Goal: Feedback & Contribution: Submit feedback/report problem

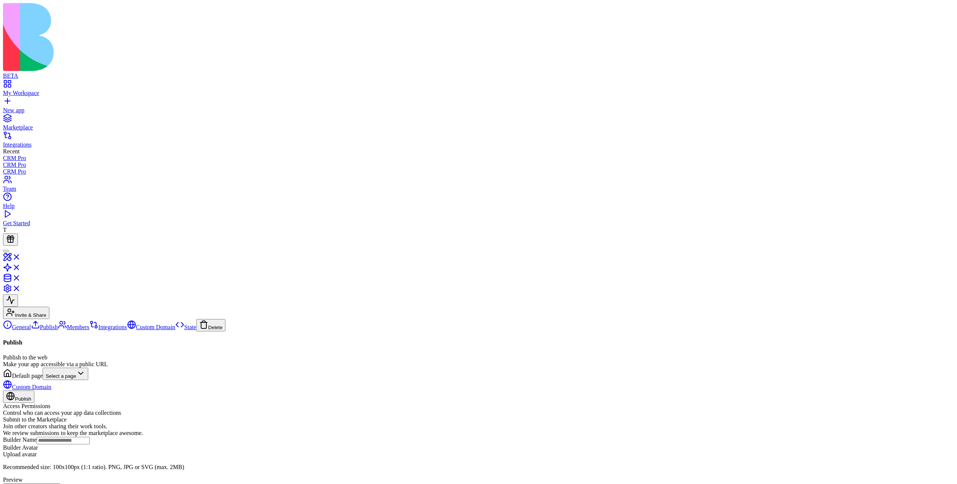
type input "****"
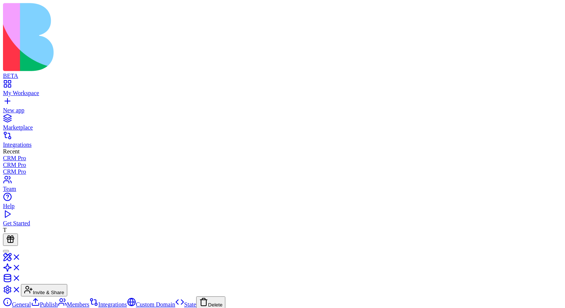
type input "****"
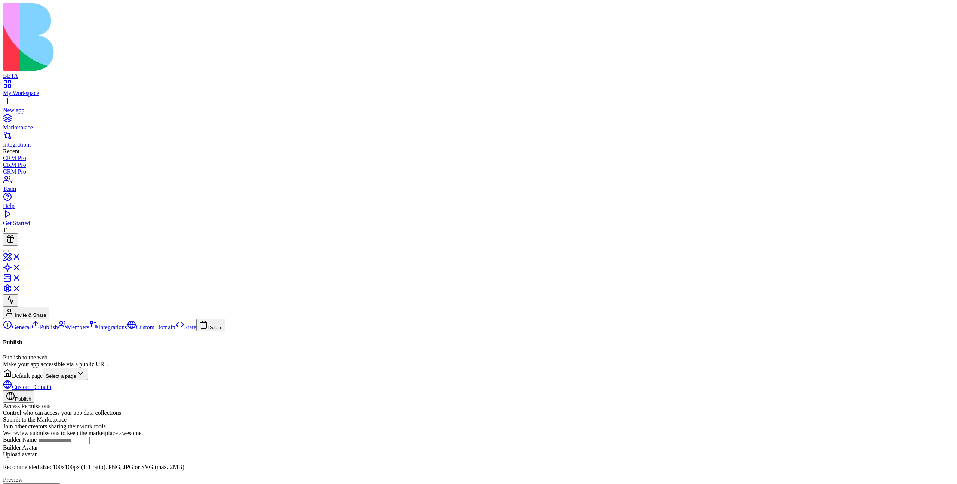
type input "****"
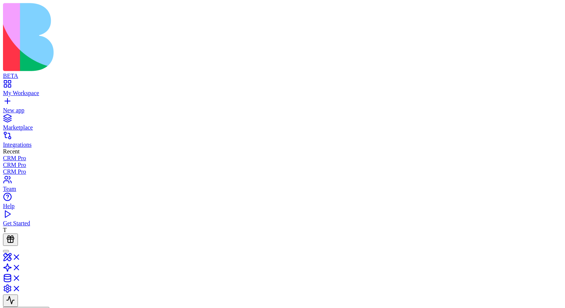
type input "****"
click at [9, 117] on link "Marketplace" at bounding box center [282, 123] width 559 height 13
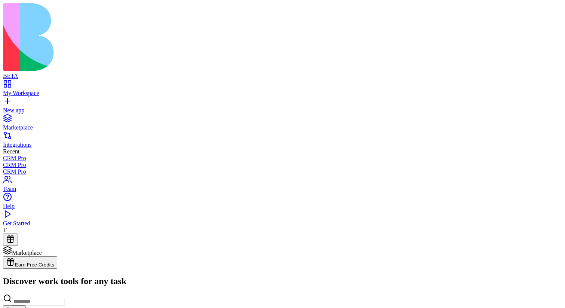
scroll to position [1795, 0]
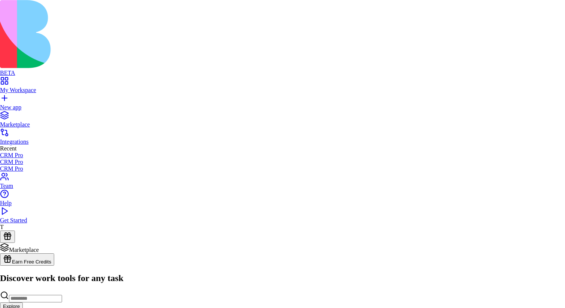
scroll to position [56, 0]
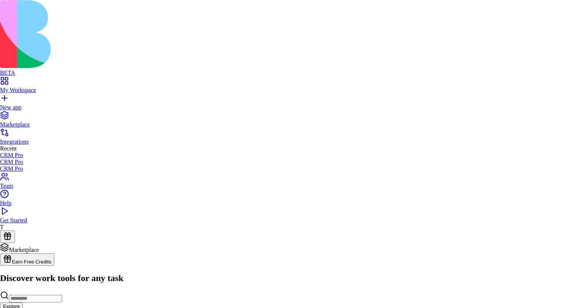
scroll to position [0, 0]
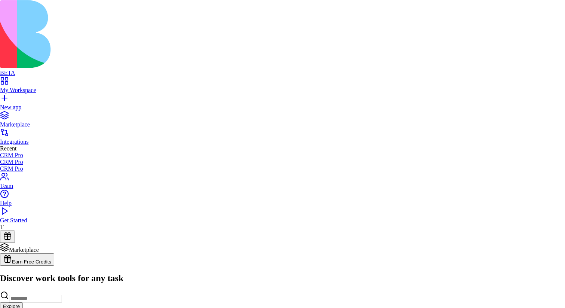
scroll to position [41, 0]
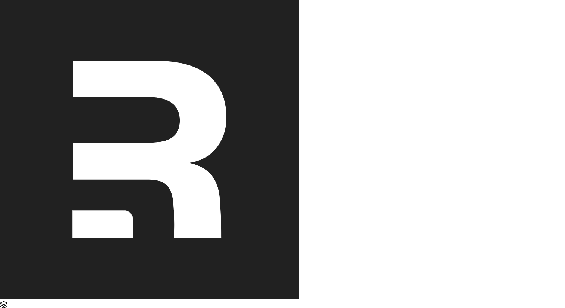
scroll to position [301, 0]
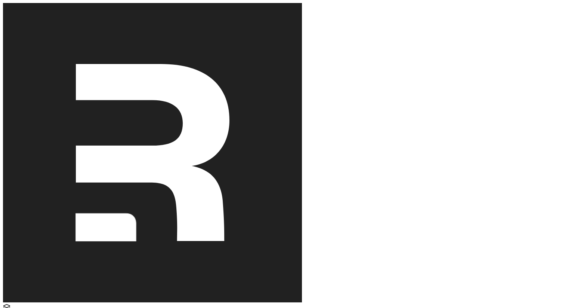
scroll to position [779, 0]
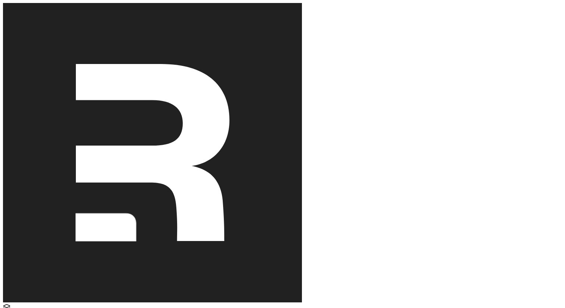
scroll to position [1927, 0]
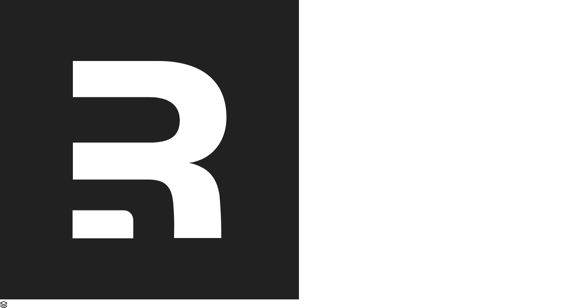
scroll to position [0, 0]
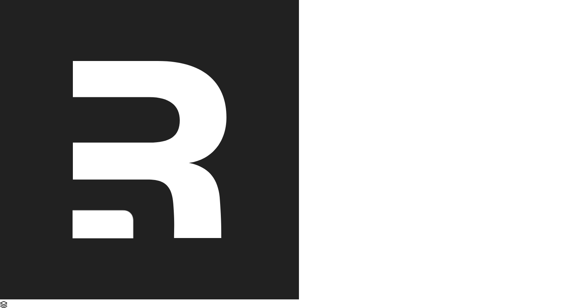
scroll to position [0, 0]
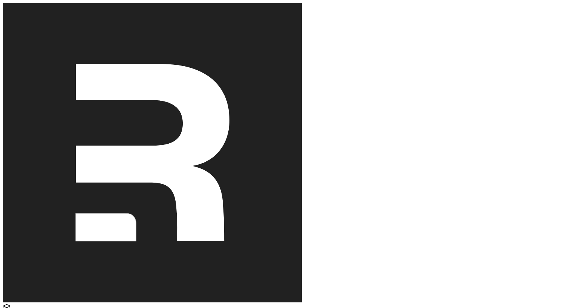
scroll to position [1927, 0]
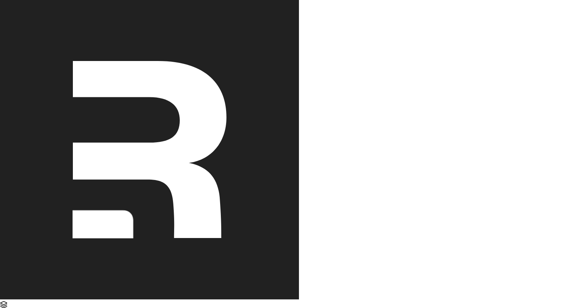
scroll to position [288, 0]
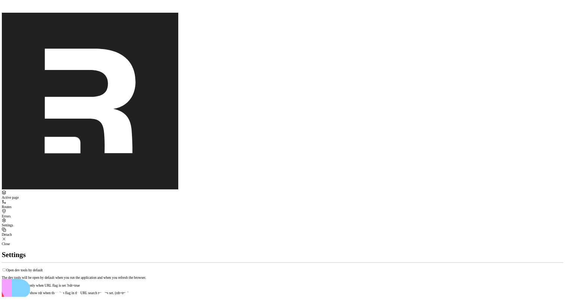
scroll to position [1789, 0]
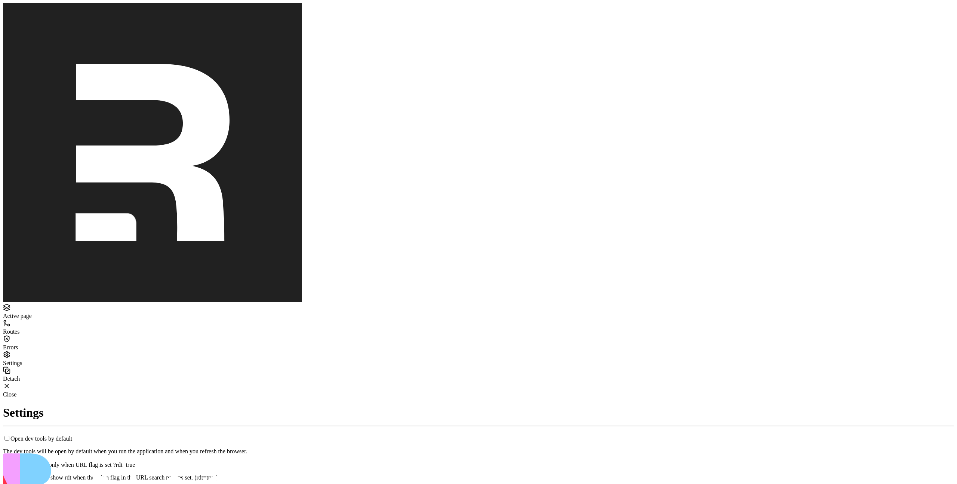
drag, startPoint x: 446, startPoint y: 368, endPoint x: 541, endPoint y: 399, distance: 99.8
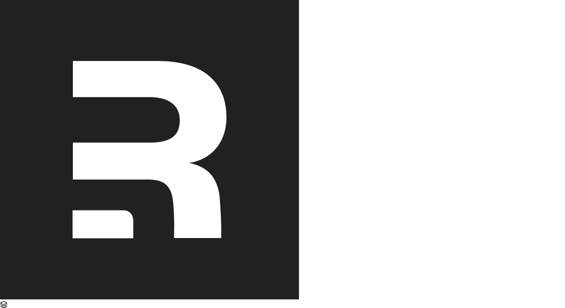
scroll to position [1755, 0]
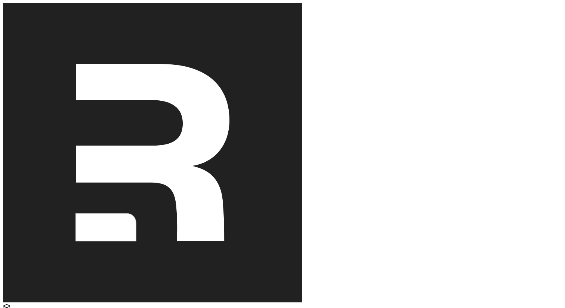
scroll to position [219, 0]
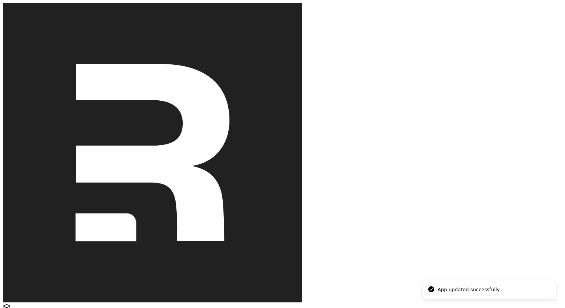
type input "*******"
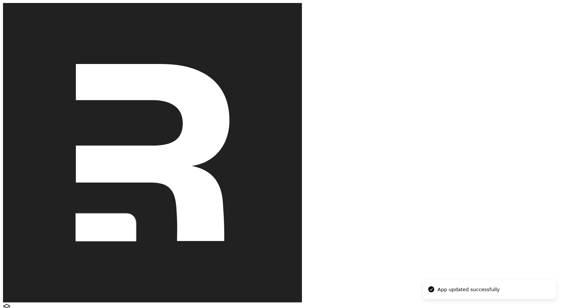
scroll to position [303, 0]
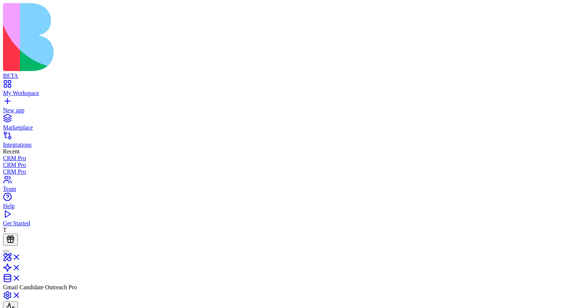
type input "******"
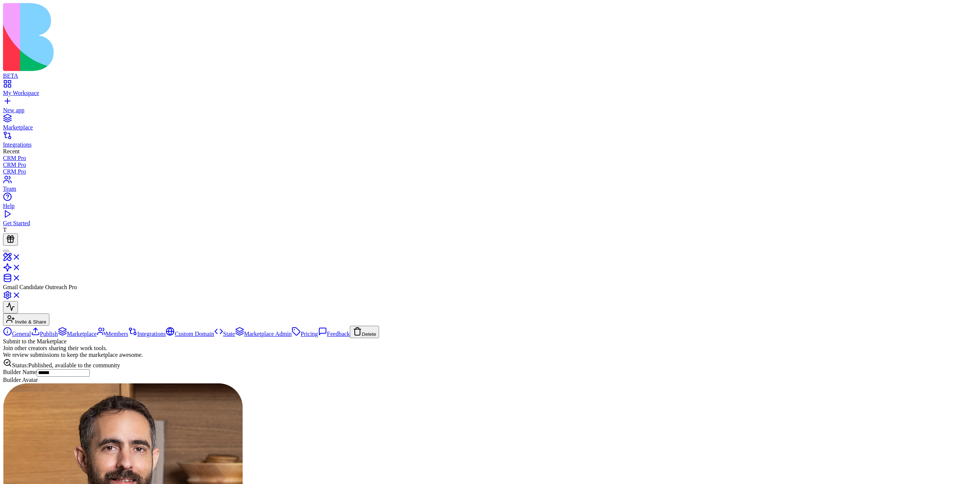
click at [31, 307] on link "General" at bounding box center [17, 334] width 28 height 6
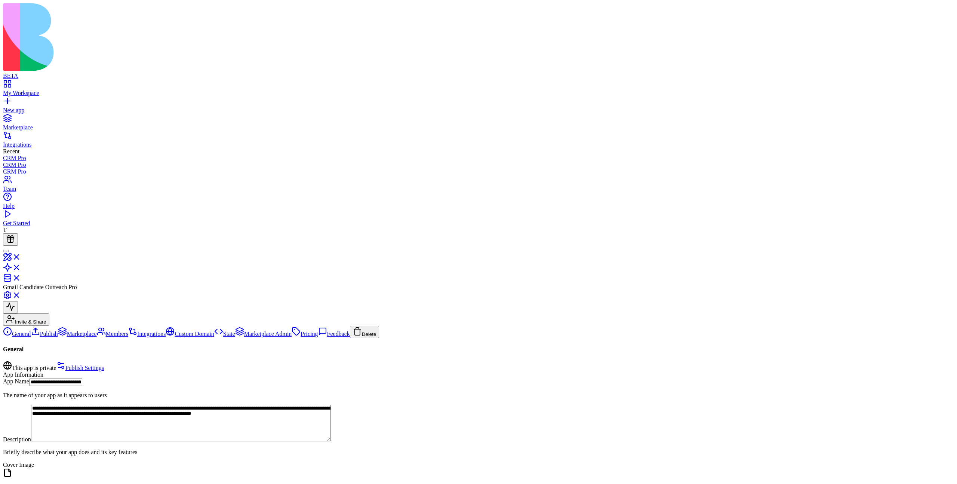
click at [81, 307] on link "Marketplace" at bounding box center [77, 334] width 39 height 6
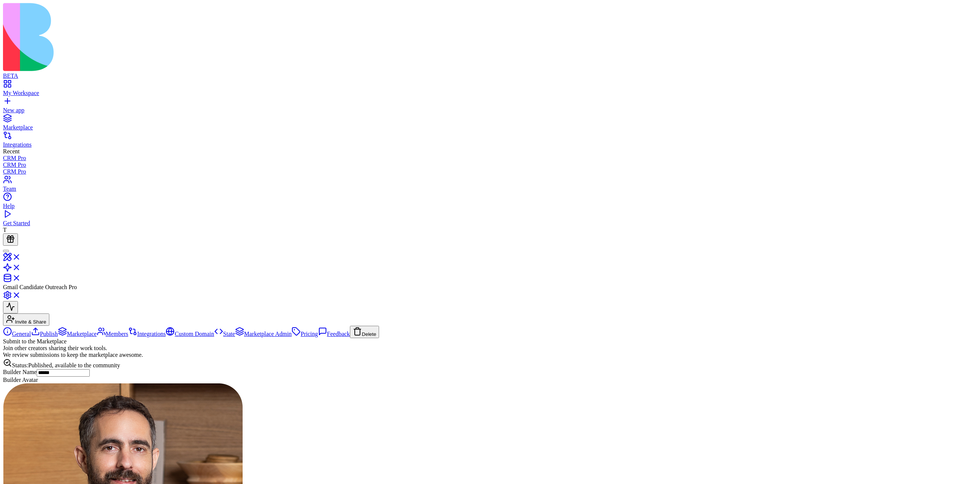
click at [31, 307] on link "General" at bounding box center [17, 334] width 28 height 6
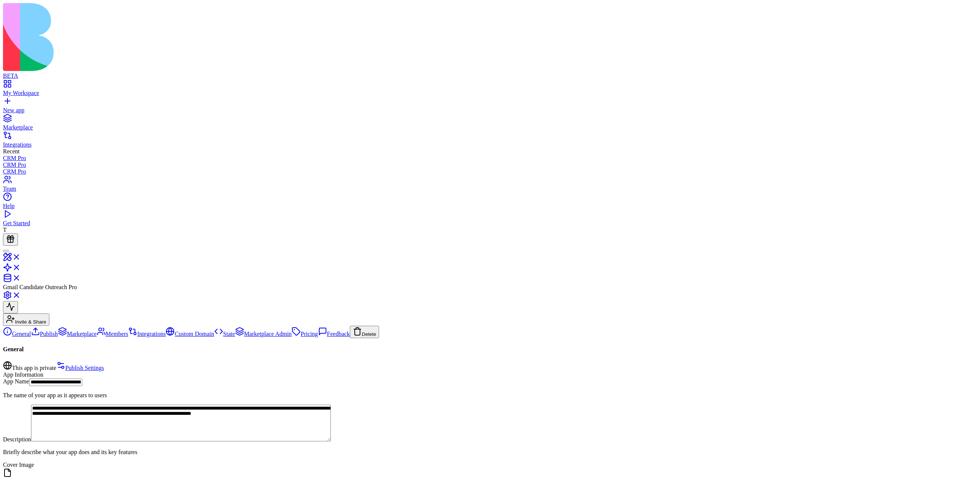
click at [83, 307] on link "Marketplace" at bounding box center [77, 334] width 39 height 6
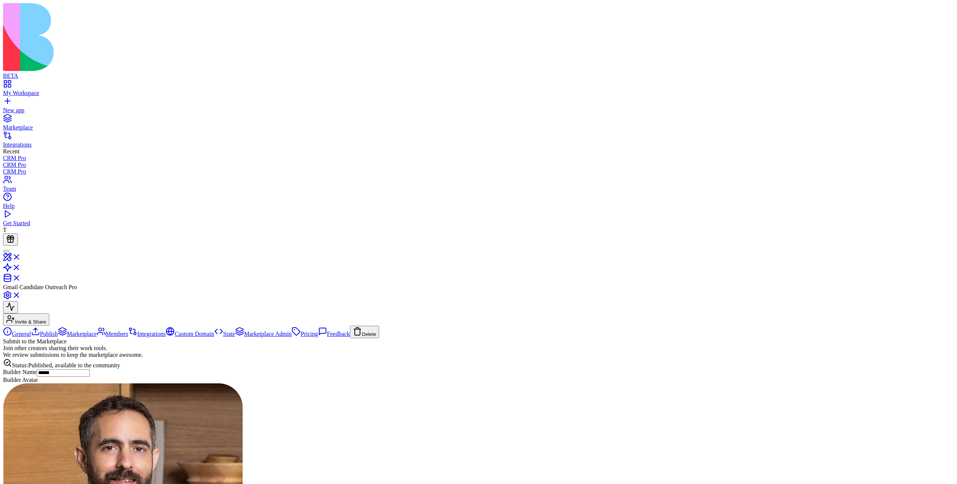
click at [13, 83] on link "My Workspace" at bounding box center [478, 89] width 951 height 13
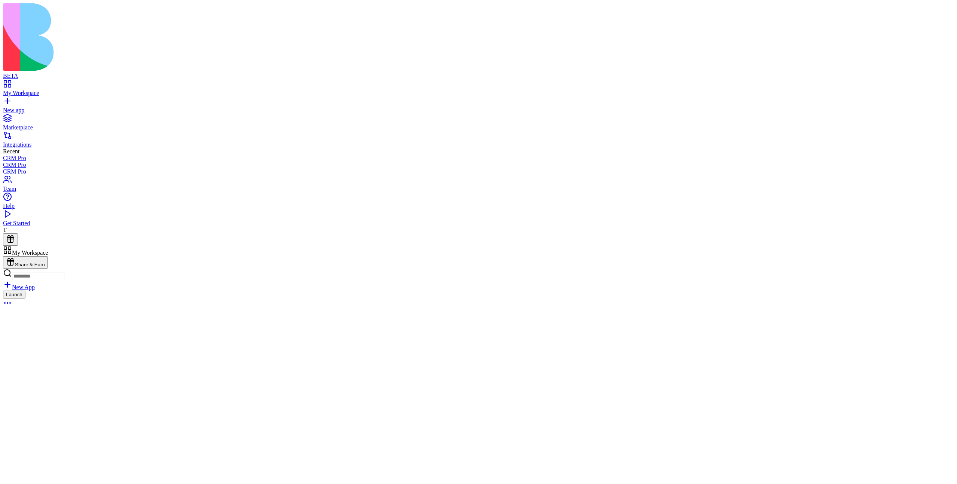
click at [49, 117] on link "Marketplace" at bounding box center [478, 123] width 951 height 13
click at [54, 90] on div "My Workspace" at bounding box center [478, 93] width 951 height 7
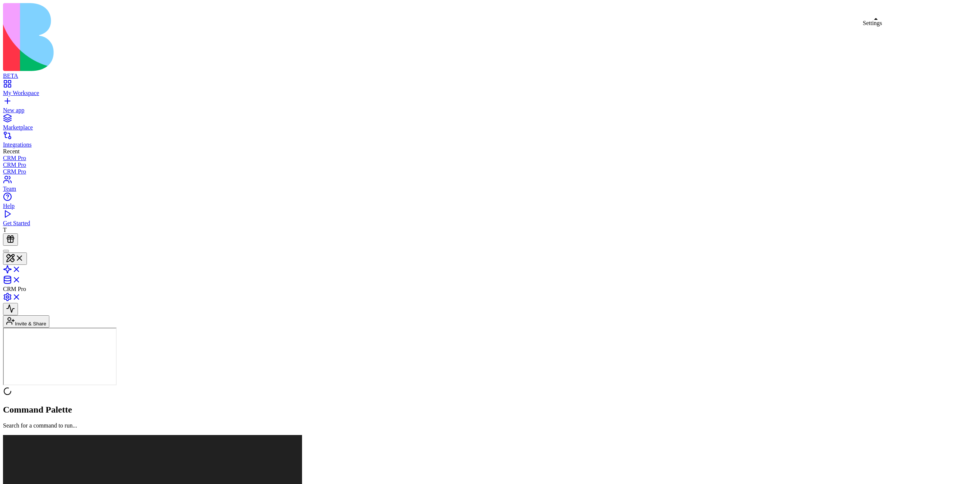
click at [21, 296] on link at bounding box center [12, 299] width 18 height 6
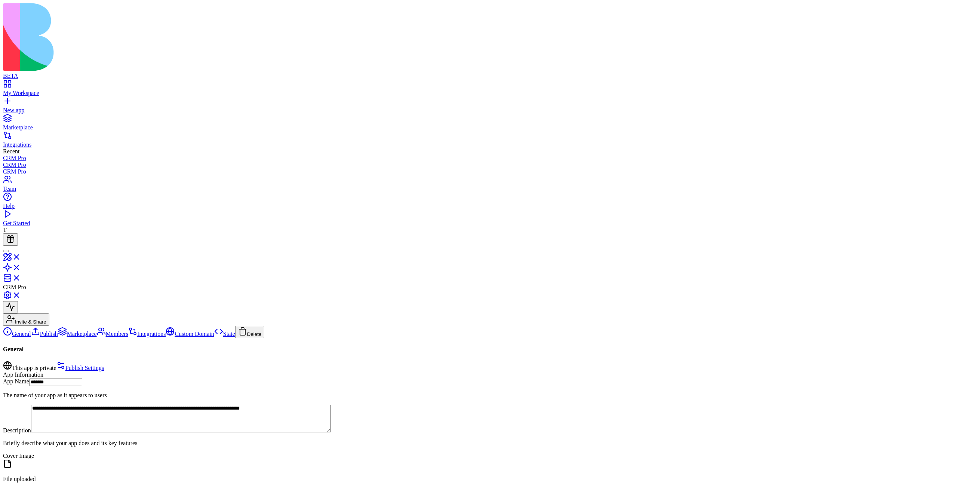
click at [58, 331] on link "Publish" at bounding box center [44, 334] width 27 height 6
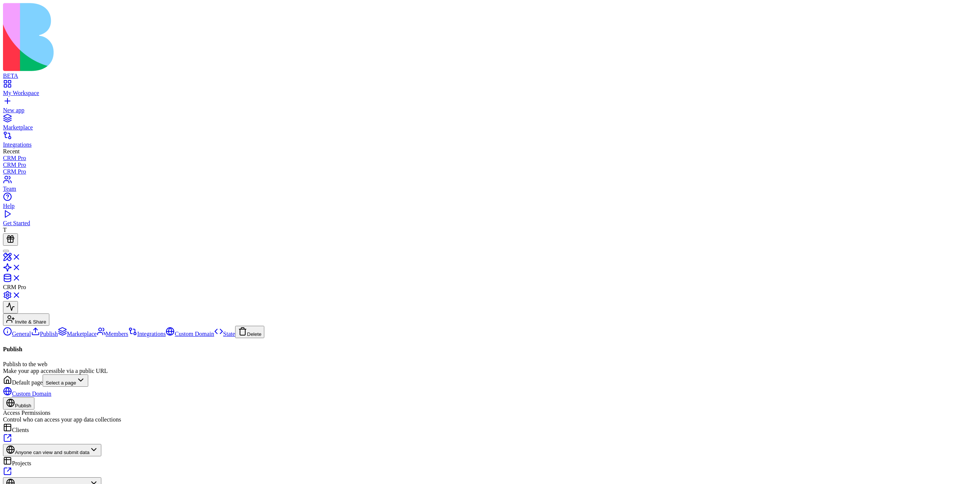
click at [85, 331] on link "Marketplace" at bounding box center [77, 334] width 39 height 6
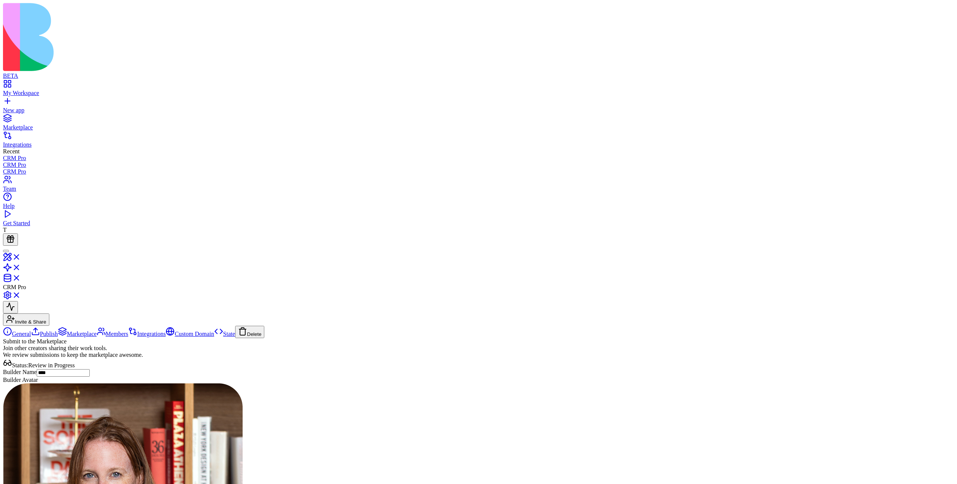
click at [58, 331] on link "Publish" at bounding box center [44, 334] width 27 height 6
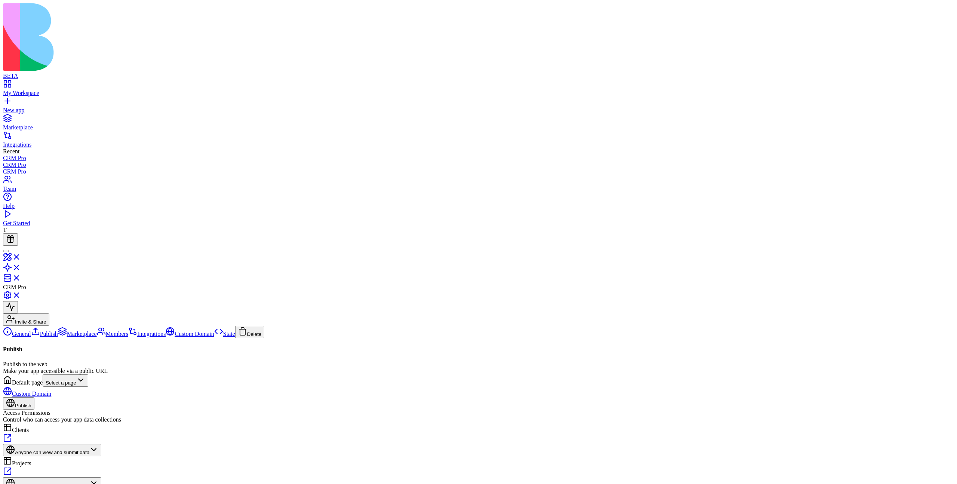
click at [31, 331] on link "General" at bounding box center [17, 334] width 28 height 6
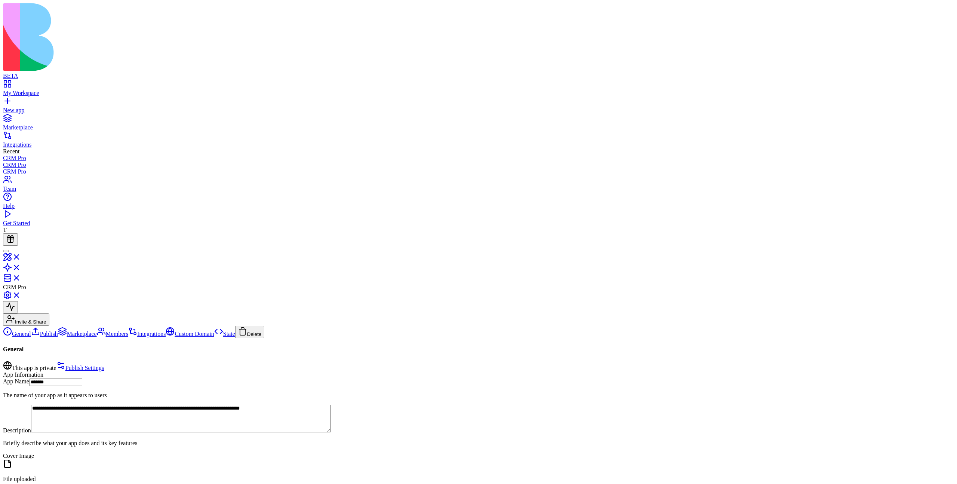
click at [58, 331] on link "Publish" at bounding box center [44, 334] width 27 height 6
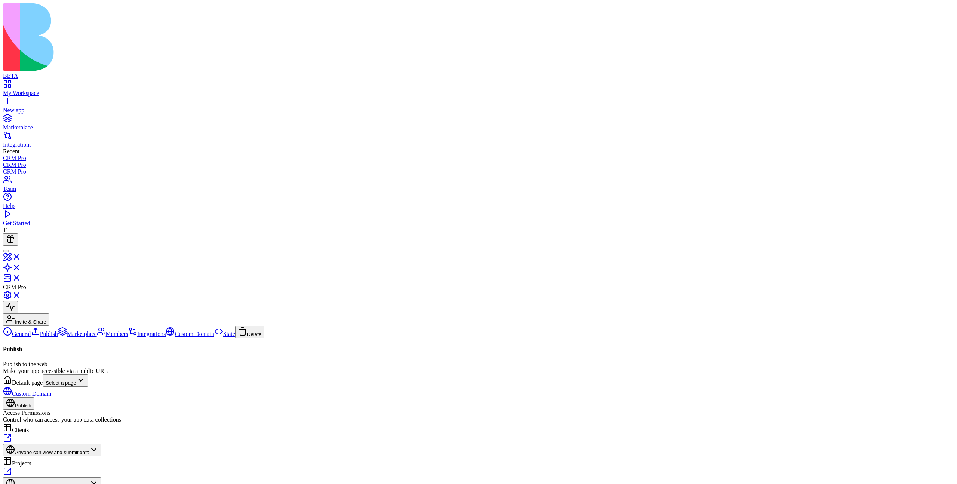
click at [64, 331] on link "Marketplace" at bounding box center [77, 334] width 39 height 6
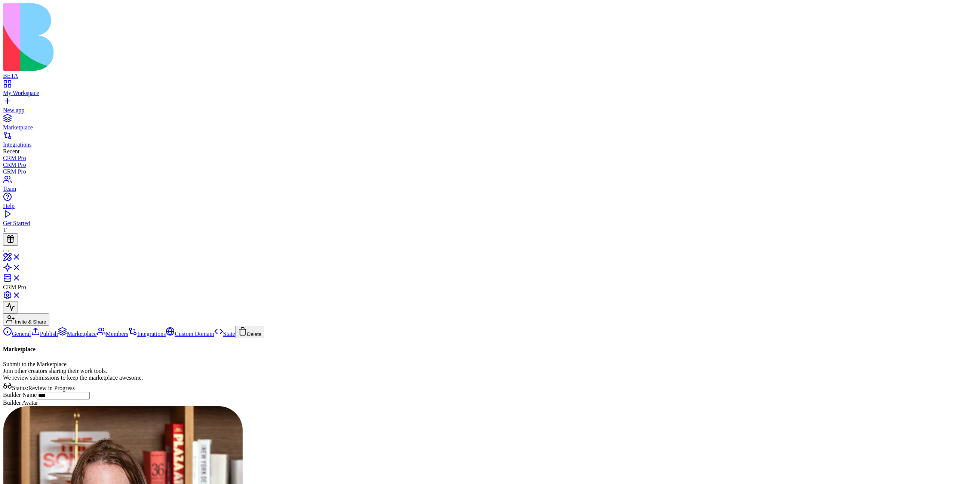
click at [58, 331] on link "Publish" at bounding box center [44, 334] width 27 height 6
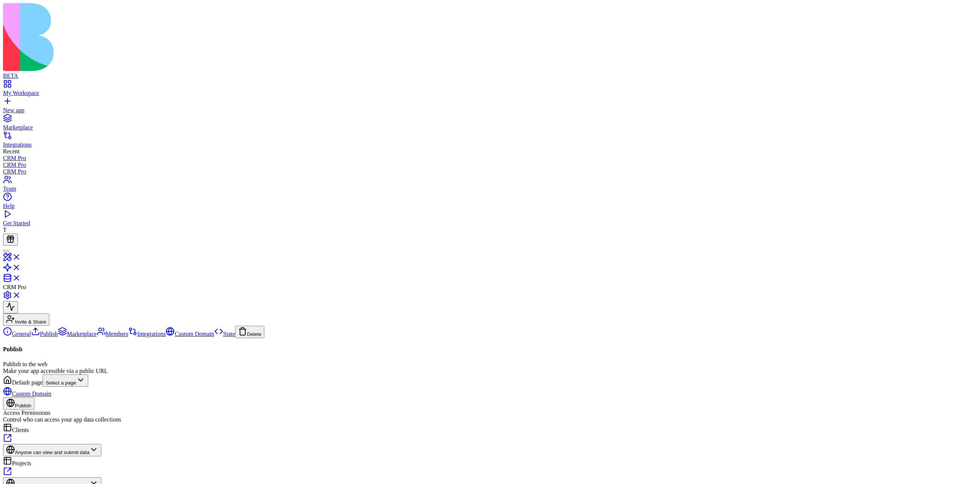
click at [69, 331] on link "Marketplace" at bounding box center [77, 334] width 39 height 6
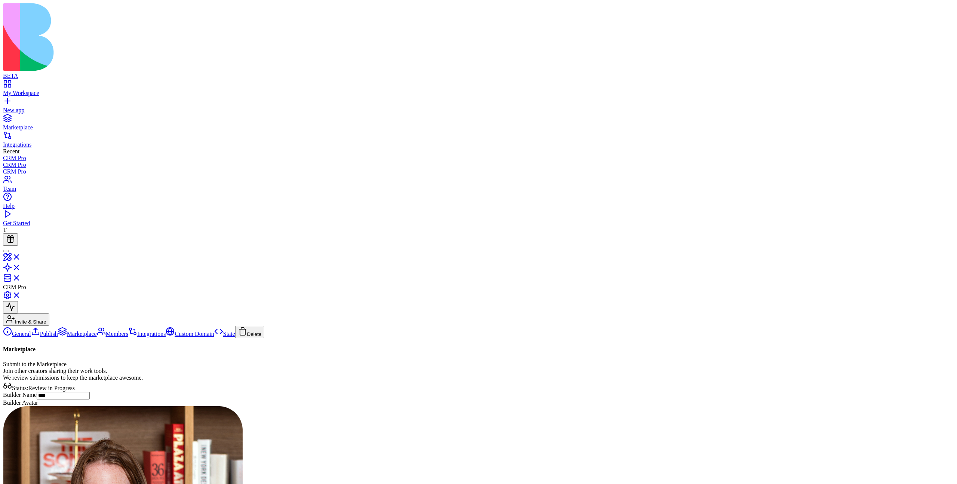
click at [58, 331] on link "Publish" at bounding box center [44, 334] width 27 height 6
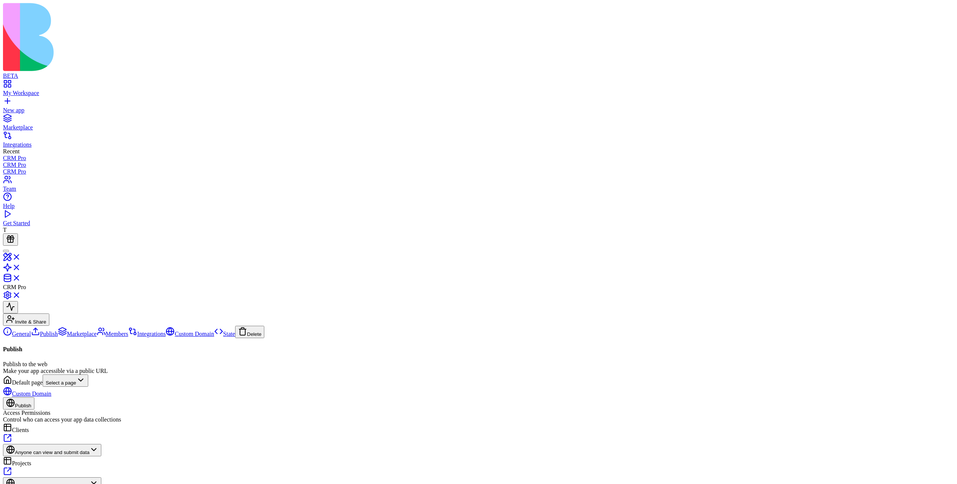
click at [82, 331] on link "Marketplace" at bounding box center [77, 334] width 39 height 6
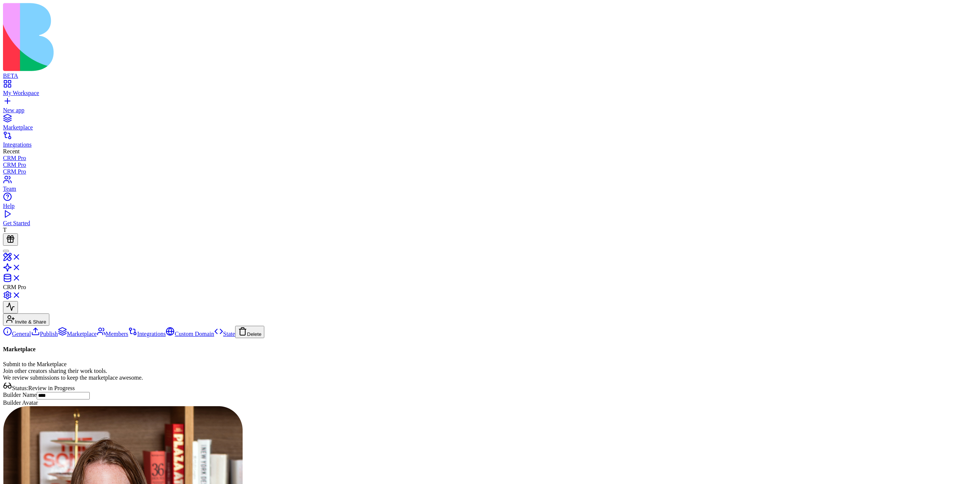
click at [31, 331] on link "General" at bounding box center [17, 334] width 28 height 6
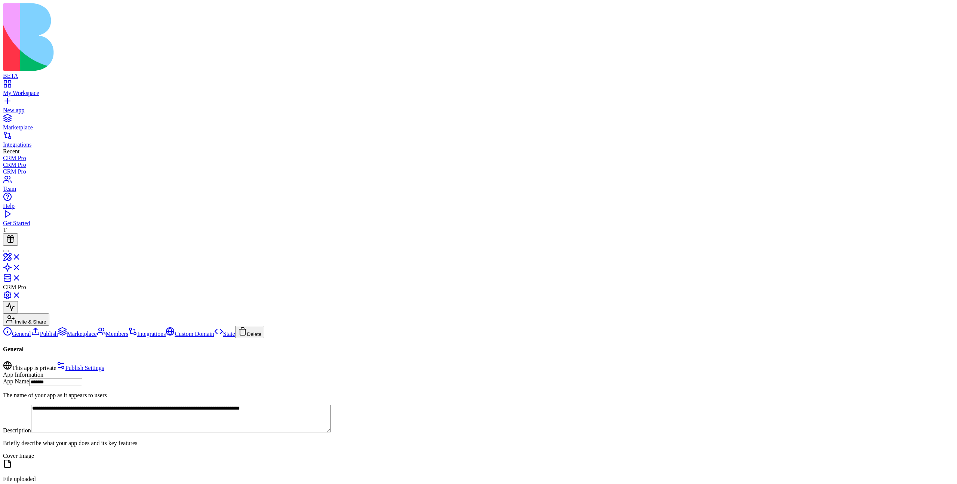
click at [672, 483] on p "Click to view" at bounding box center [478, 491] width 951 height 7
click at [65, 331] on link "Marketplace" at bounding box center [77, 334] width 39 height 6
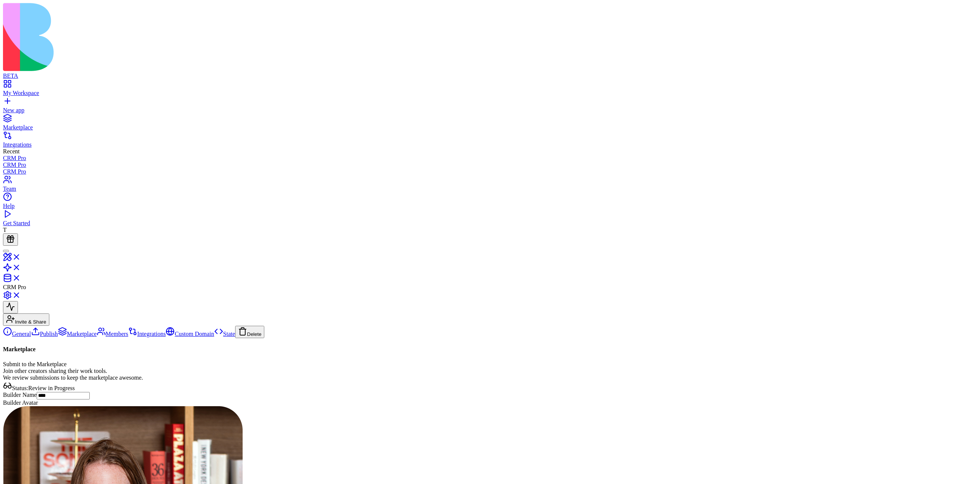
click at [37, 124] on div "Marketplace" at bounding box center [478, 127] width 951 height 7
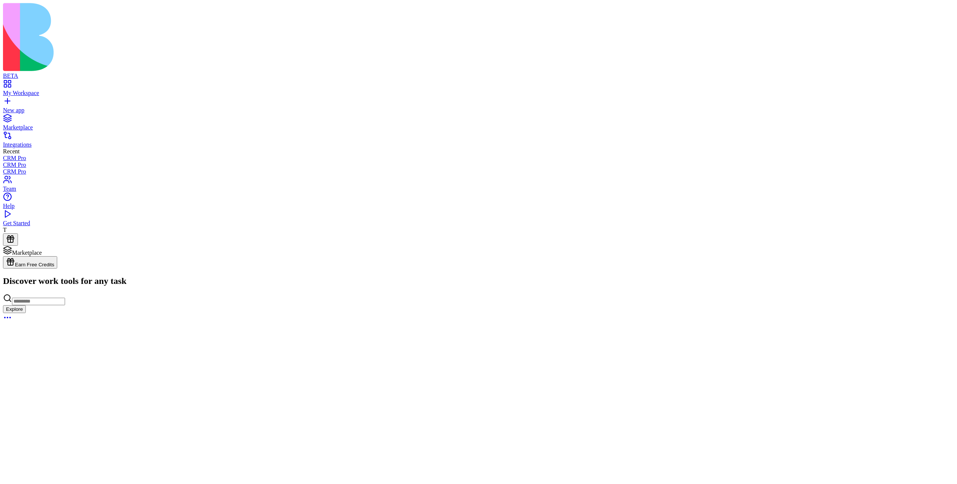
scroll to position [1789, 0]
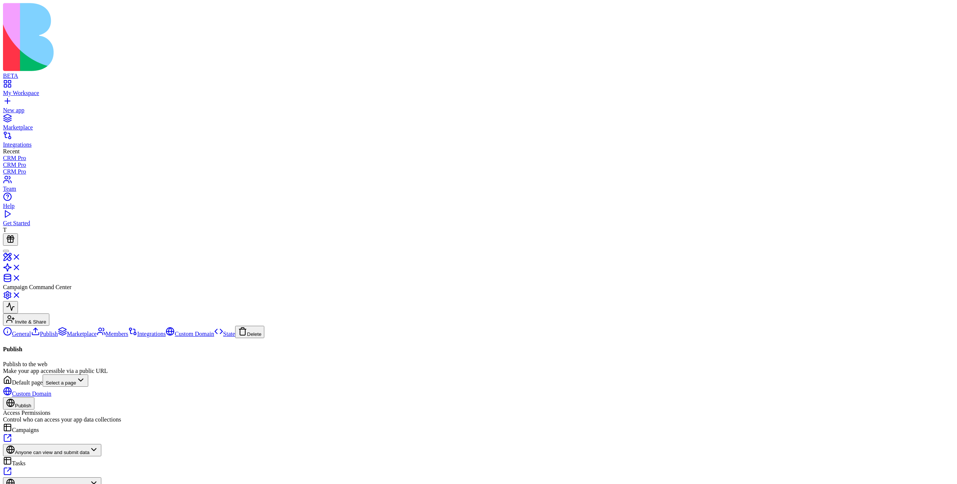
scroll to position [66, 0]
click at [75, 331] on link "Marketplace" at bounding box center [77, 334] width 39 height 6
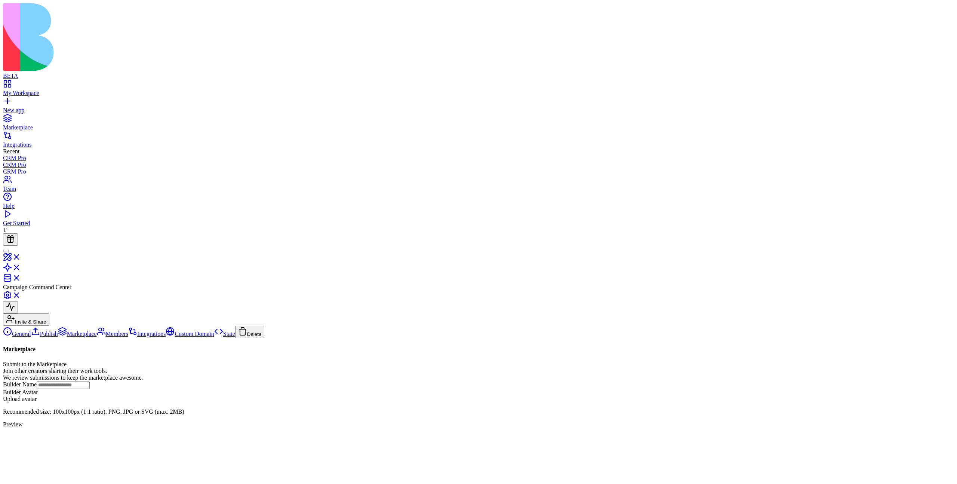
click at [25, 124] on div "Marketplace" at bounding box center [478, 127] width 951 height 7
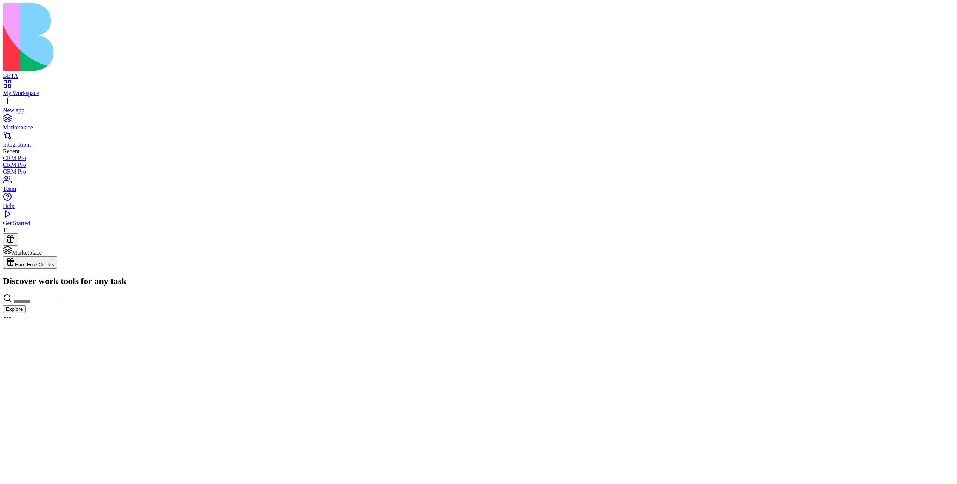
scroll to position [1789, 0]
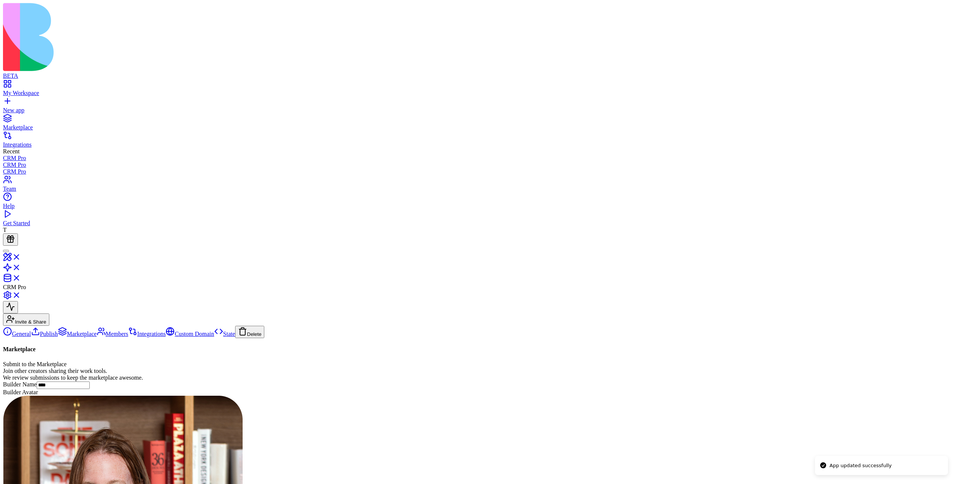
click at [90, 381] on input "****" at bounding box center [63, 384] width 53 height 7
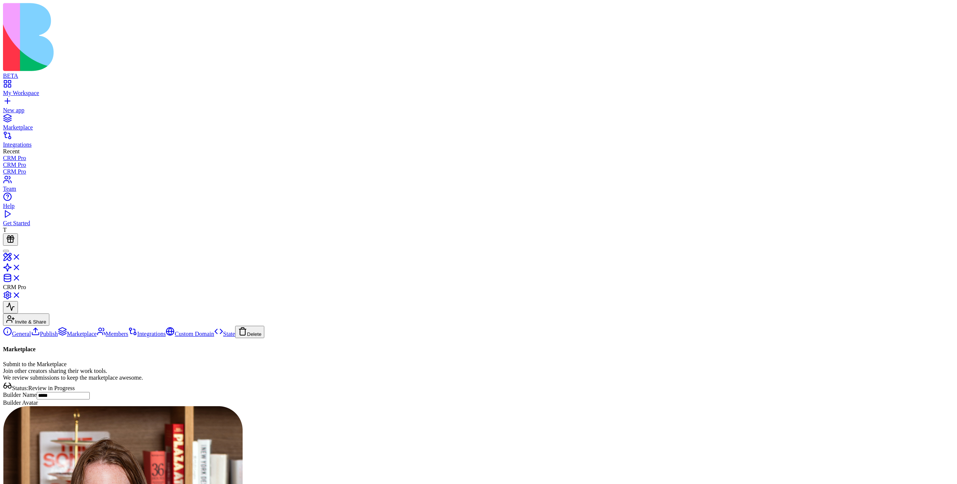
click at [90, 392] on input "*****" at bounding box center [63, 395] width 53 height 7
type input "****"
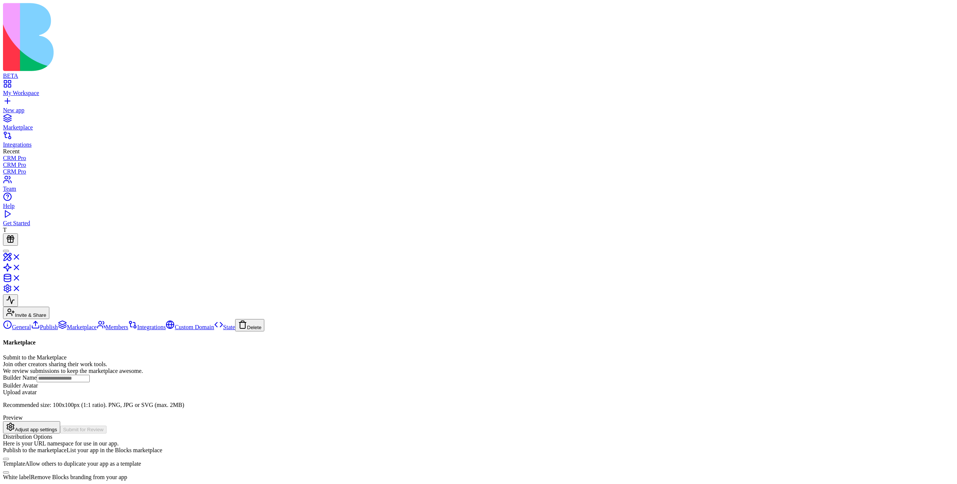
type input "******"
type input "****"
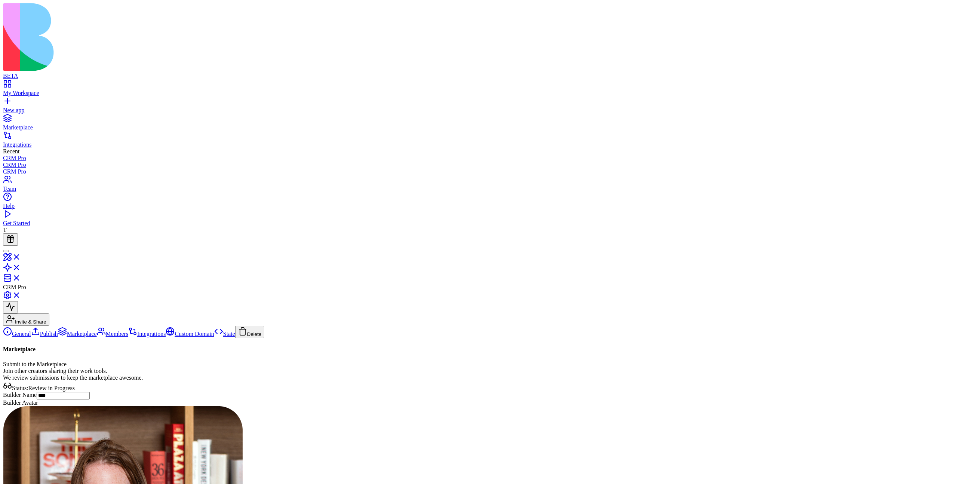
click at [14, 117] on link "Marketplace" at bounding box center [478, 123] width 951 height 13
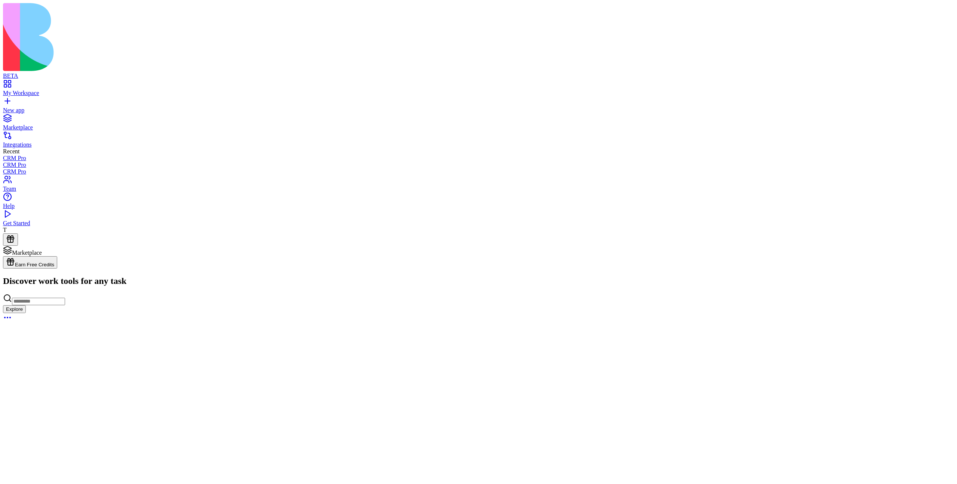
scroll to position [1789, 0]
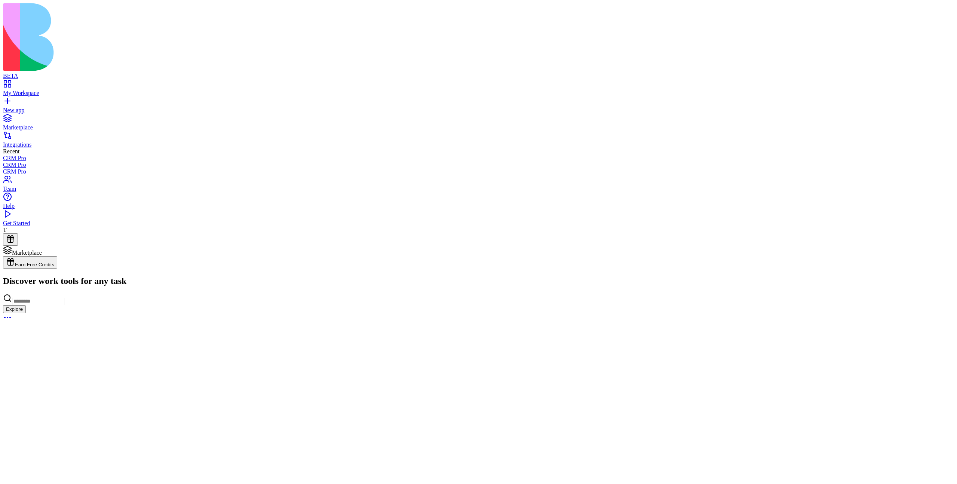
scroll to position [1789, 0]
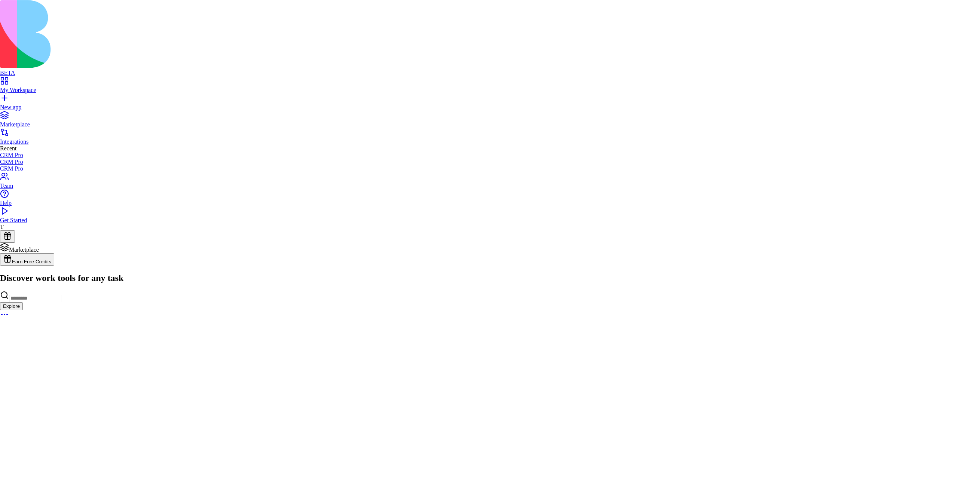
scroll to position [149, 0]
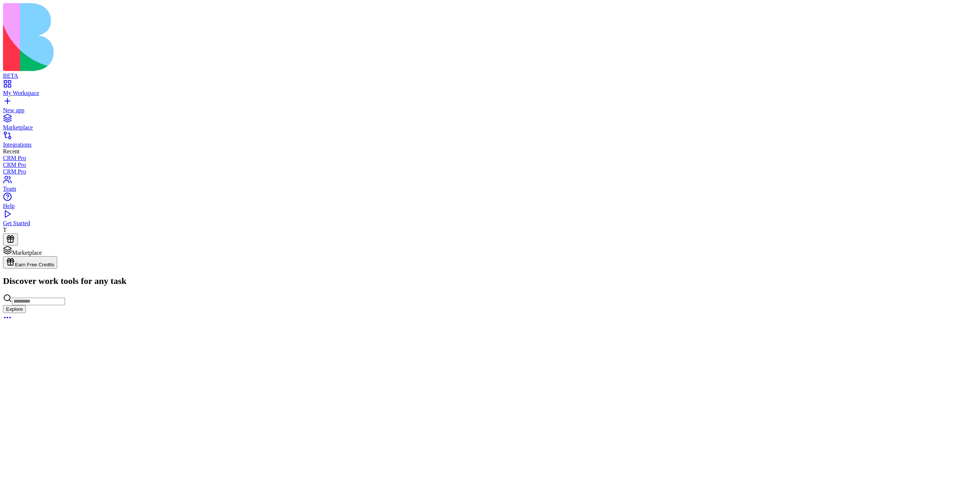
scroll to position [1334, 0]
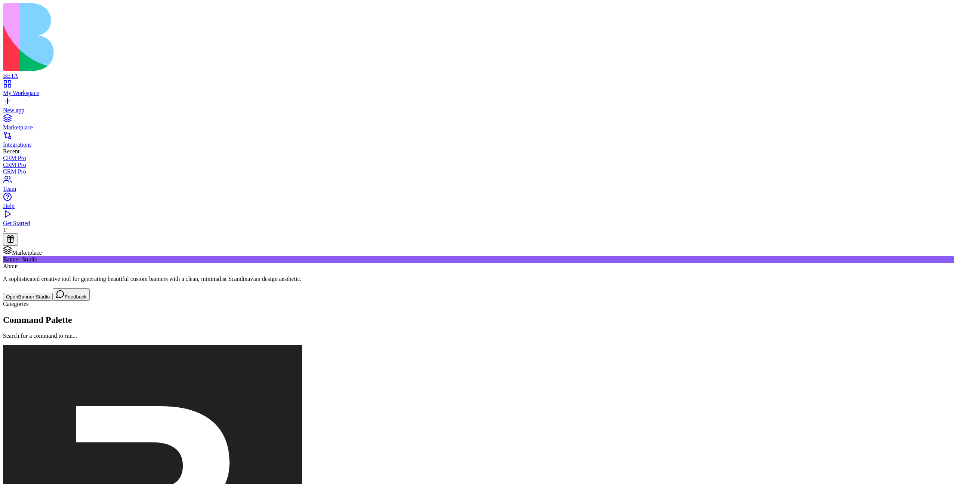
click at [64, 124] on div "Marketplace" at bounding box center [478, 127] width 951 height 7
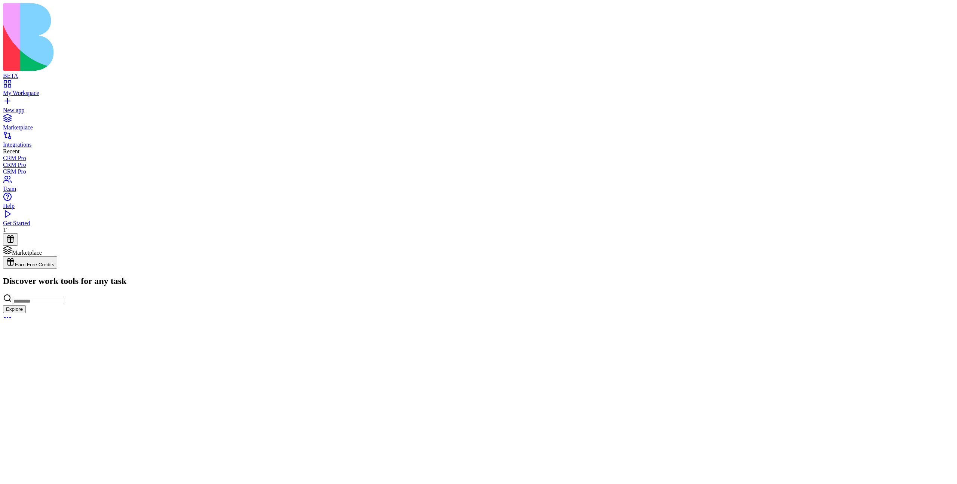
scroll to position [1194, 0]
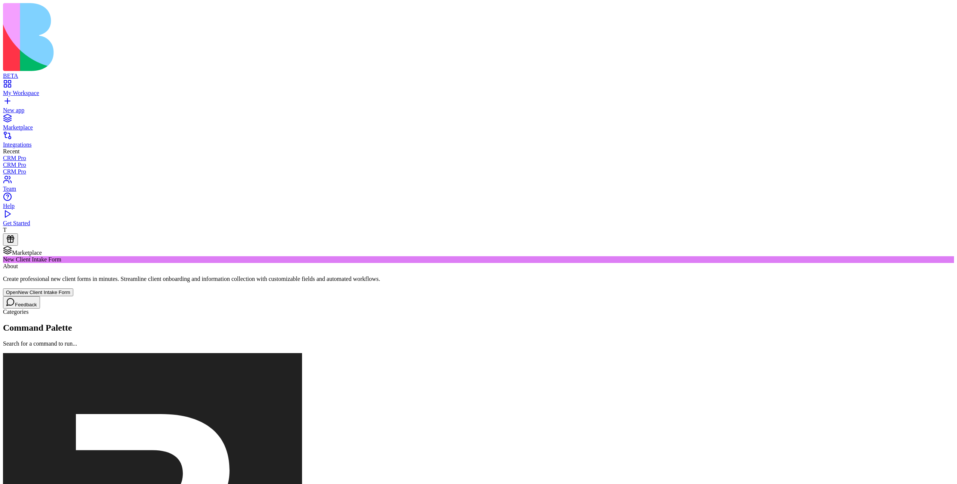
click at [73, 288] on button "Open New Client Intake Form" at bounding box center [38, 292] width 70 height 8
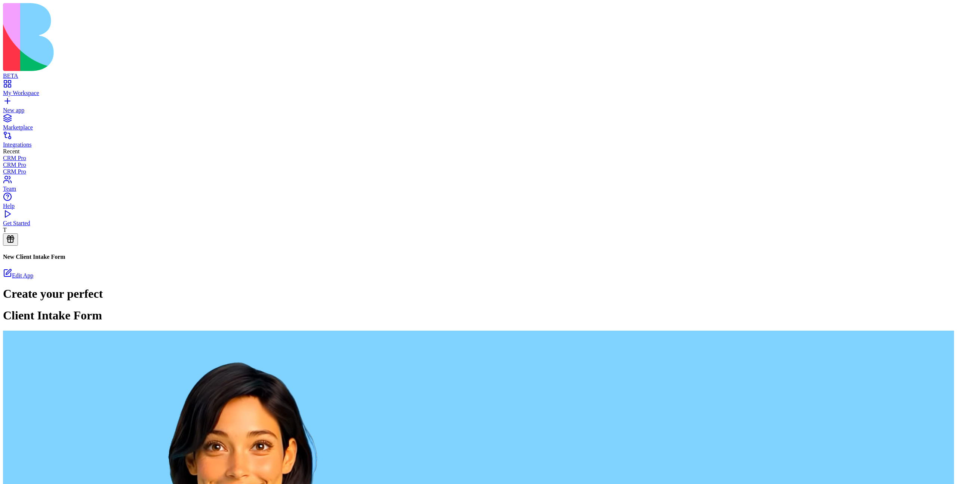
click at [13, 83] on link "My Workspace" at bounding box center [478, 89] width 951 height 13
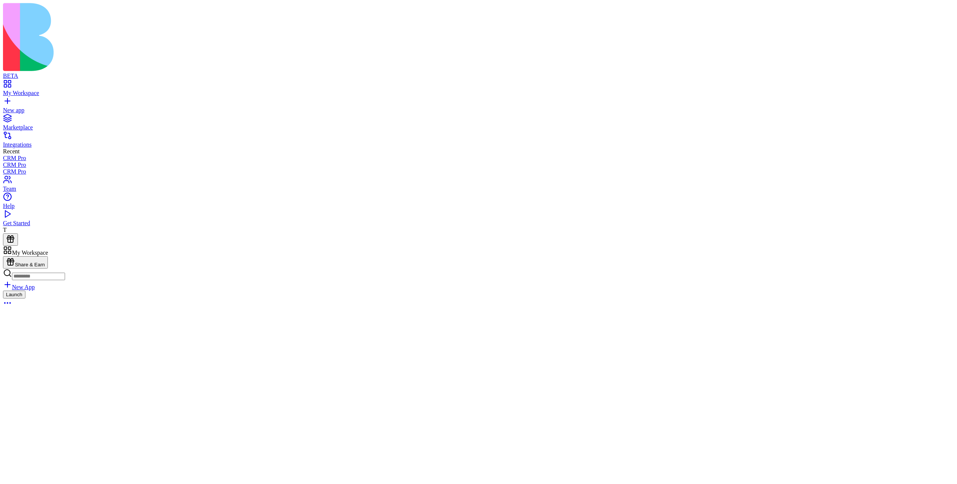
scroll to position [917, 0]
click at [52, 124] on div "Marketplace" at bounding box center [478, 127] width 951 height 7
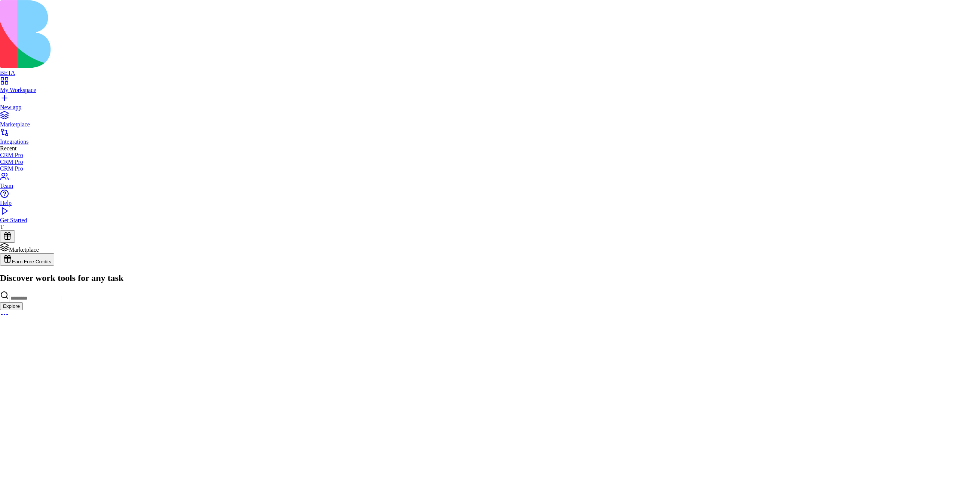
scroll to position [261, 0]
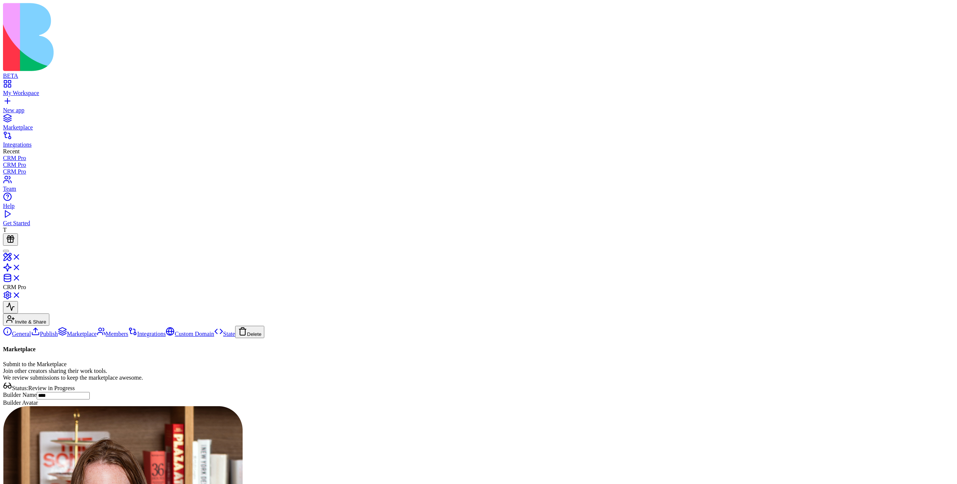
click at [58, 331] on link "Publish" at bounding box center [44, 334] width 27 height 6
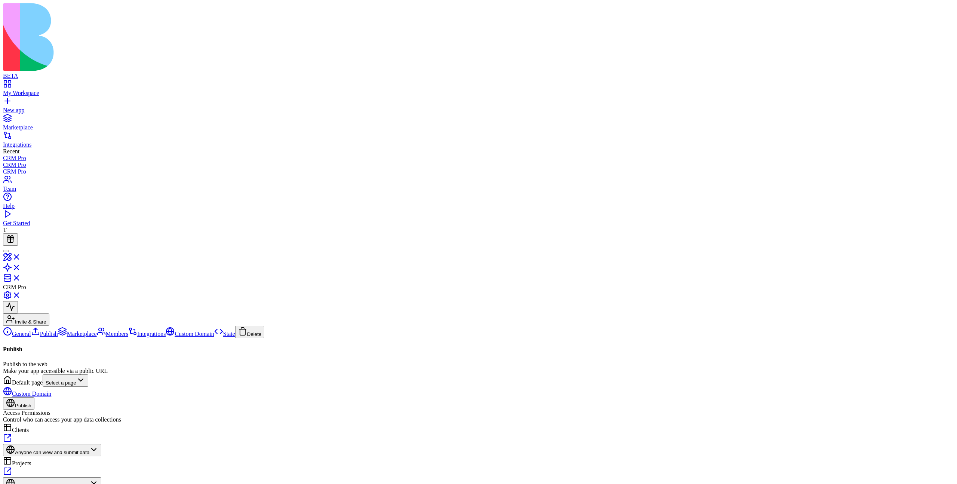
scroll to position [84, 0]
click at [58, 331] on link "Marketplace" at bounding box center [77, 334] width 39 height 6
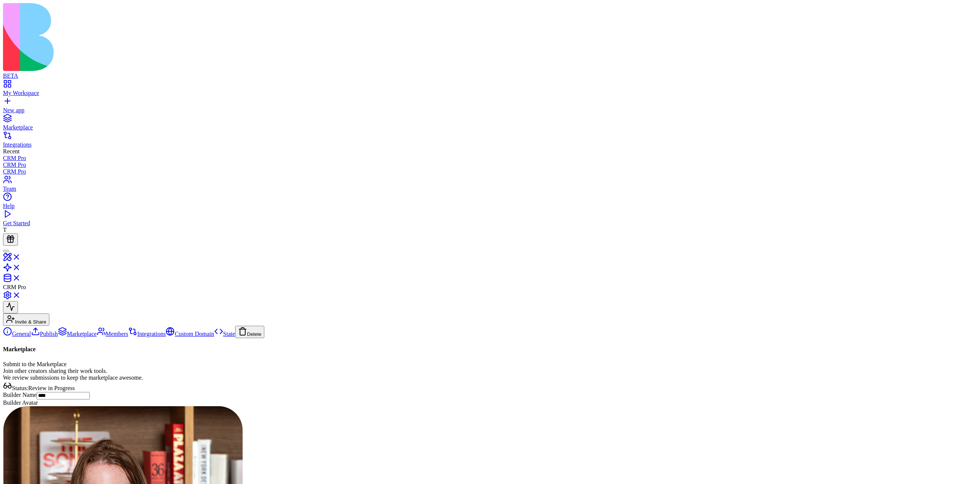
drag, startPoint x: 379, startPoint y: 224, endPoint x: 394, endPoint y: 264, distance: 42.8
click at [58, 331] on link "Publish" at bounding box center [44, 334] width 27 height 6
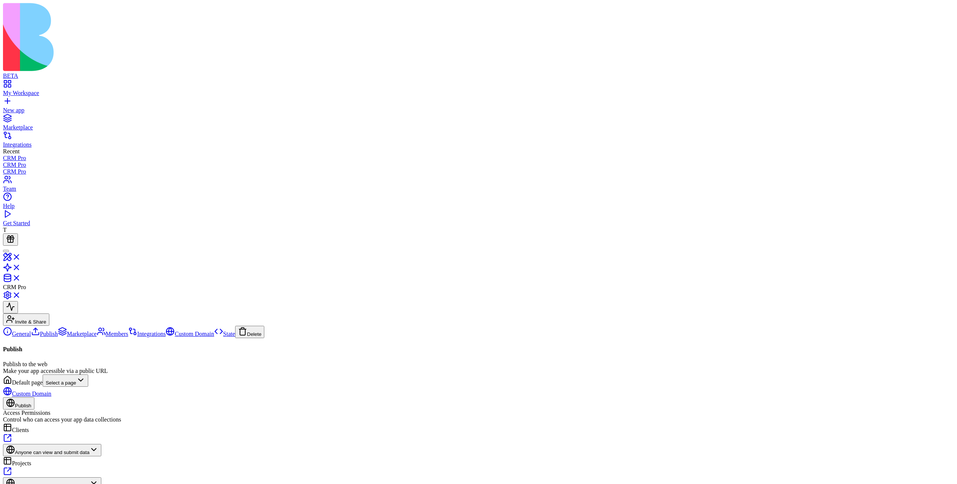
click at [76, 331] on link "Marketplace" at bounding box center [77, 334] width 39 height 6
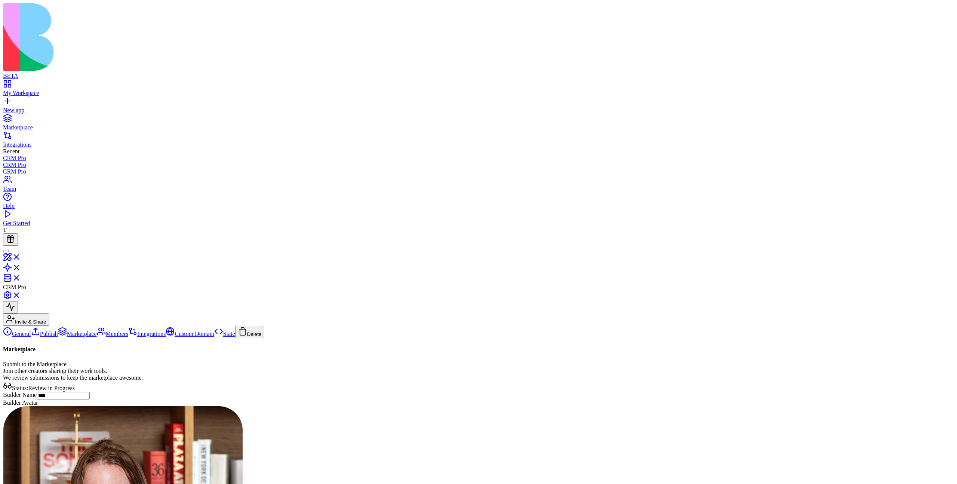
drag, startPoint x: 379, startPoint y: 234, endPoint x: 403, endPoint y: 296, distance: 65.9
click at [31, 331] on link "Publish" at bounding box center [44, 334] width 27 height 6
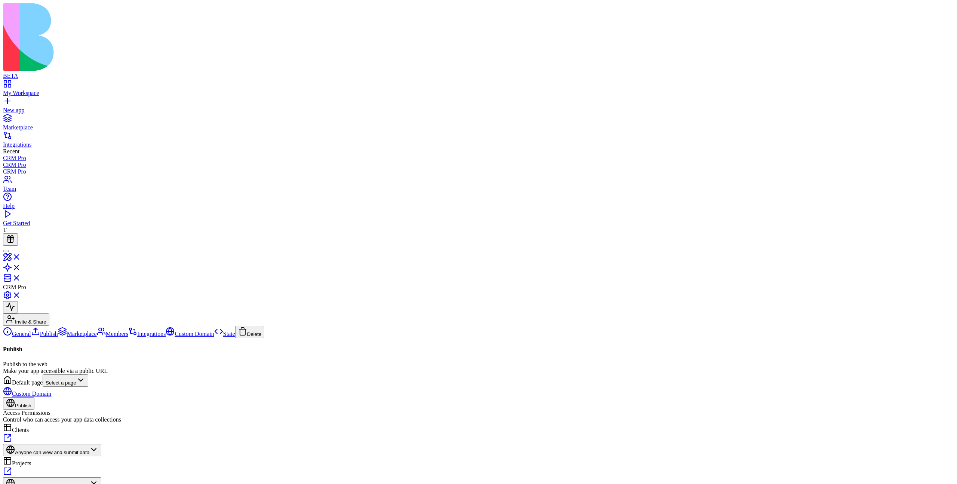
drag, startPoint x: 347, startPoint y: 203, endPoint x: 417, endPoint y: 340, distance: 154.2
click at [62, 331] on link "Marketplace" at bounding box center [77, 334] width 39 height 6
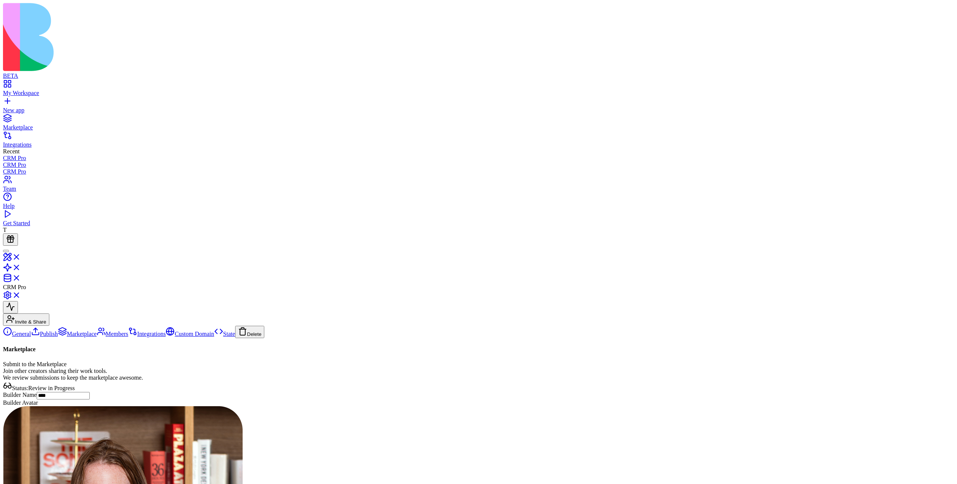
click at [58, 331] on link "Publish" at bounding box center [44, 334] width 27 height 6
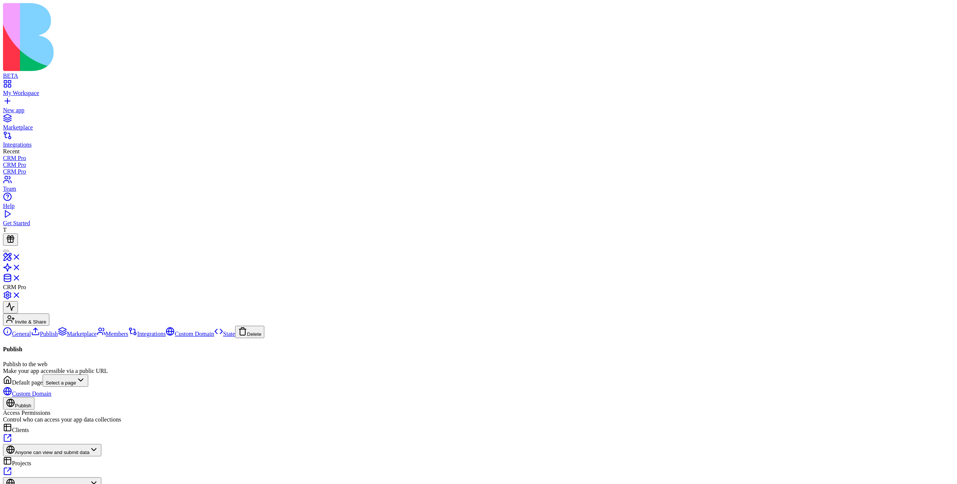
click at [64, 331] on link "Marketplace" at bounding box center [77, 334] width 39 height 6
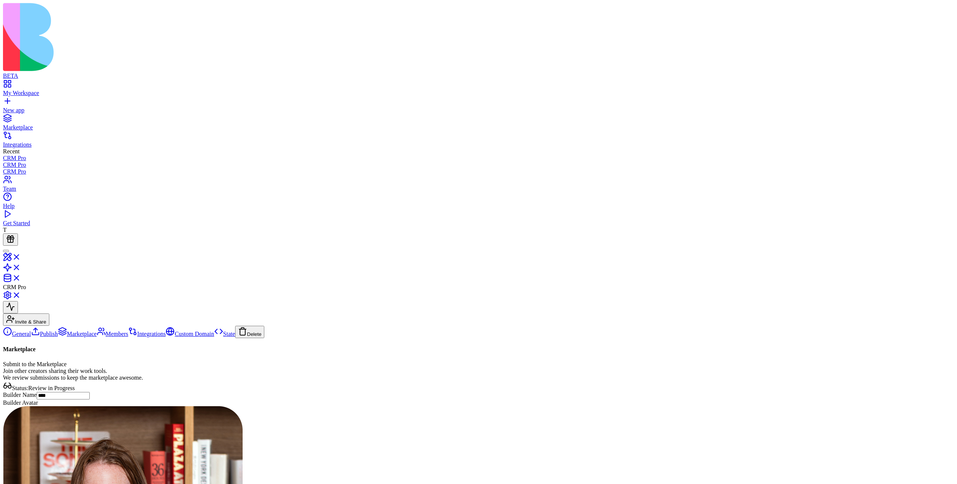
click at [58, 331] on link "Publish" at bounding box center [44, 334] width 27 height 6
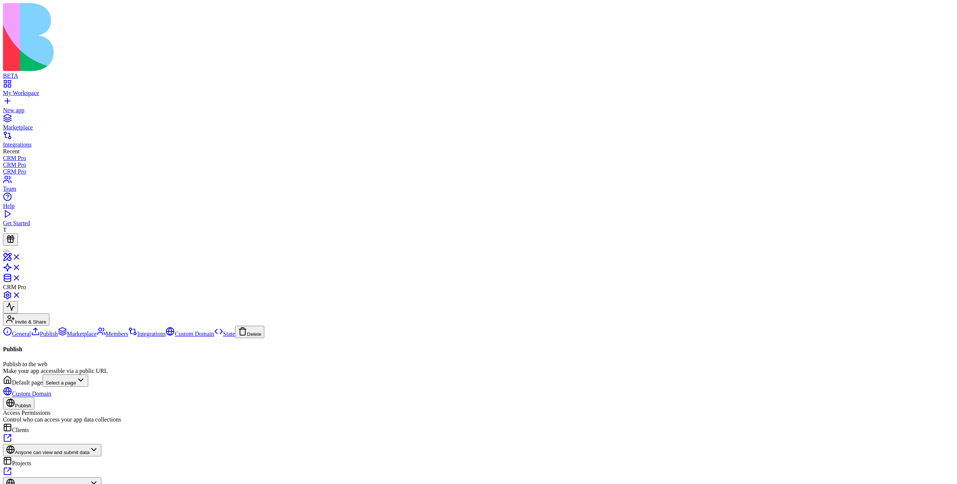
click at [31, 331] on link "General" at bounding box center [17, 334] width 28 height 6
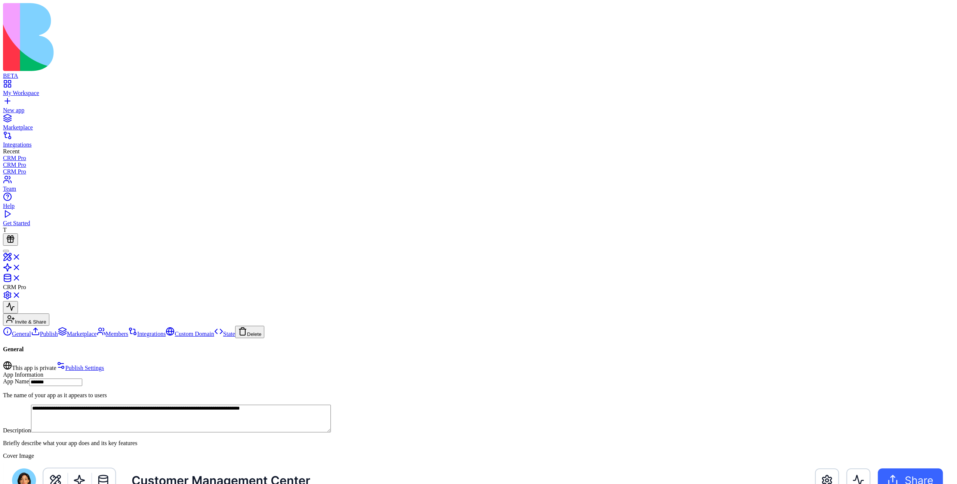
click at [58, 331] on link "Publish" at bounding box center [44, 334] width 27 height 6
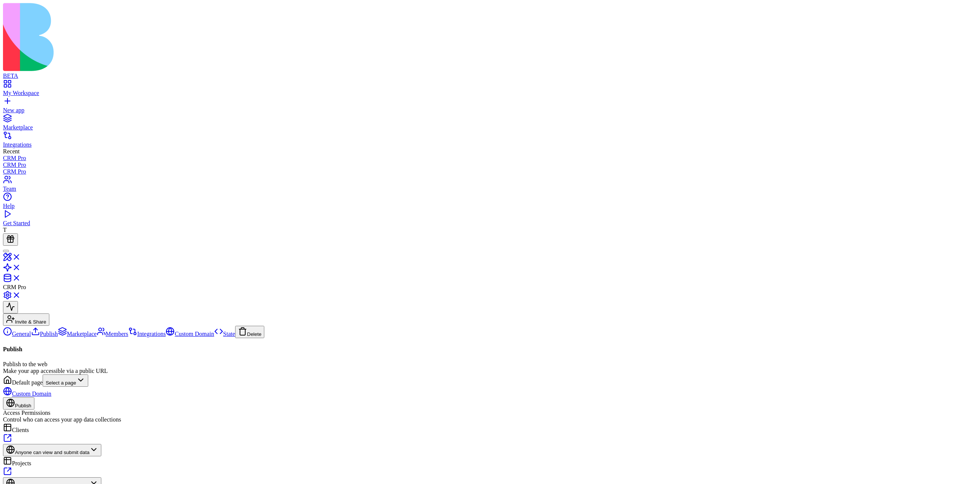
click at [90, 331] on link "Marketplace" at bounding box center [77, 334] width 39 height 6
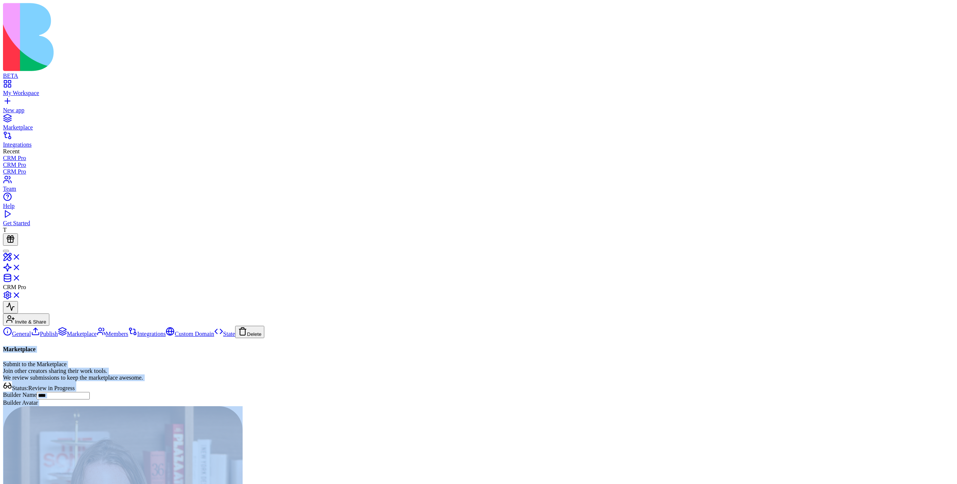
drag, startPoint x: 318, startPoint y: 32, endPoint x: 550, endPoint y: 266, distance: 328.9
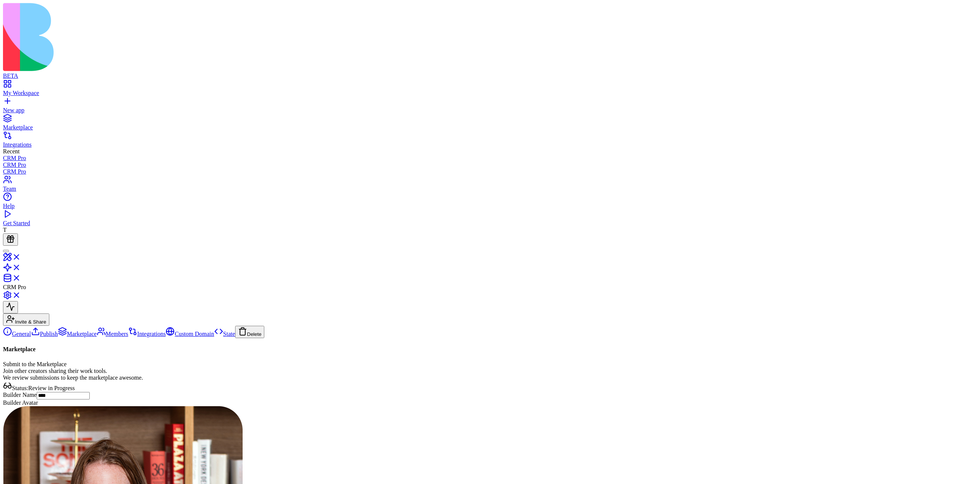
drag, startPoint x: 541, startPoint y: 305, endPoint x: 541, endPoint y: 367, distance: 61.7
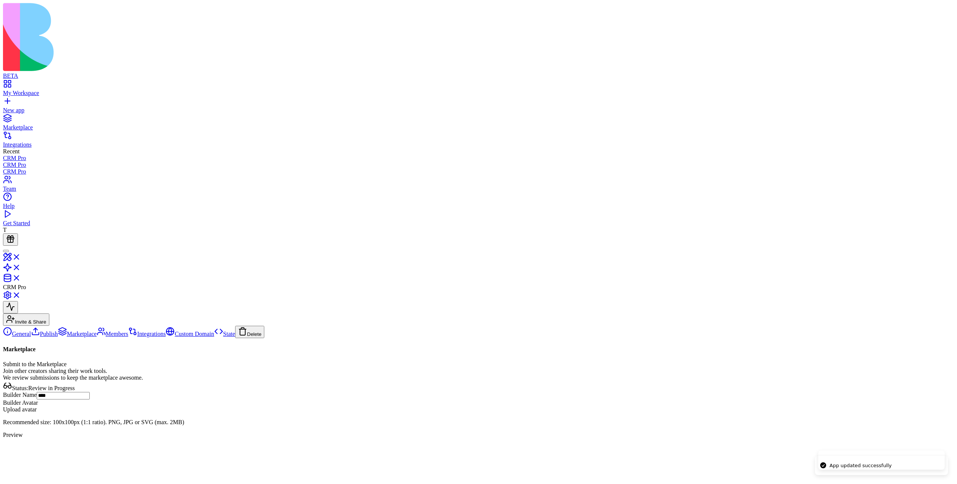
click at [90, 392] on input "****" at bounding box center [63, 395] width 53 height 7
type input "****"
click at [90, 381] on input "****" at bounding box center [63, 384] width 53 height 7
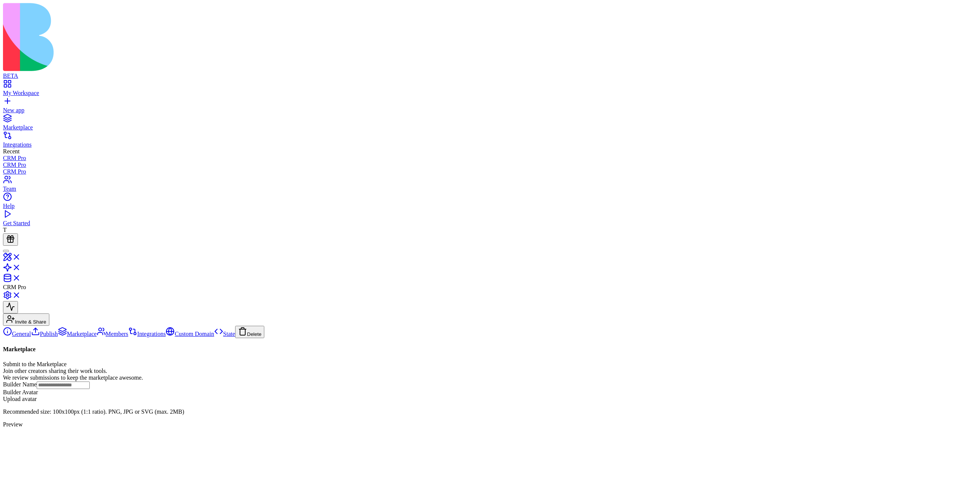
click at [345, 361] on div "Submit to the Marketplace" at bounding box center [478, 364] width 951 height 7
drag, startPoint x: 345, startPoint y: 64, endPoint x: 345, endPoint y: 83, distance: 19.4
click at [449, 368] on div "Join other creators sharing their work tools. We review submissions to keep the…" at bounding box center [478, 374] width 951 height 13
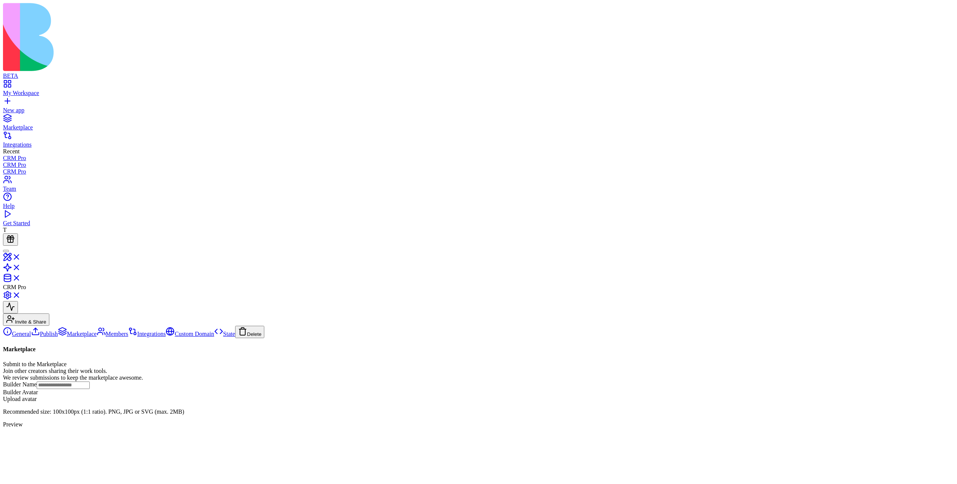
click at [431, 408] on p "Recommended size: 100x100px (1:1 ratio). PNG, JPG or SVG (max. 2MB)" at bounding box center [478, 411] width 951 height 7
drag, startPoint x: 431, startPoint y: 184, endPoint x: 431, endPoint y: 194, distance: 9.7
click at [431, 408] on p "Recommended size: 100x100px (1:1 ratio). PNG, JPG or SVG (max. 2MB)" at bounding box center [478, 411] width 951 height 7
click at [432, 408] on p "Recommended size: 100x100px (1:1 ratio). PNG, JPG or SVG (max. 2MB)" at bounding box center [478, 411] width 951 height 7
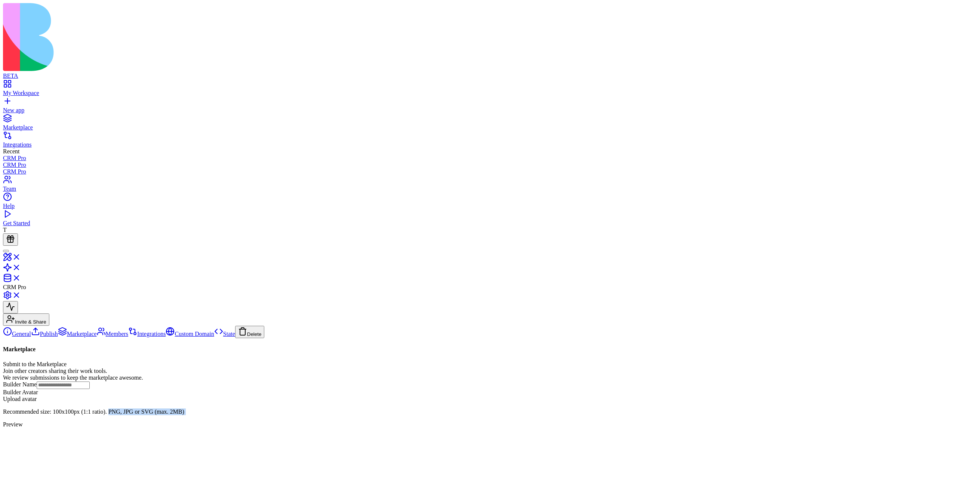
drag, startPoint x: 432, startPoint y: 186, endPoint x: 435, endPoint y: 204, distance: 17.8
click at [435, 381] on div "Builder Name Builder Avatar Upload avatar Recommended size: 100x100px (1:1 rati…" at bounding box center [478, 398] width 951 height 34
click at [393, 408] on p "Recommended size: 100x100px (1:1 ratio)" at bounding box center [478, 411] width 951 height 7
click at [31, 331] on link "General" at bounding box center [17, 334] width 28 height 6
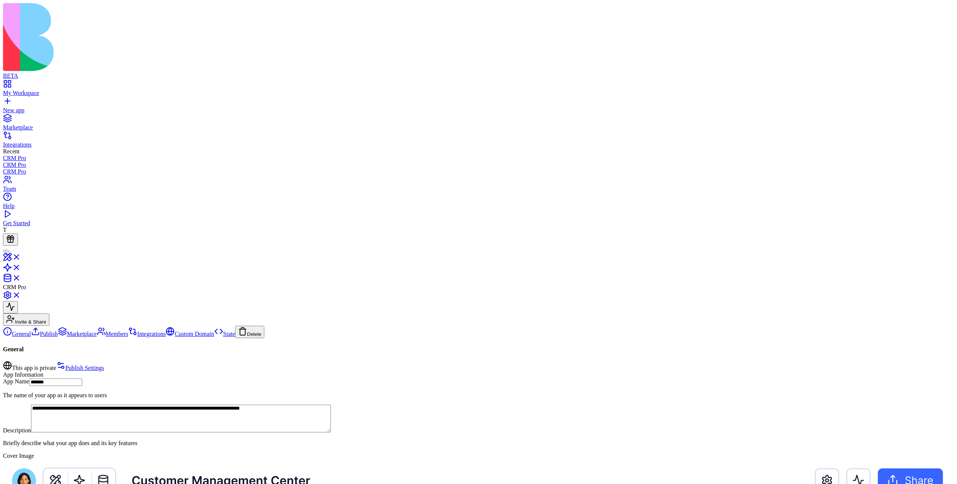
click at [58, 331] on link "Publish" at bounding box center [44, 334] width 27 height 6
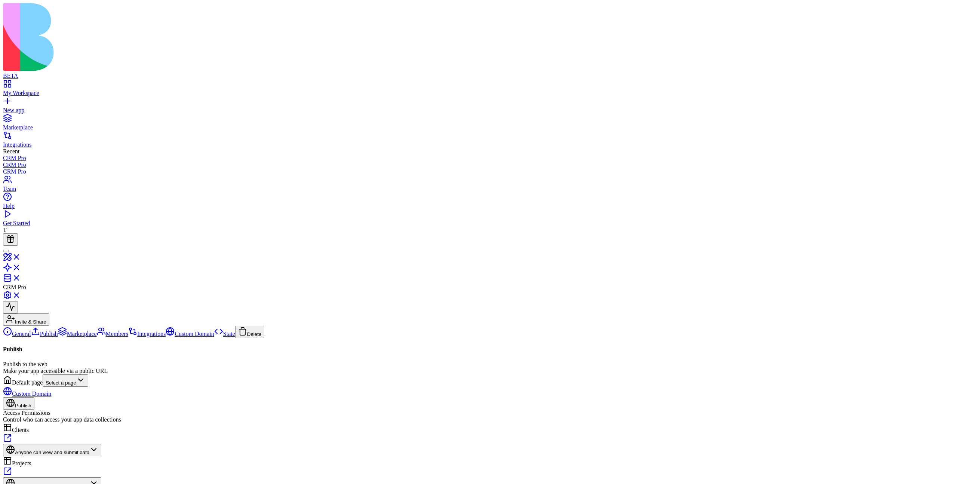
click at [87, 331] on link "Marketplace" at bounding box center [77, 334] width 39 height 6
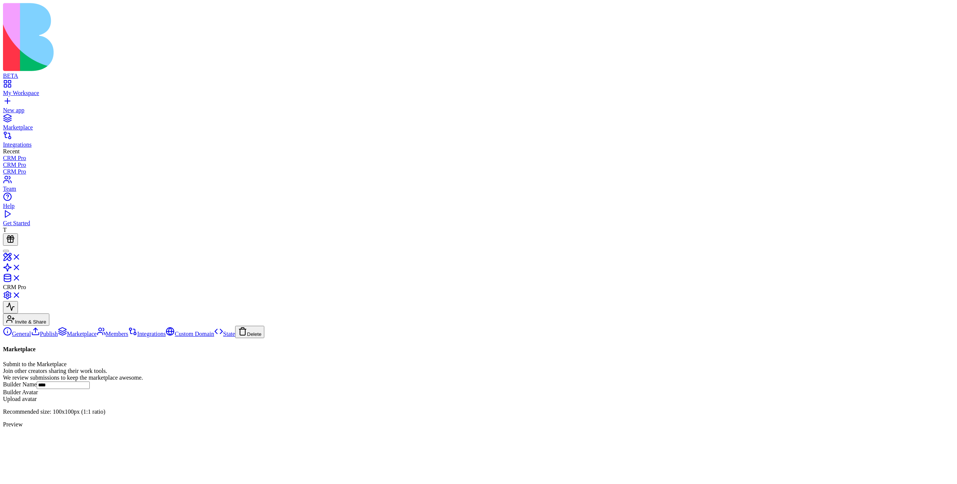
click at [485, 381] on div "Builder Name **** Builder Avatar Upload avatar Recommended size: 100x100px (1:1…" at bounding box center [478, 398] width 951 height 34
click at [51, 331] on link "Publish" at bounding box center [44, 334] width 27 height 6
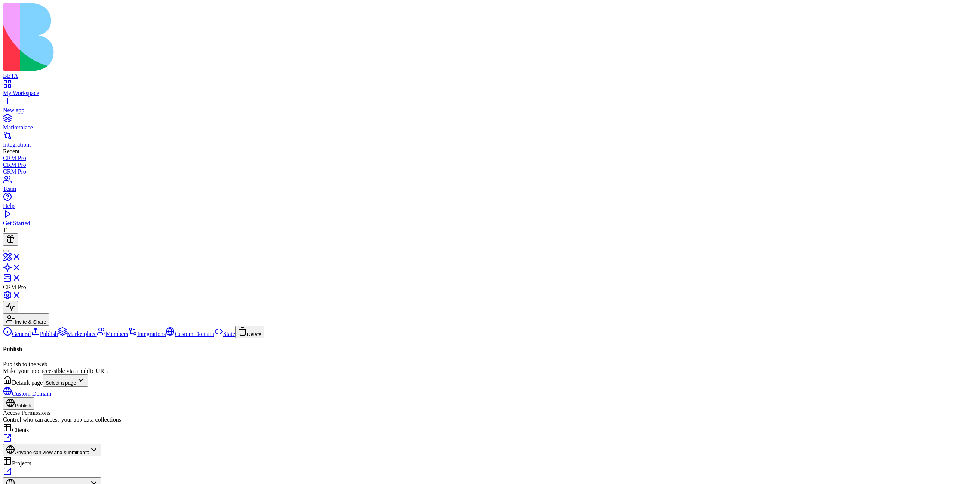
click at [60, 331] on link "Marketplace" at bounding box center [77, 334] width 39 height 6
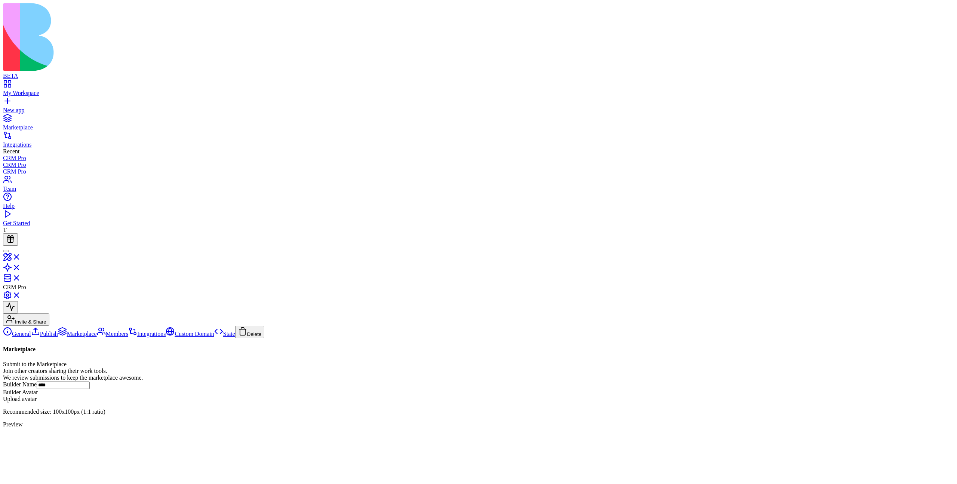
click at [58, 331] on link "Publish" at bounding box center [44, 334] width 27 height 6
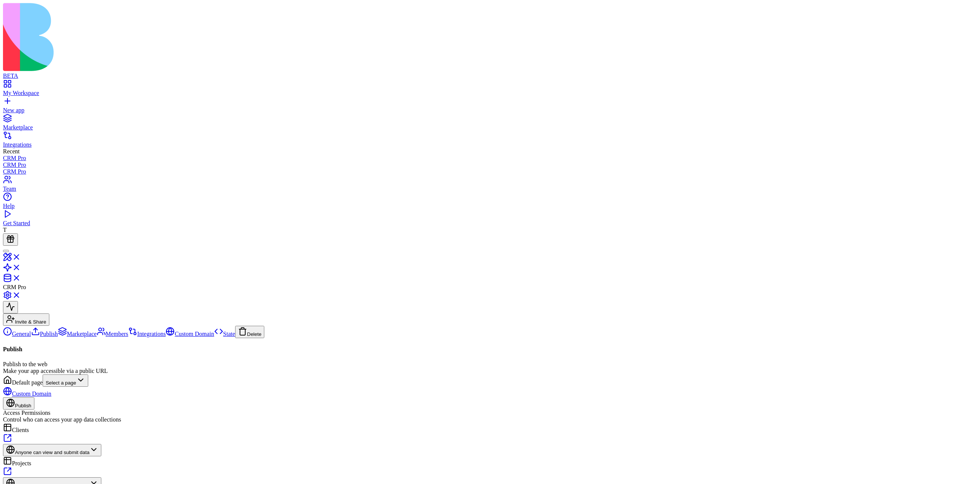
click at [31, 331] on link "General" at bounding box center [17, 334] width 28 height 6
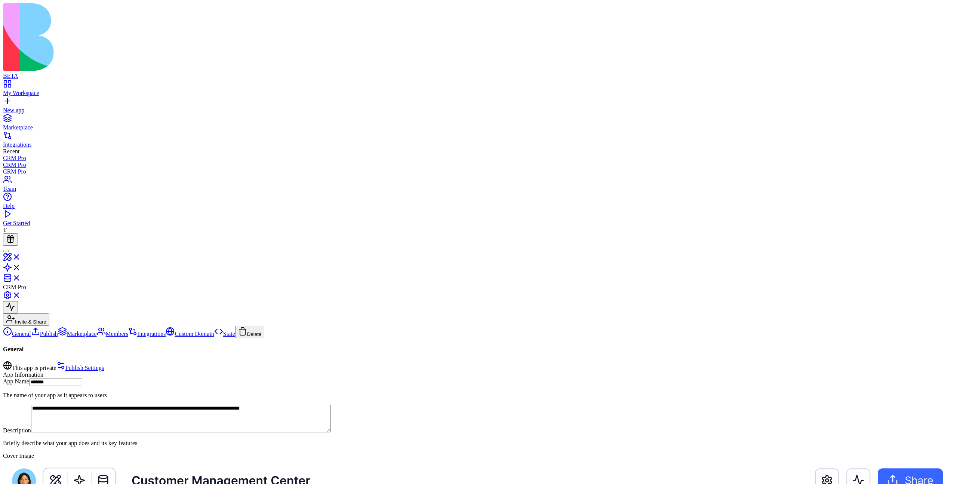
click at [58, 331] on link "Publish" at bounding box center [44, 334] width 27 height 6
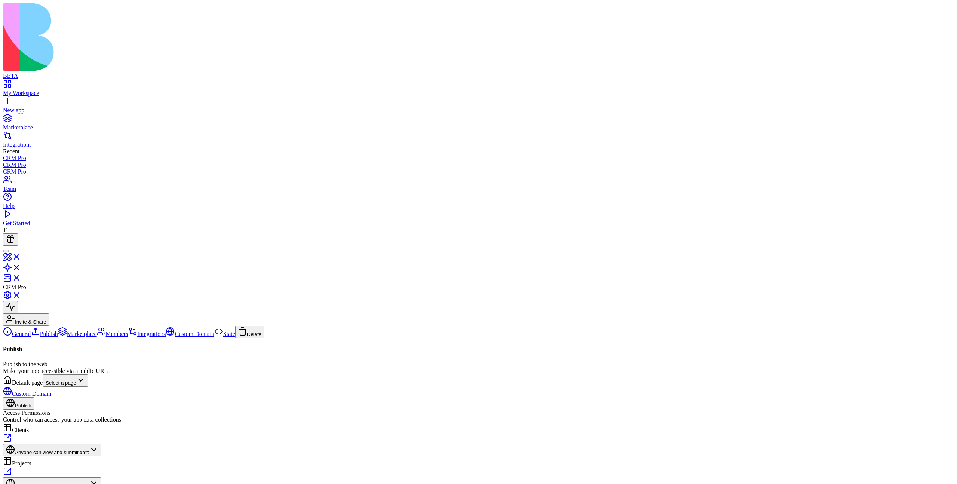
click at [70, 331] on link "Marketplace" at bounding box center [77, 334] width 39 height 6
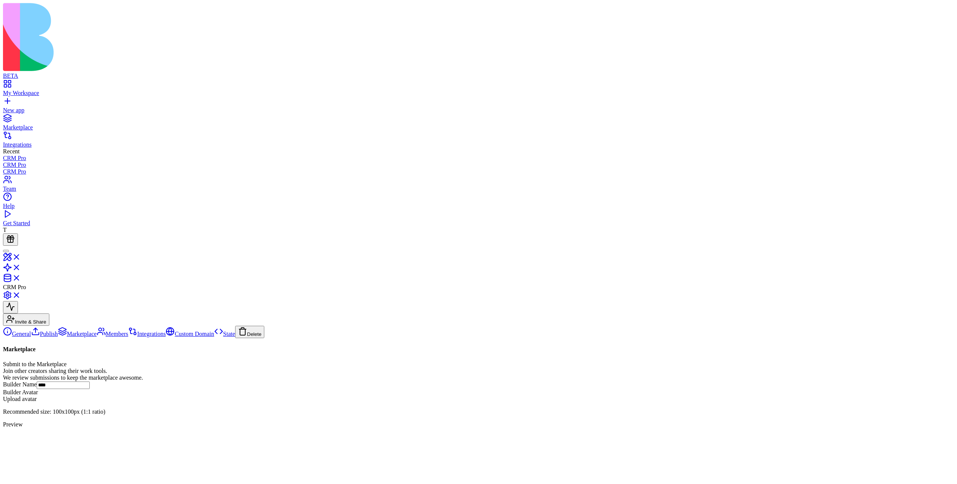
click at [58, 331] on link "Publish" at bounding box center [44, 334] width 27 height 6
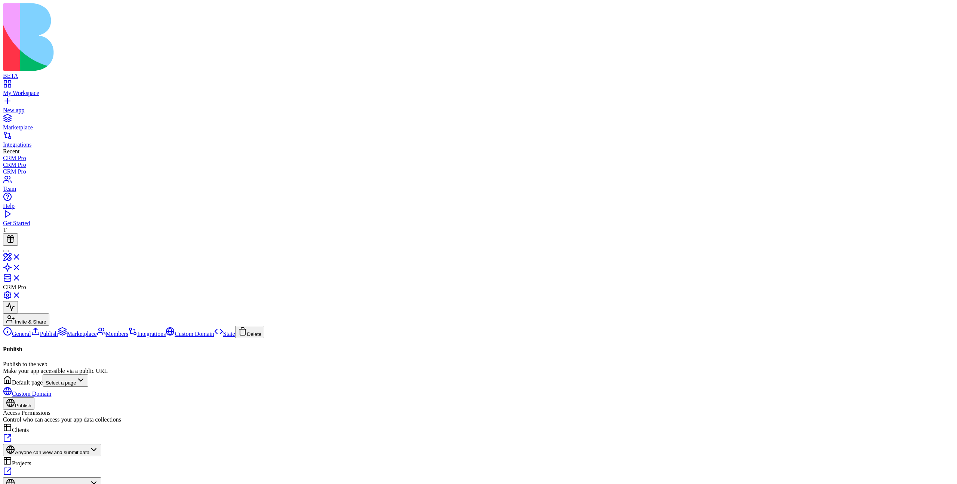
click at [31, 331] on link "General" at bounding box center [17, 334] width 28 height 6
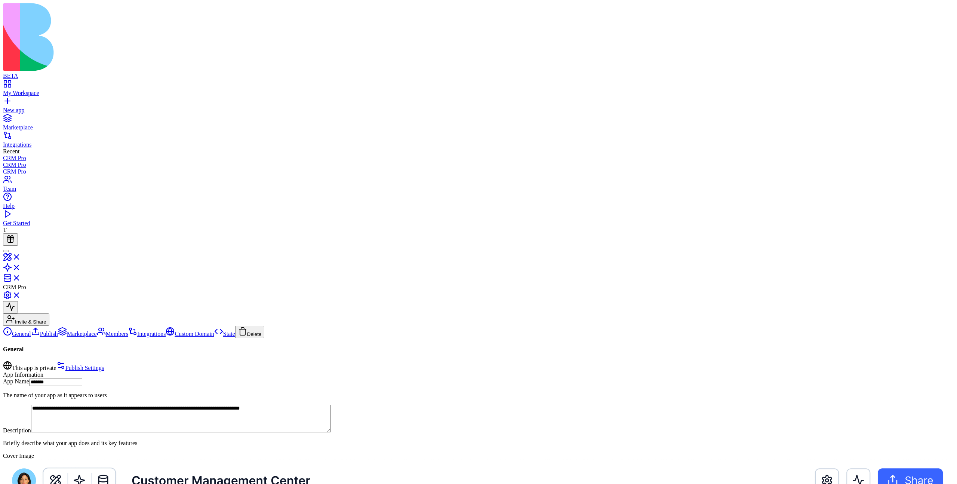
click at [65, 331] on link "Marketplace" at bounding box center [77, 334] width 39 height 6
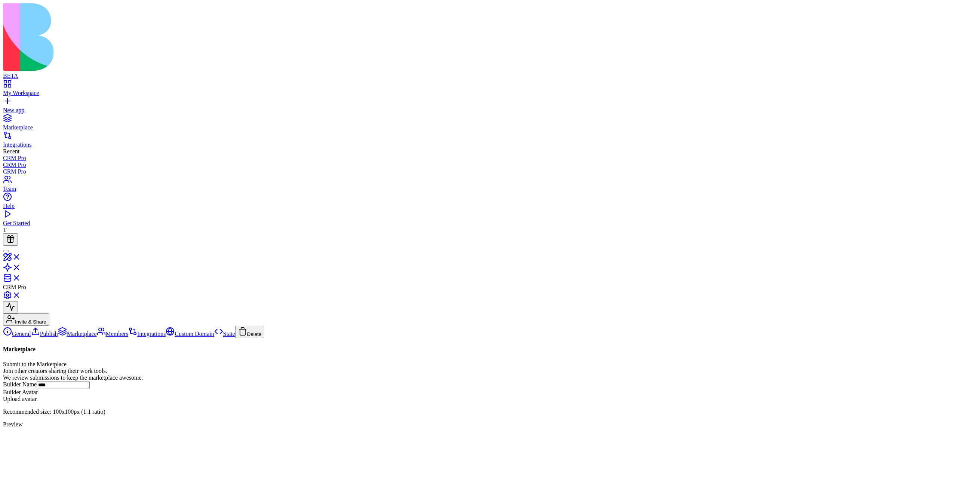
click at [97, 331] on link "Members" at bounding box center [112, 334] width 31 height 6
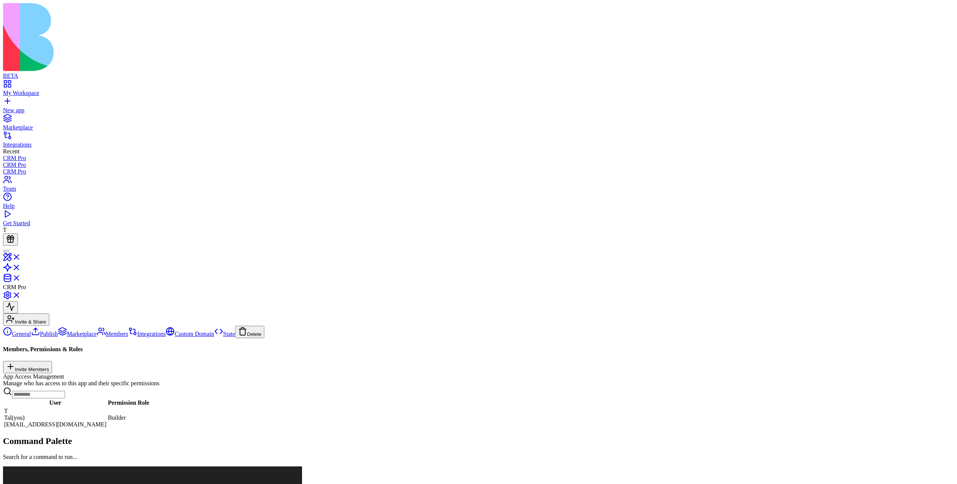
click at [128, 331] on link "Integrations" at bounding box center [146, 334] width 37 height 6
click at [58, 331] on link "Publish" at bounding box center [44, 334] width 27 height 6
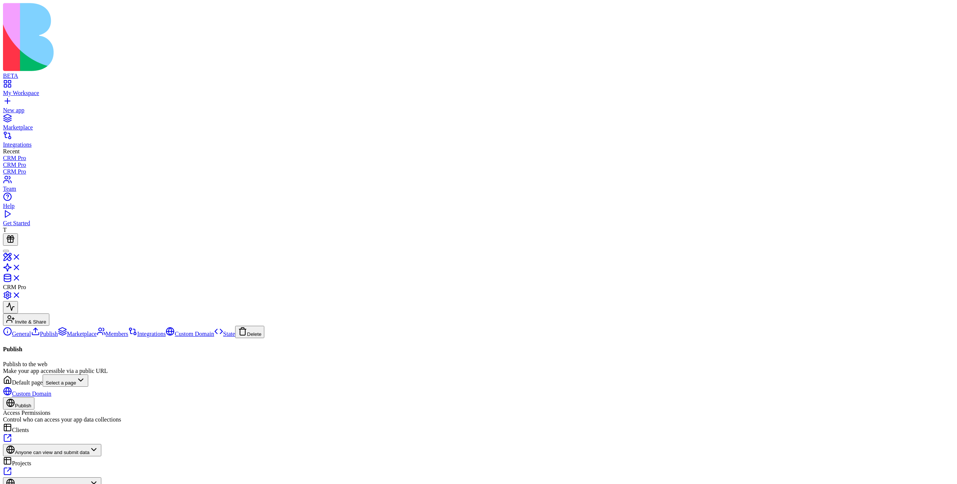
click at [58, 331] on link "Publish" at bounding box center [44, 334] width 27 height 6
click at [70, 331] on link "Marketplace" at bounding box center [77, 334] width 39 height 6
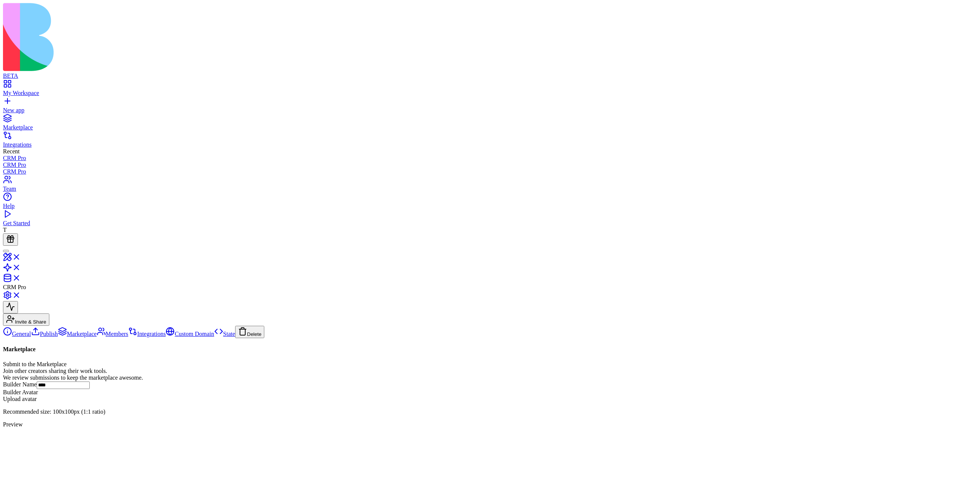
click at [31, 331] on link "General" at bounding box center [17, 334] width 28 height 6
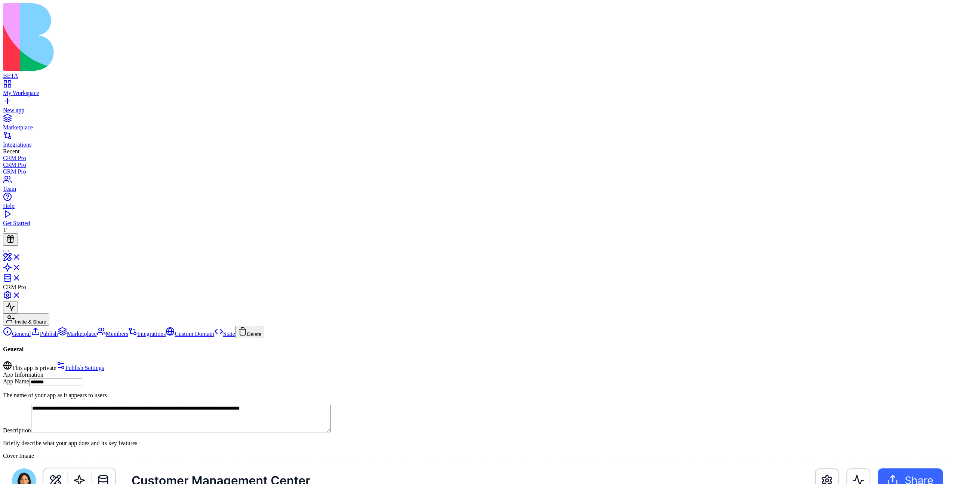
click at [78, 331] on link "Marketplace" at bounding box center [77, 334] width 39 height 6
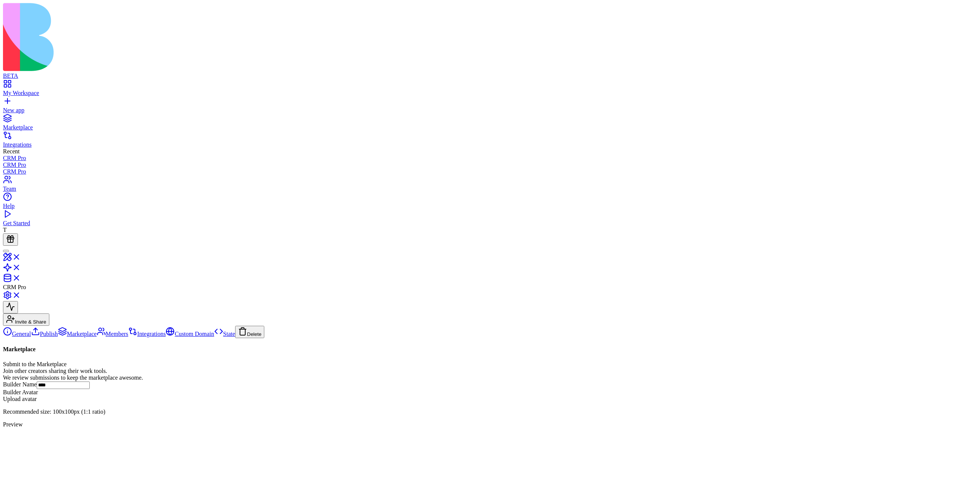
drag, startPoint x: 324, startPoint y: 274, endPoint x: 479, endPoint y: 409, distance: 205.9
drag, startPoint x: 337, startPoint y: 57, endPoint x: 755, endPoint y: 233, distance: 453.6
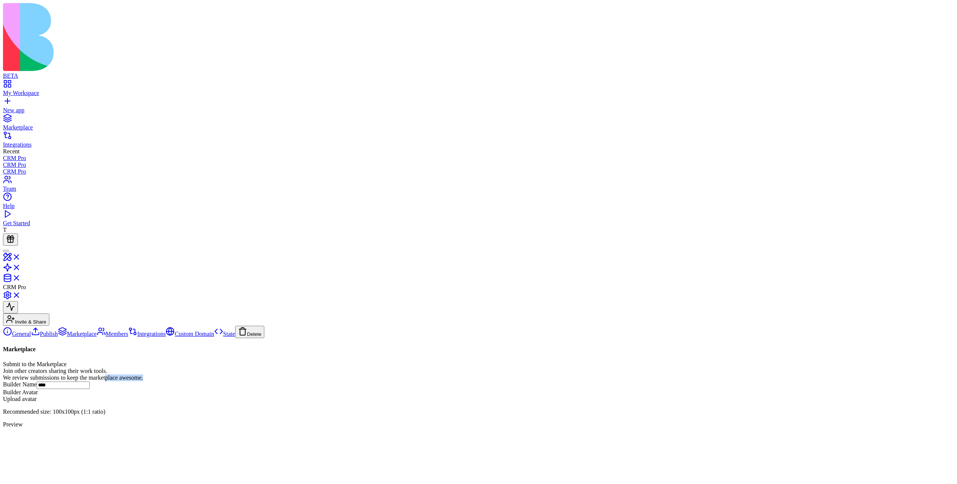
drag, startPoint x: 432, startPoint y: 79, endPoint x: 473, endPoint y: 84, distance: 41.1
click at [473, 368] on div "Join other creators sharing their work tools. We review submissions to keep the…" at bounding box center [478, 374] width 951 height 13
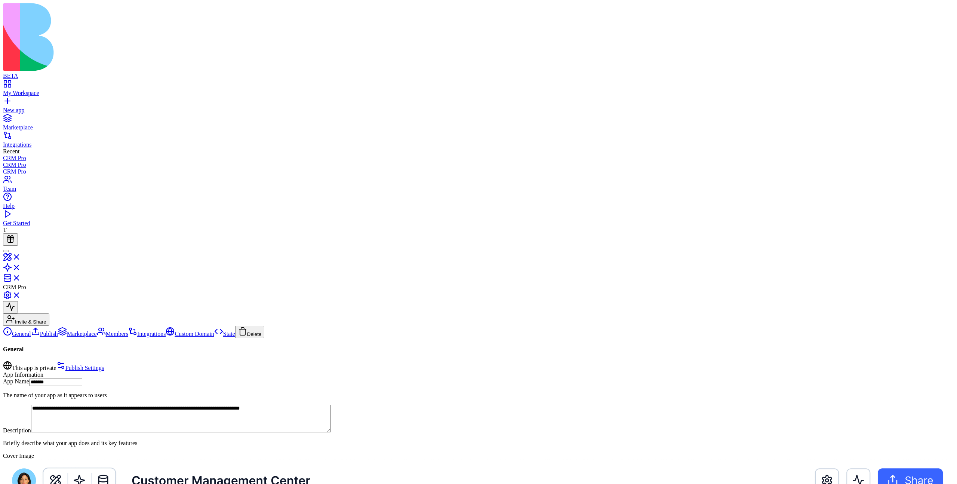
click at [97, 331] on link "Members" at bounding box center [112, 334] width 31 height 6
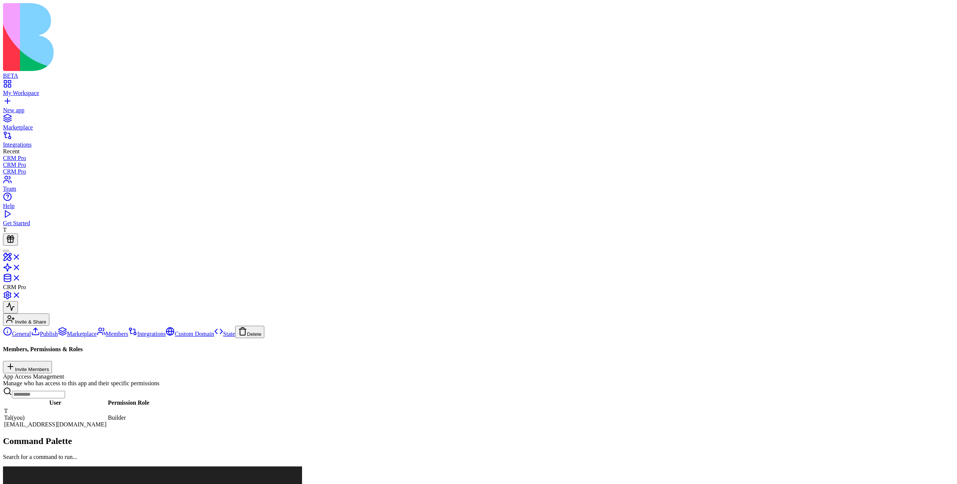
click at [68, 331] on link "Marketplace" at bounding box center [77, 334] width 39 height 6
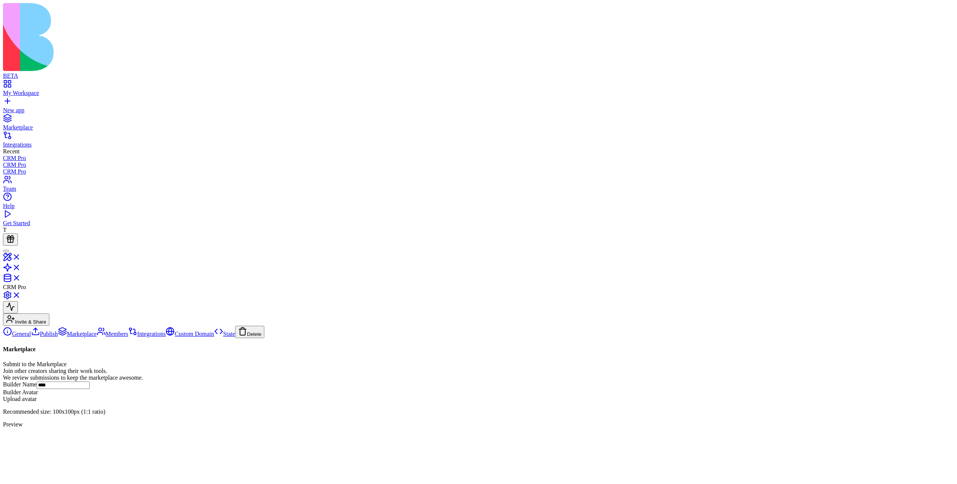
click at [58, 331] on link "Publish" at bounding box center [44, 334] width 27 height 6
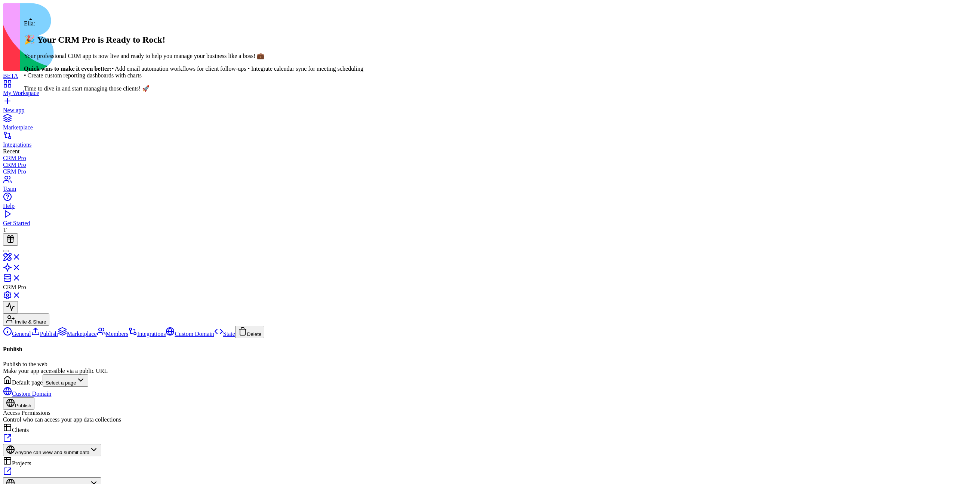
click at [6, 251] on div at bounding box center [6, 251] width 0 height 0
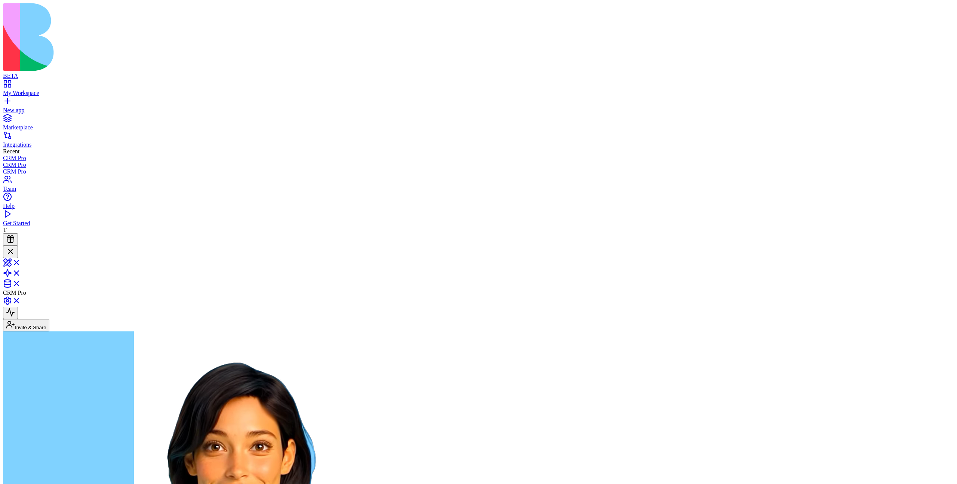
click at [15, 247] on div at bounding box center [10, 252] width 9 height 10
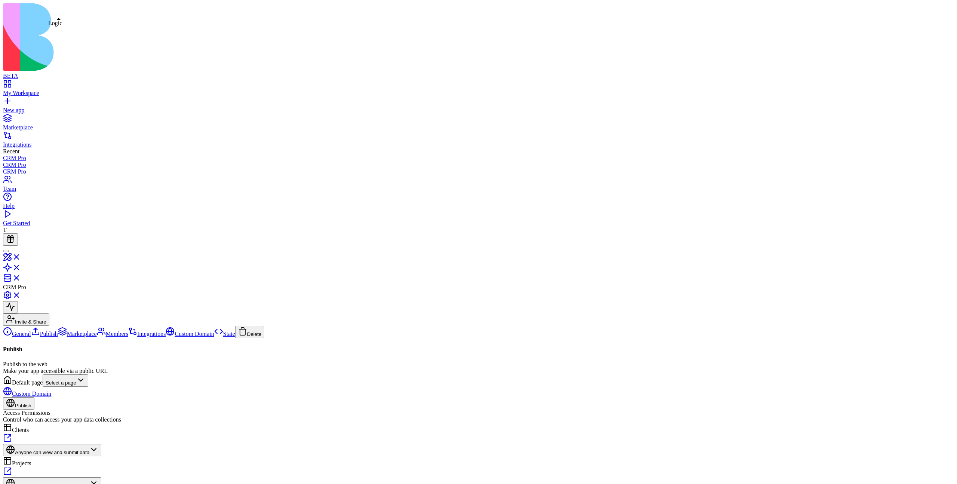
click at [21, 267] on link at bounding box center [12, 270] width 18 height 6
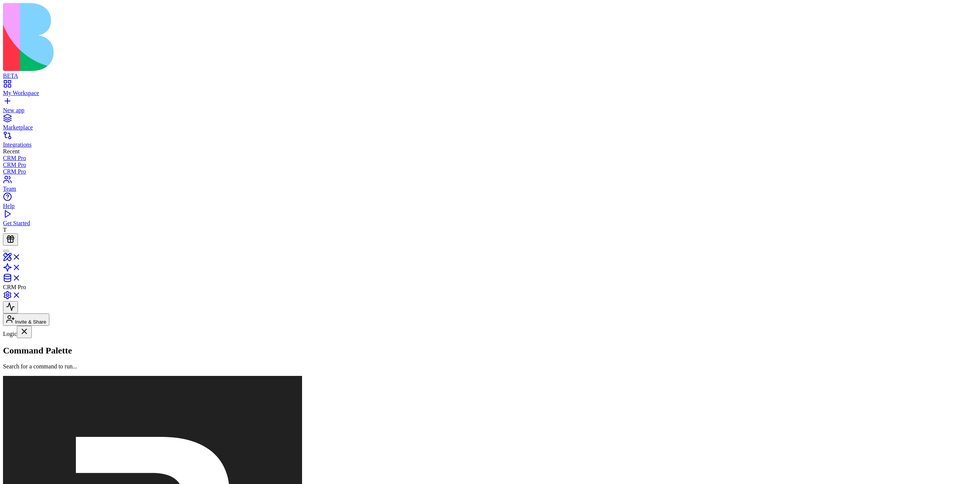
click at [21, 267] on link at bounding box center [12, 270] width 18 height 6
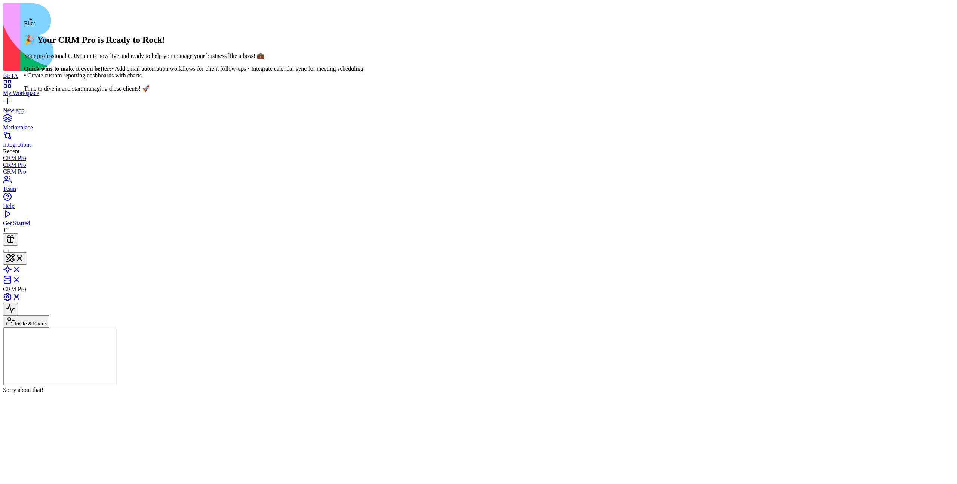
click at [6, 251] on div at bounding box center [6, 251] width 0 height 0
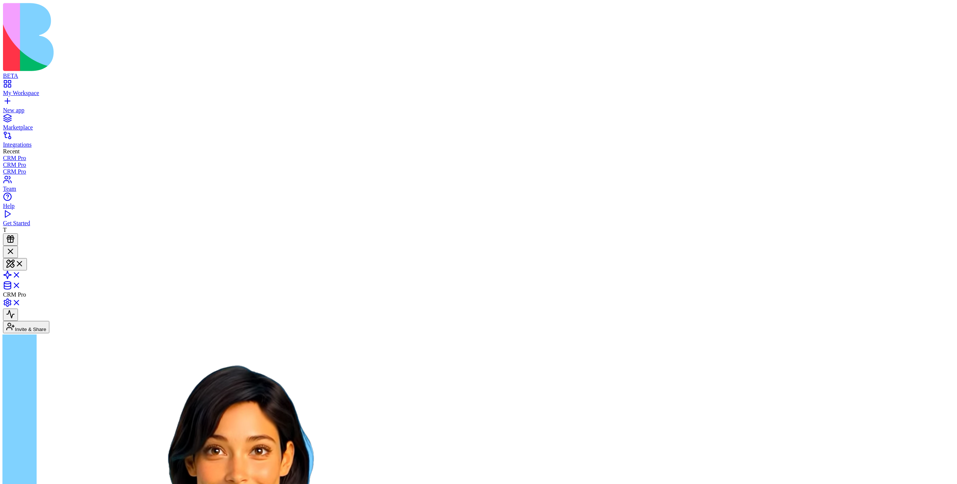
scroll to position [129, 0]
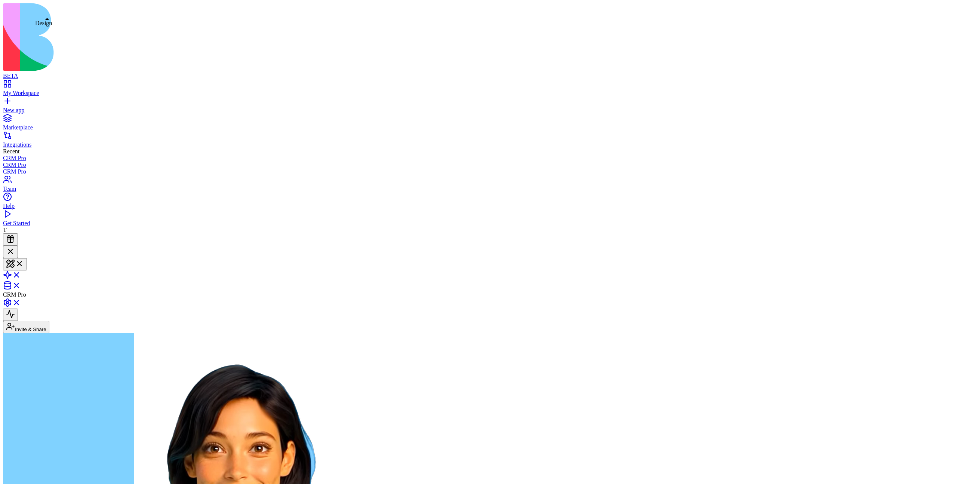
click at [27, 258] on button at bounding box center [15, 264] width 24 height 12
click at [21, 274] on link at bounding box center [12, 277] width 18 height 6
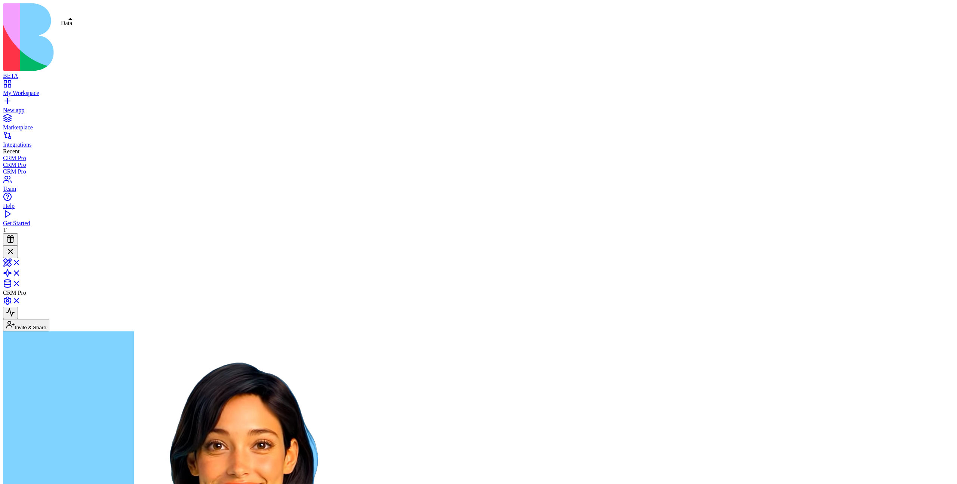
click at [21, 283] on link at bounding box center [12, 286] width 18 height 6
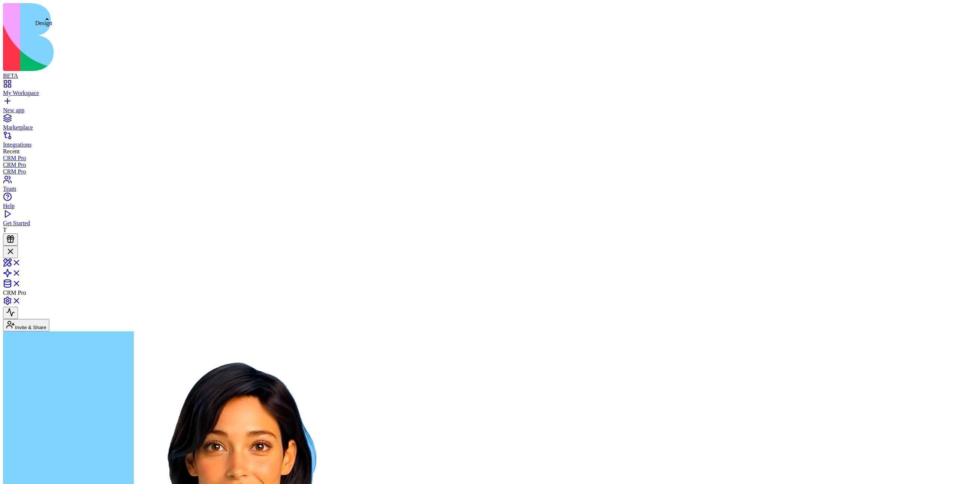
click at [15, 247] on div at bounding box center [10, 252] width 9 height 10
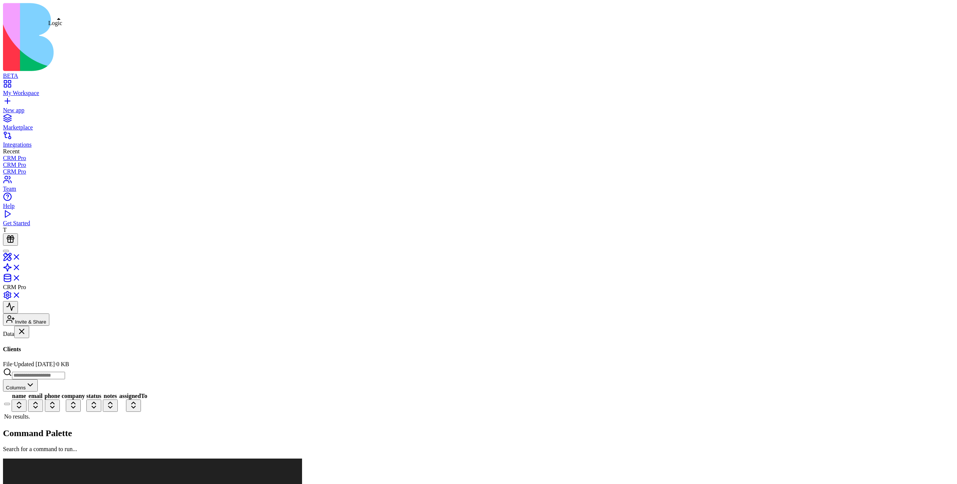
click at [21, 267] on link at bounding box center [12, 270] width 18 height 6
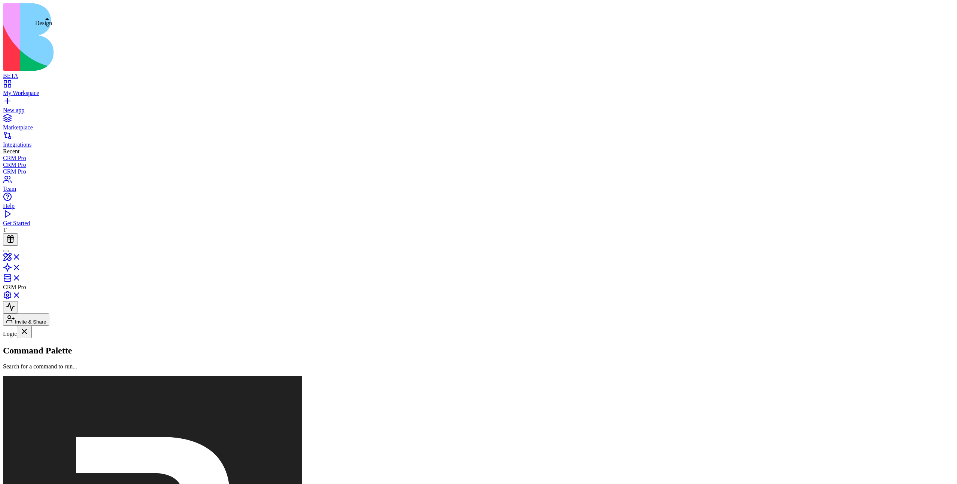
click at [21, 256] on link at bounding box center [12, 259] width 18 height 6
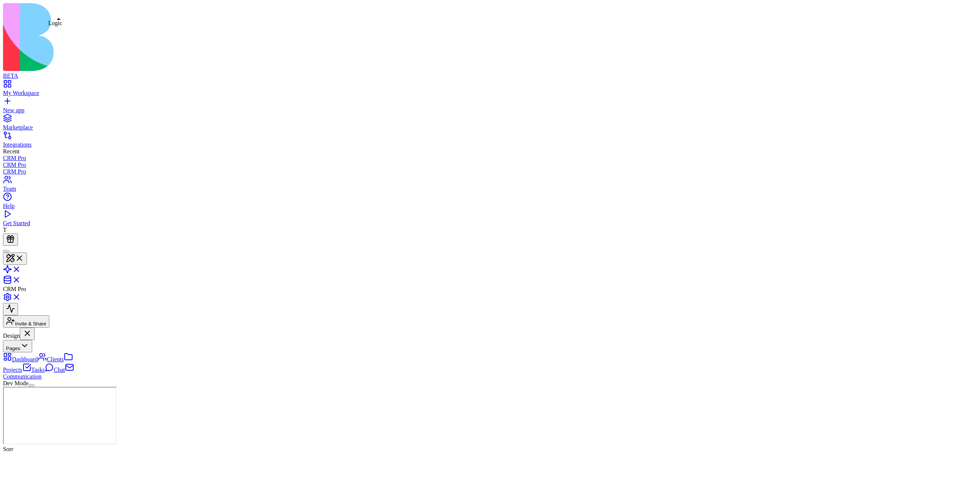
click at [21, 268] on link at bounding box center [12, 271] width 18 height 6
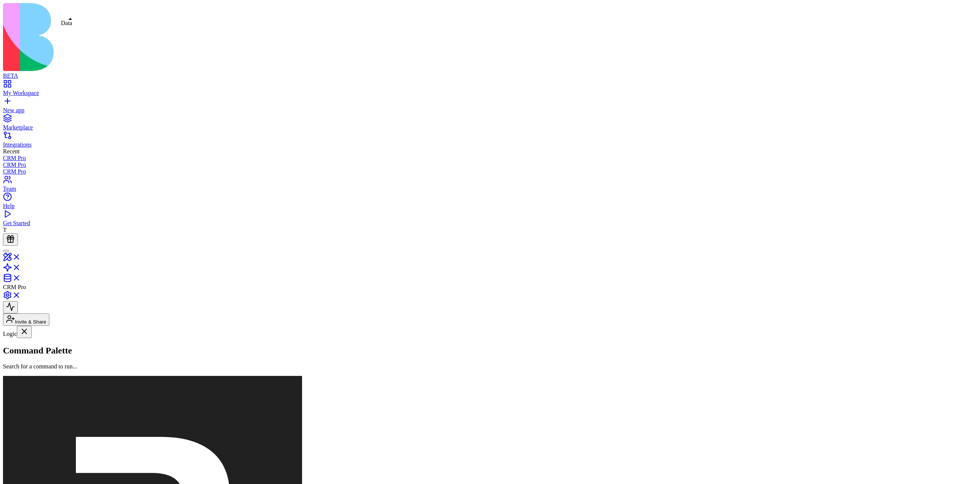
click at [21, 277] on link at bounding box center [12, 280] width 18 height 6
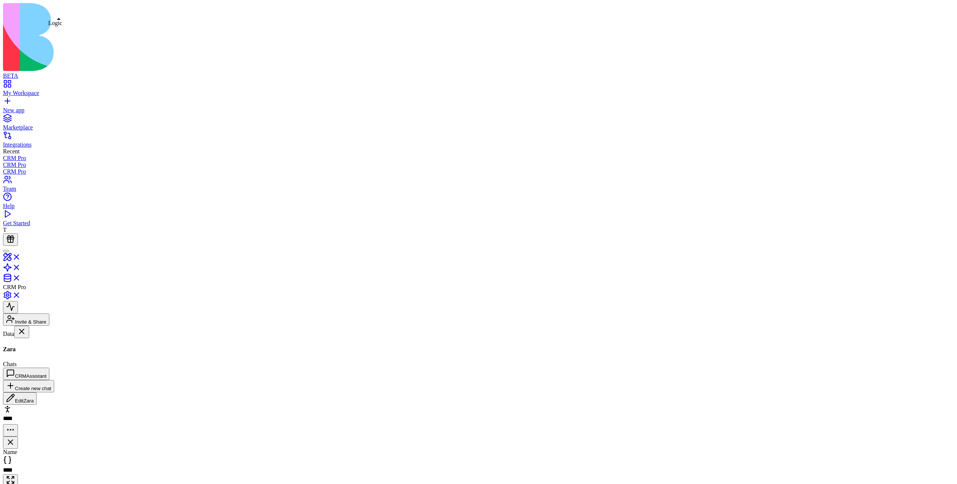
click at [21, 267] on link at bounding box center [12, 270] width 18 height 6
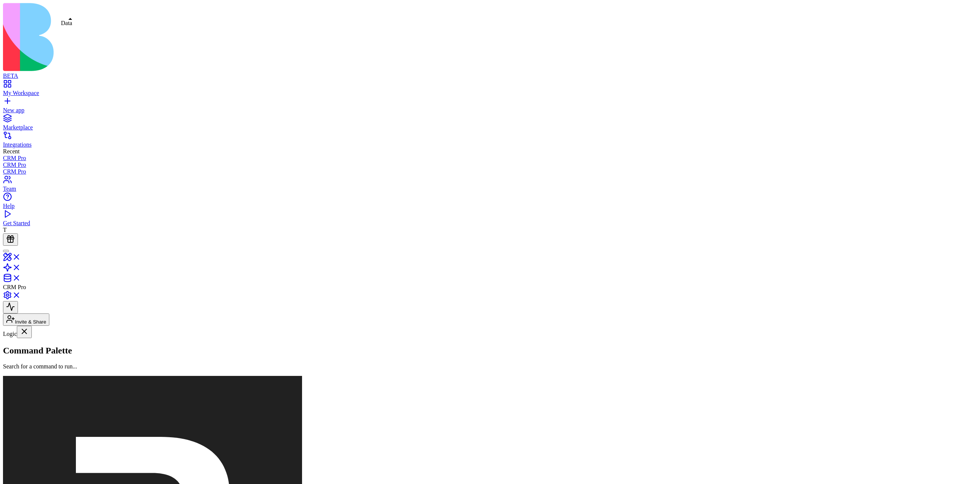
click at [21, 277] on link at bounding box center [12, 280] width 18 height 6
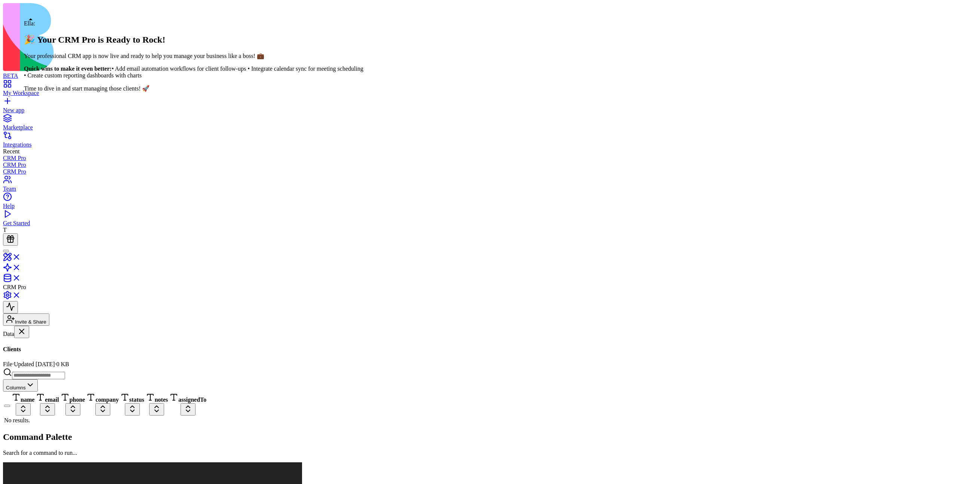
click at [6, 251] on div at bounding box center [6, 251] width 0 height 0
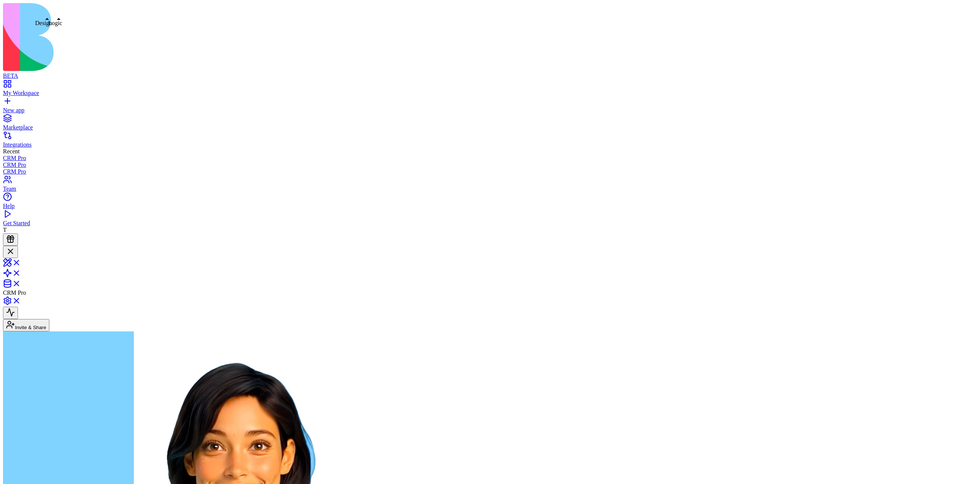
click at [21, 272] on link at bounding box center [12, 275] width 18 height 6
click at [21, 283] on link at bounding box center [12, 286] width 18 height 6
click at [21, 262] on link at bounding box center [12, 265] width 18 height 6
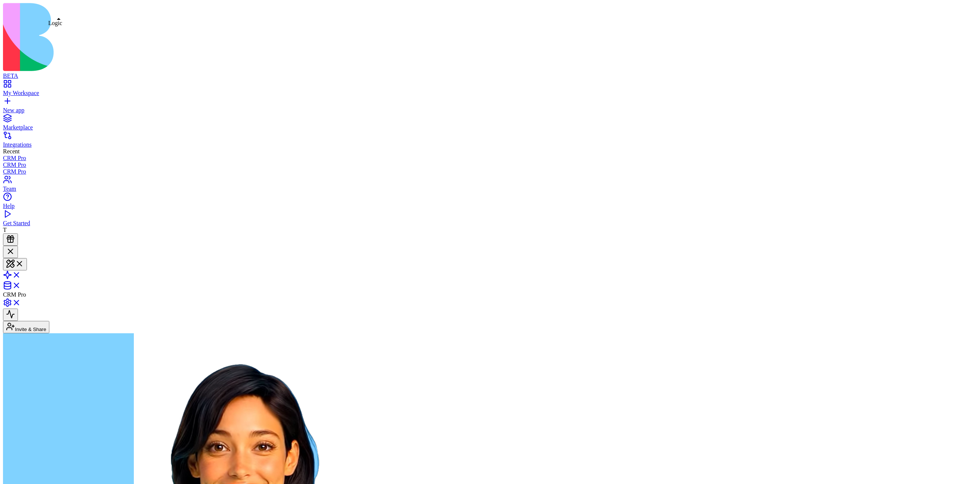
click at [21, 274] on link at bounding box center [12, 277] width 18 height 6
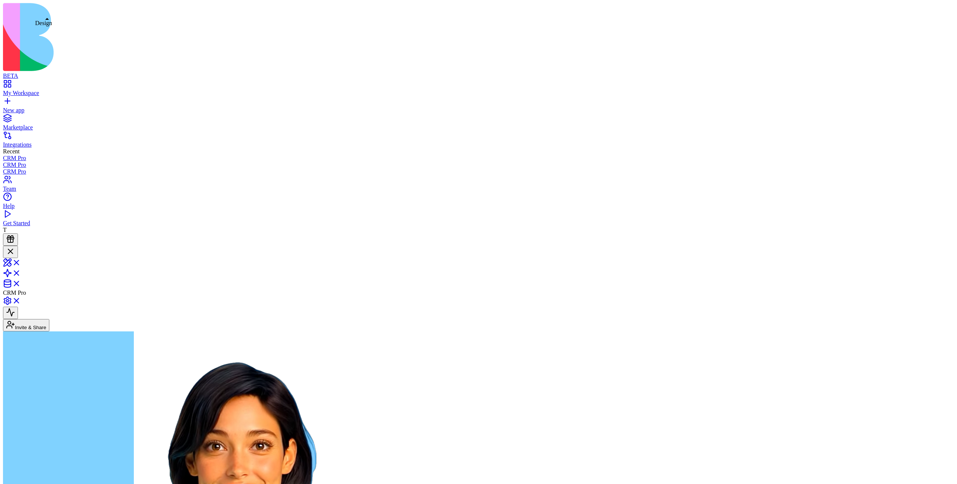
click at [21, 272] on link at bounding box center [12, 275] width 18 height 6
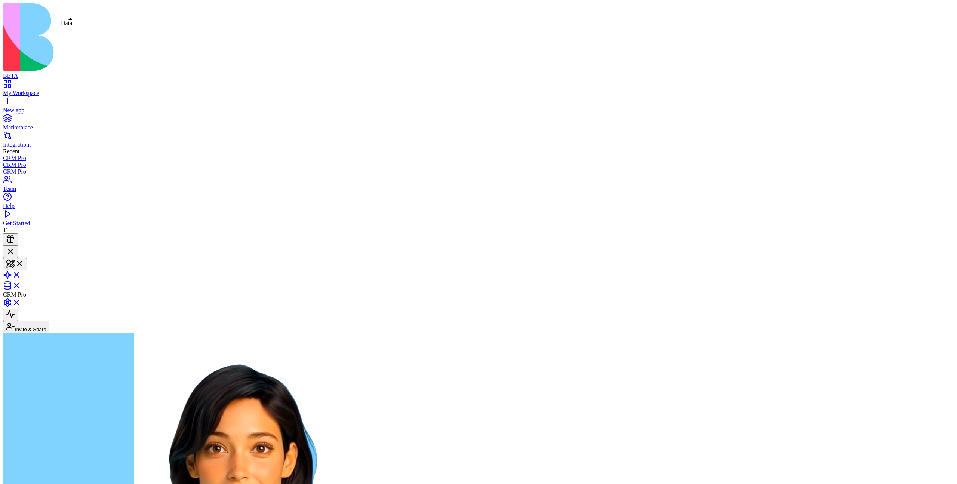
click at [15, 247] on div at bounding box center [10, 252] width 9 height 10
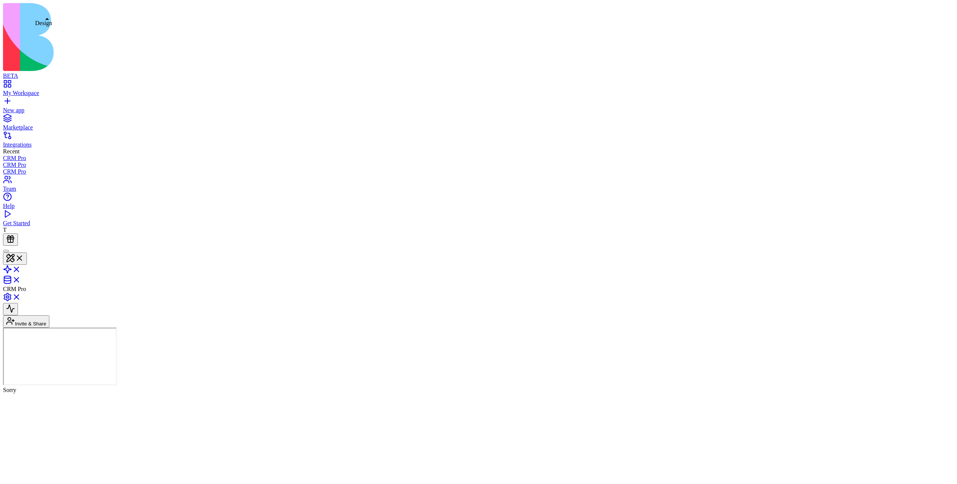
click at [27, 252] on button at bounding box center [15, 258] width 24 height 12
click at [21, 268] on link at bounding box center [12, 271] width 18 height 6
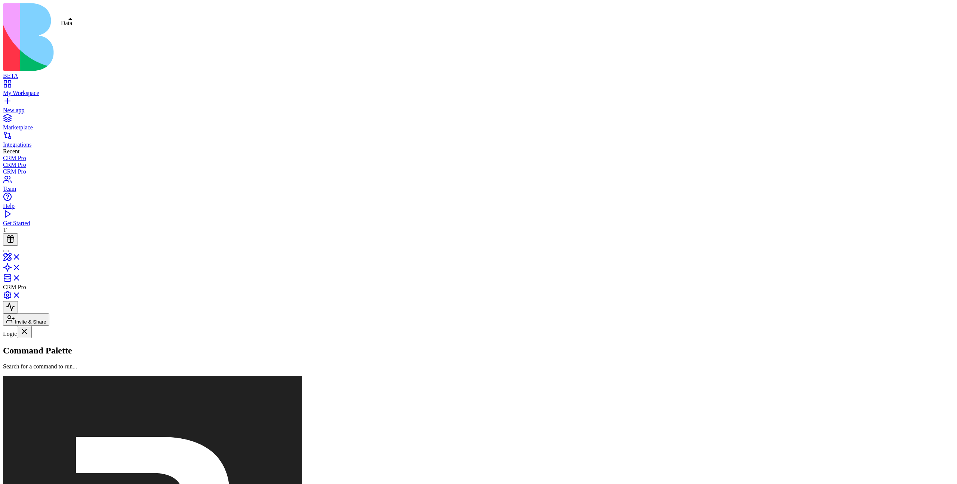
click at [21, 277] on link at bounding box center [12, 280] width 18 height 6
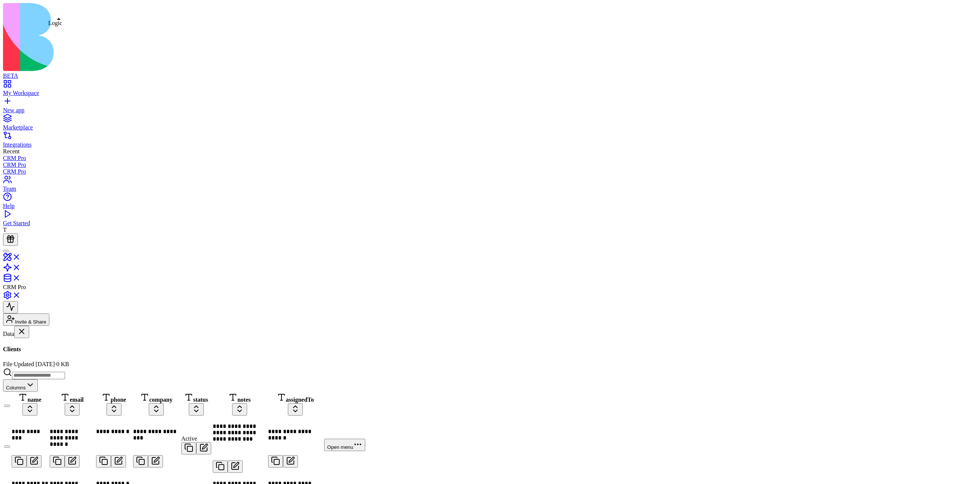
click at [21, 267] on link at bounding box center [12, 270] width 18 height 6
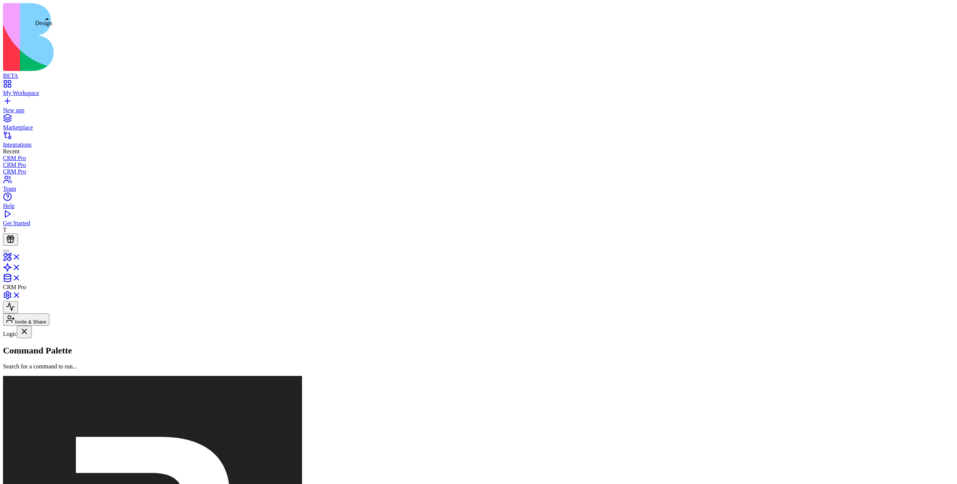
click at [21, 256] on link at bounding box center [12, 259] width 18 height 6
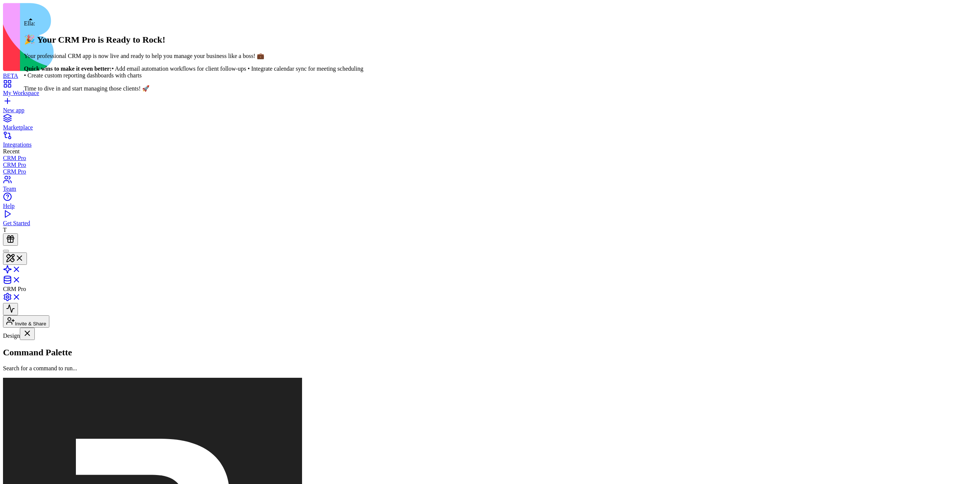
click at [6, 251] on div at bounding box center [6, 251] width 0 height 0
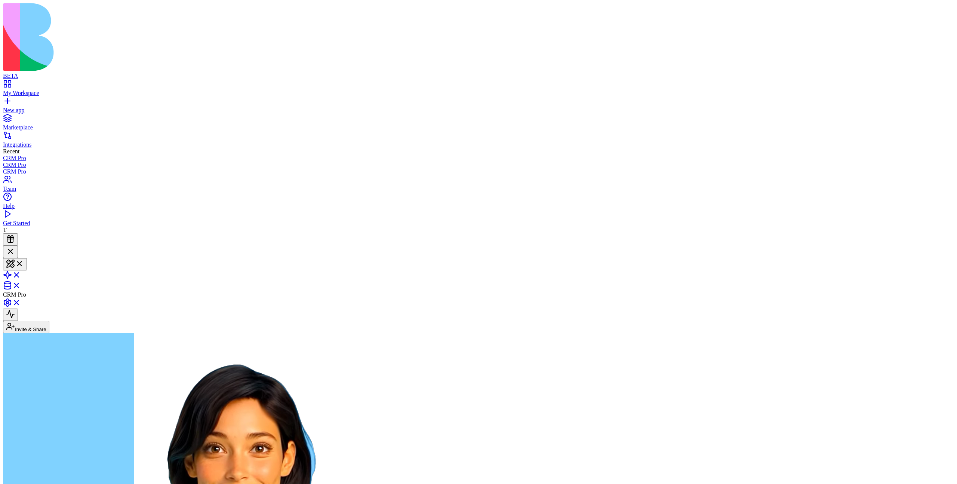
click at [21, 285] on link at bounding box center [12, 288] width 18 height 6
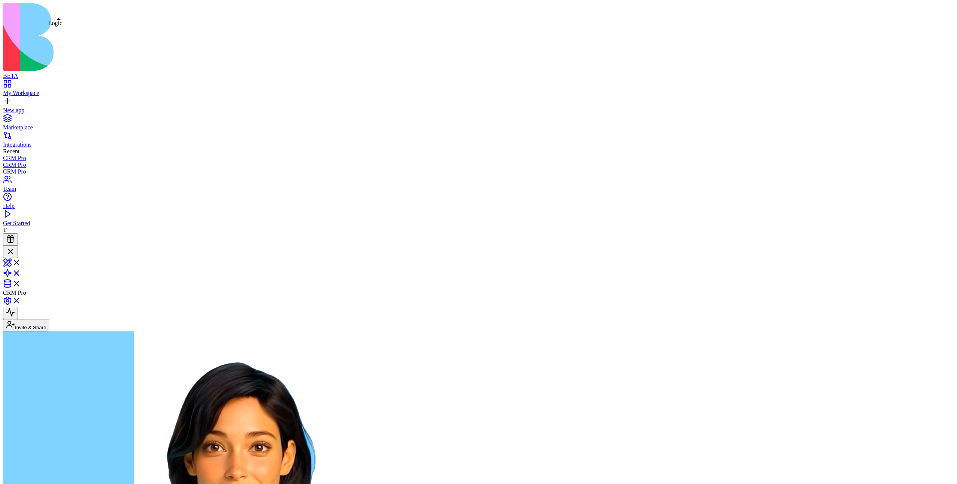
click at [21, 272] on link at bounding box center [12, 275] width 18 height 6
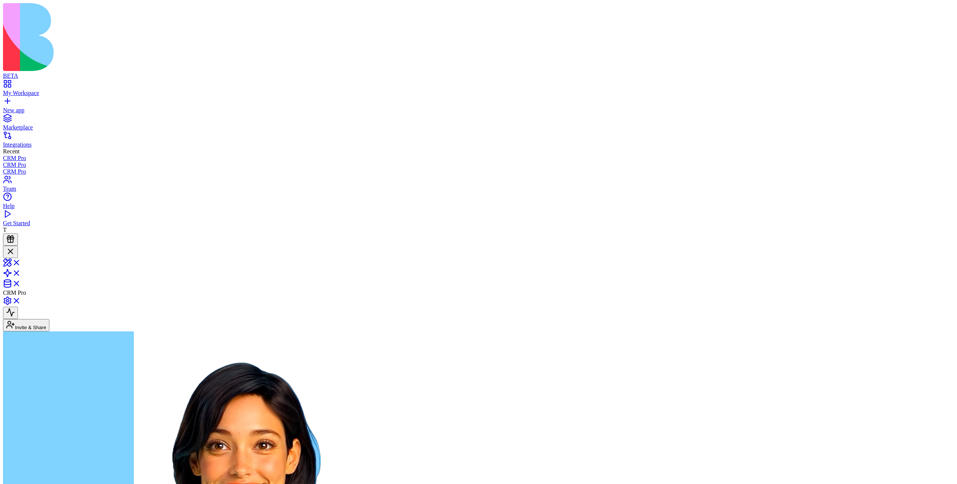
click at [15, 247] on div at bounding box center [10, 252] width 9 height 10
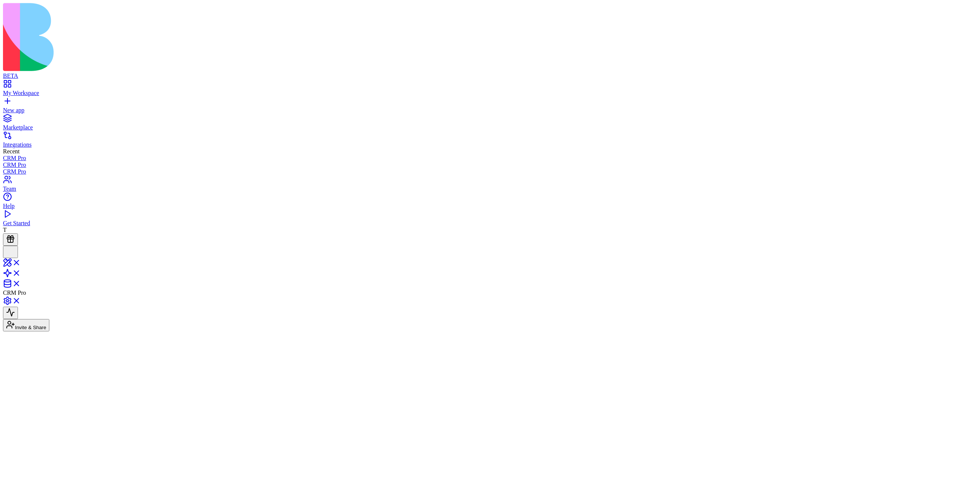
click at [21, 283] on link at bounding box center [12, 286] width 18 height 6
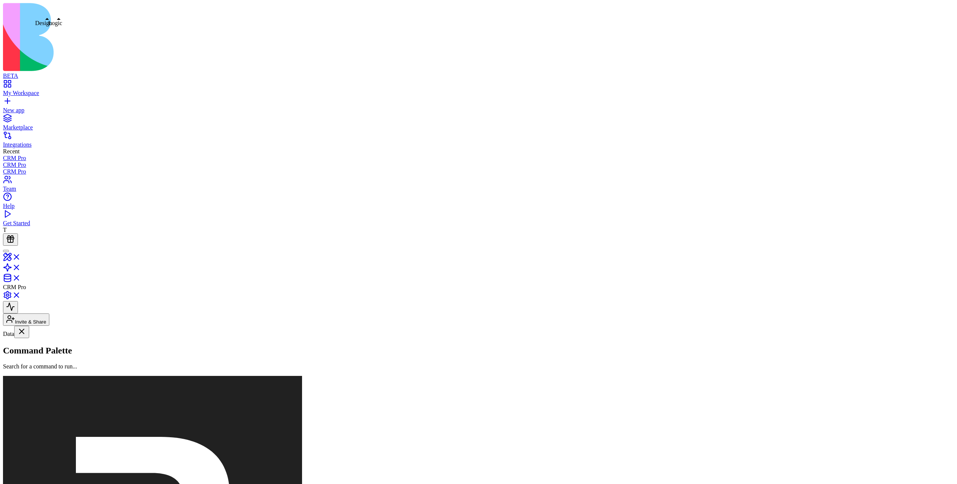
click at [21, 267] on link at bounding box center [12, 270] width 18 height 6
click at [21, 277] on link at bounding box center [12, 280] width 18 height 6
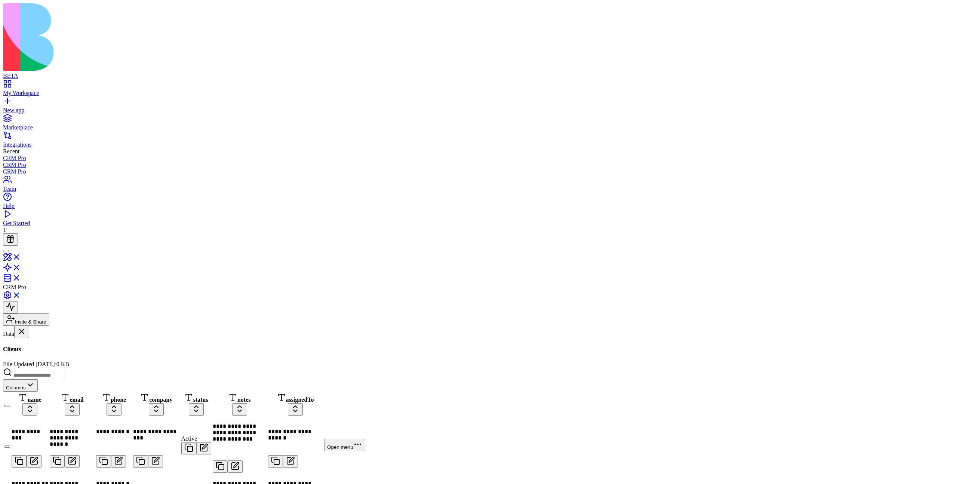
click at [41, 376] on div "Projects" at bounding box center [46, 379] width 86 height 7
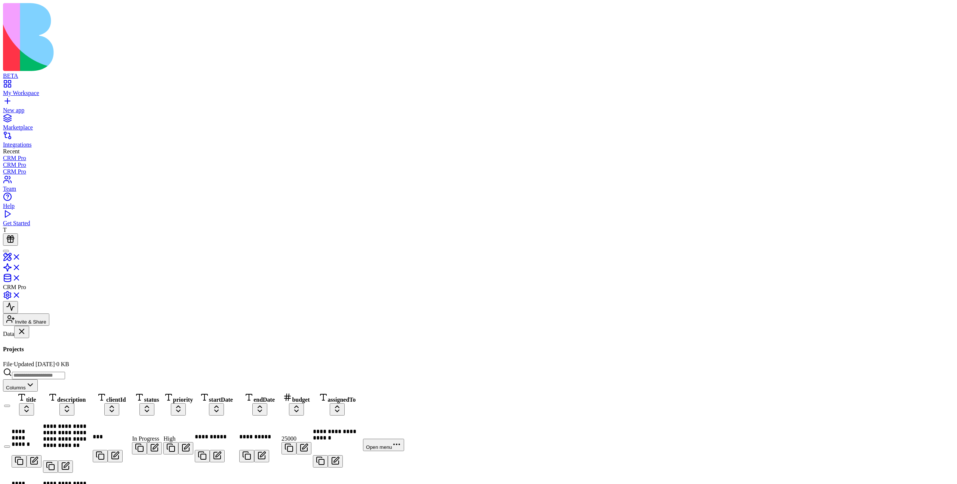
click at [56, 388] on link "Tasks" at bounding box center [46, 395] width 86 height 14
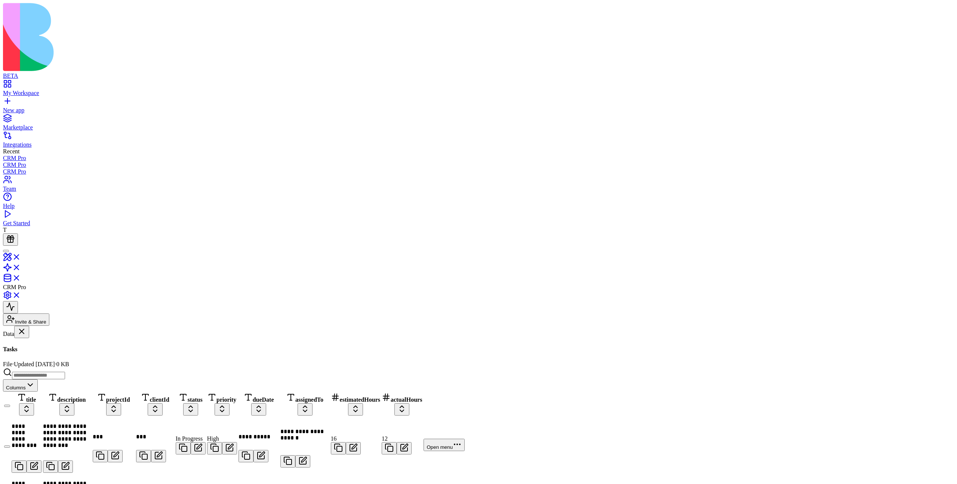
click at [63, 350] on link "Clients" at bounding box center [46, 357] width 86 height 14
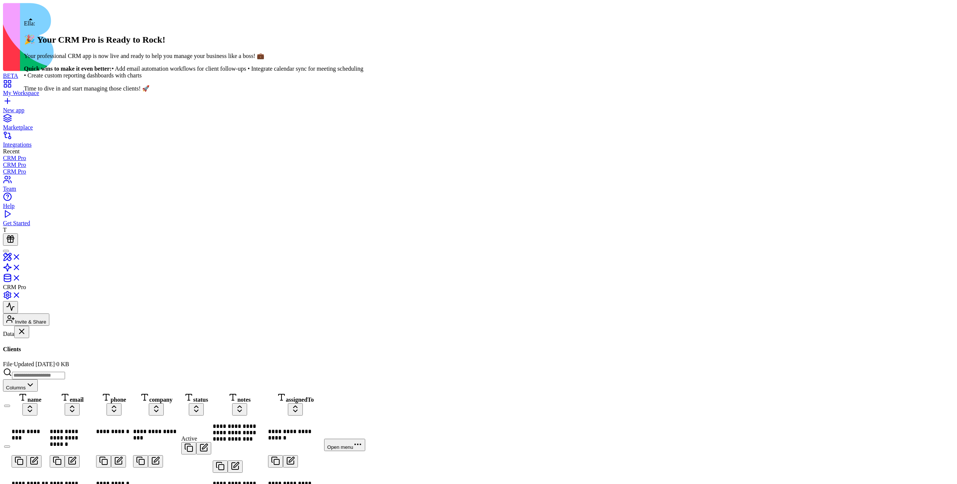
click at [6, 251] on div at bounding box center [6, 251] width 0 height 0
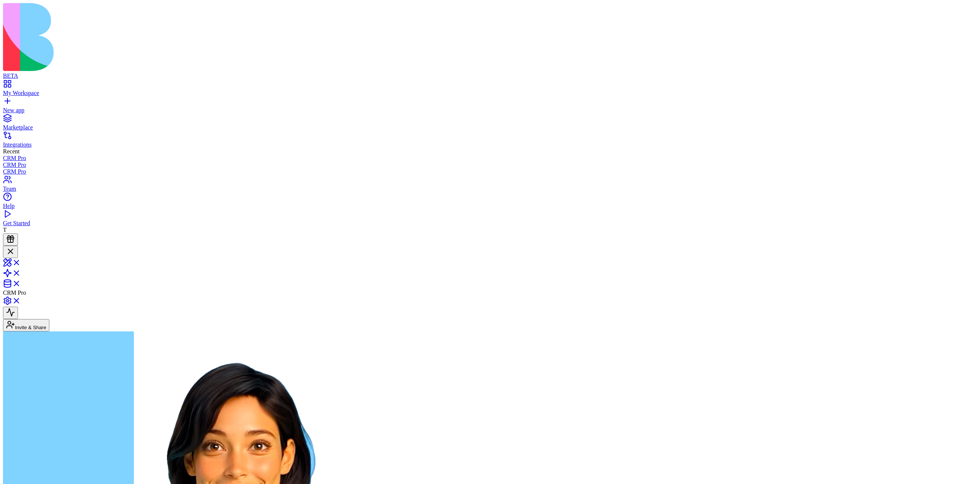
click at [21, 283] on link at bounding box center [12, 286] width 18 height 6
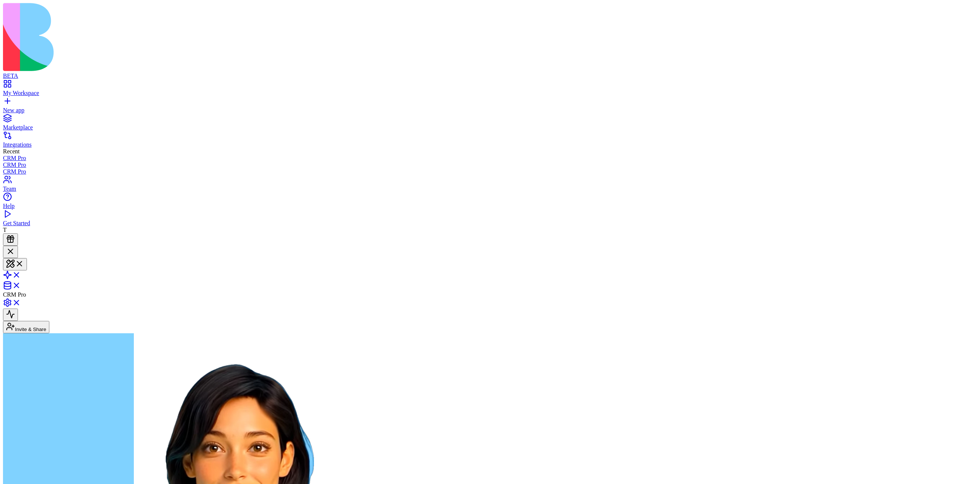
click at [867, 246] on header "CRM Pro Invite & Share" at bounding box center [478, 289] width 951 height 87
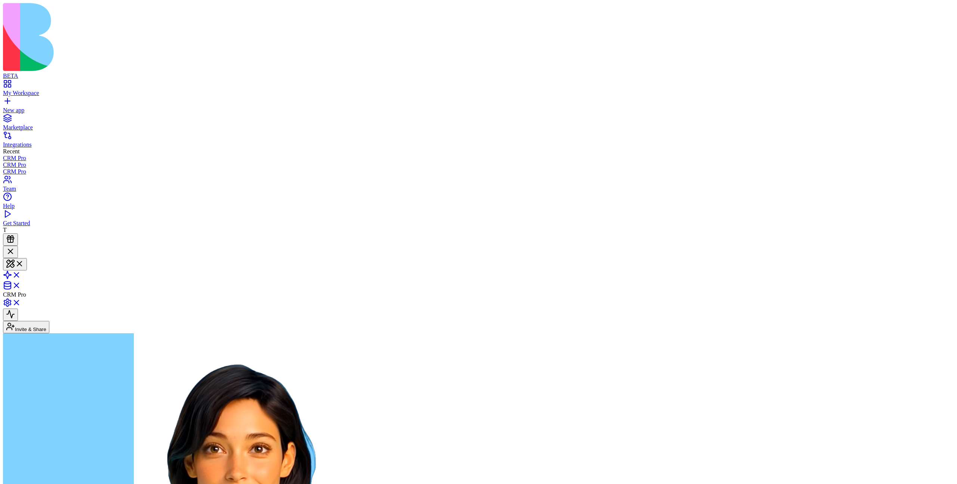
click at [870, 298] on div "Invite & Share" at bounding box center [478, 315] width 951 height 35
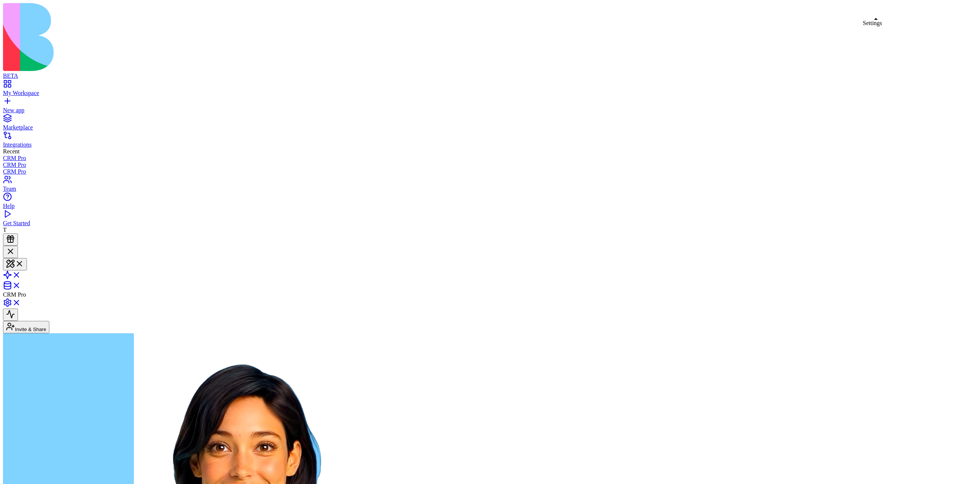
click at [21, 302] on link at bounding box center [12, 305] width 18 height 6
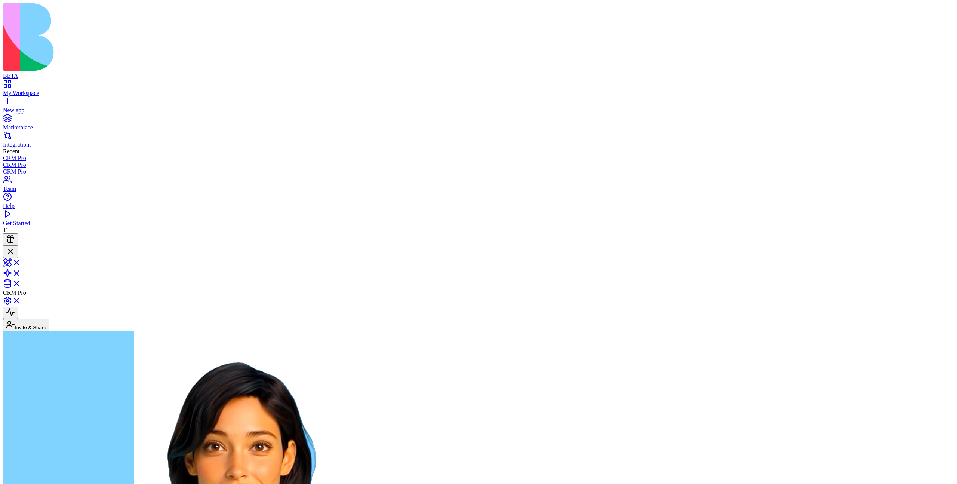
click at [15, 247] on div at bounding box center [10, 252] width 9 height 10
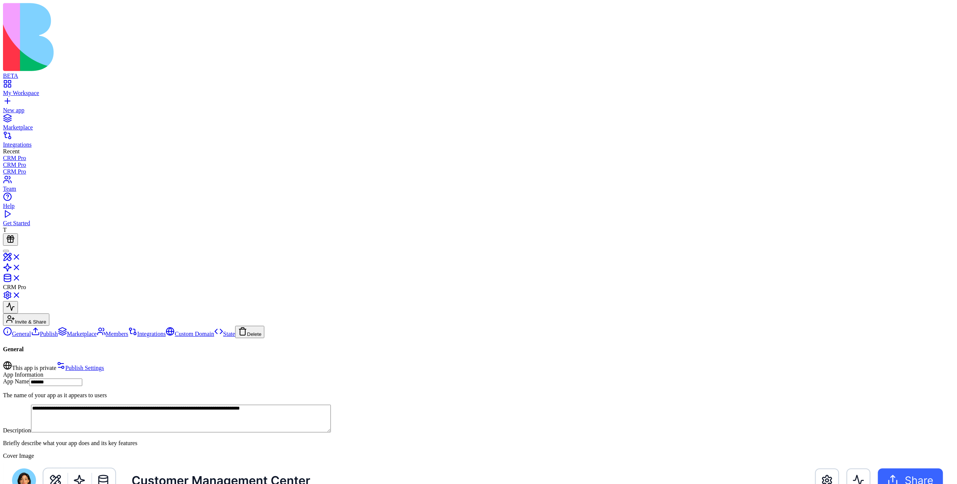
click at [58, 331] on link "Publish" at bounding box center [44, 334] width 27 height 6
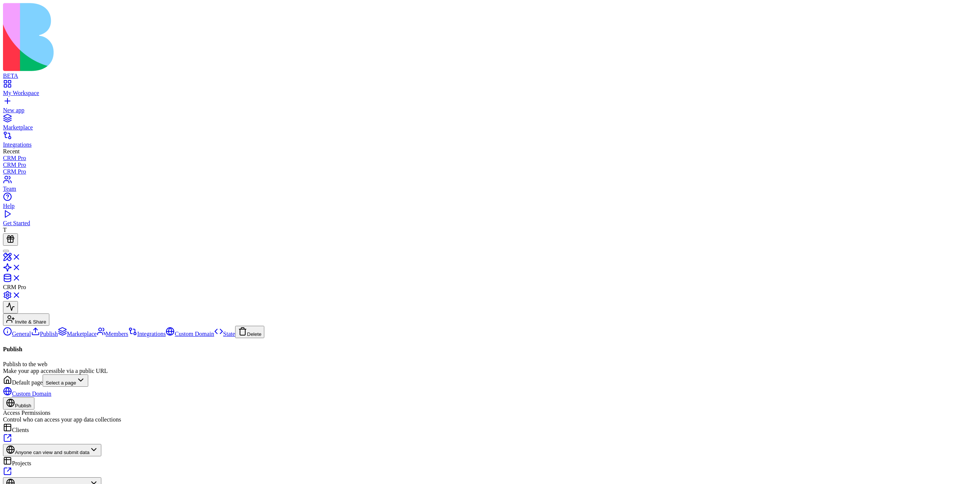
click at [65, 331] on link "Marketplace" at bounding box center [77, 334] width 39 height 6
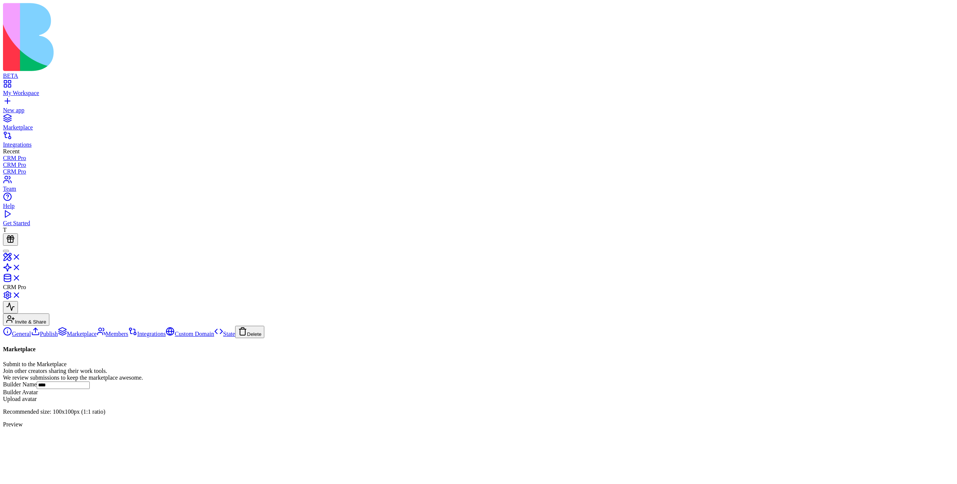
click at [97, 331] on link "Members" at bounding box center [112, 334] width 31 height 6
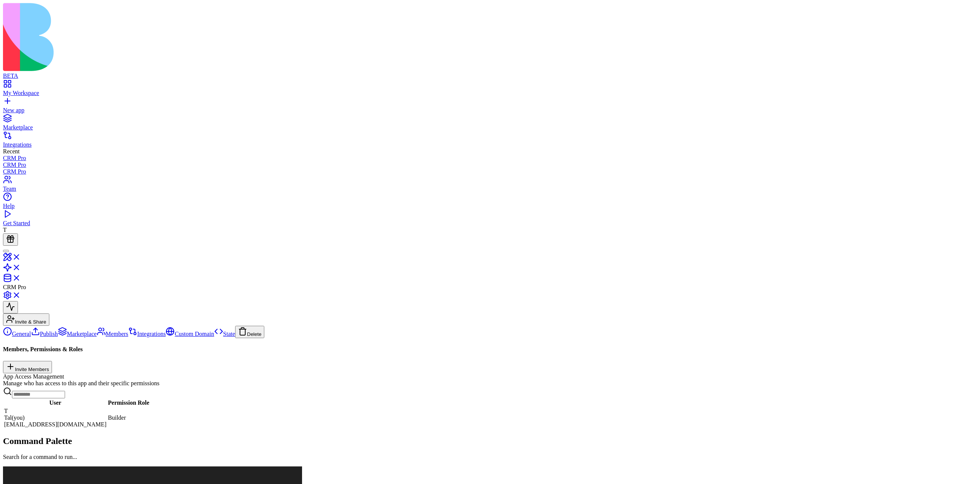
click at [31, 331] on link "General" at bounding box center [17, 334] width 28 height 6
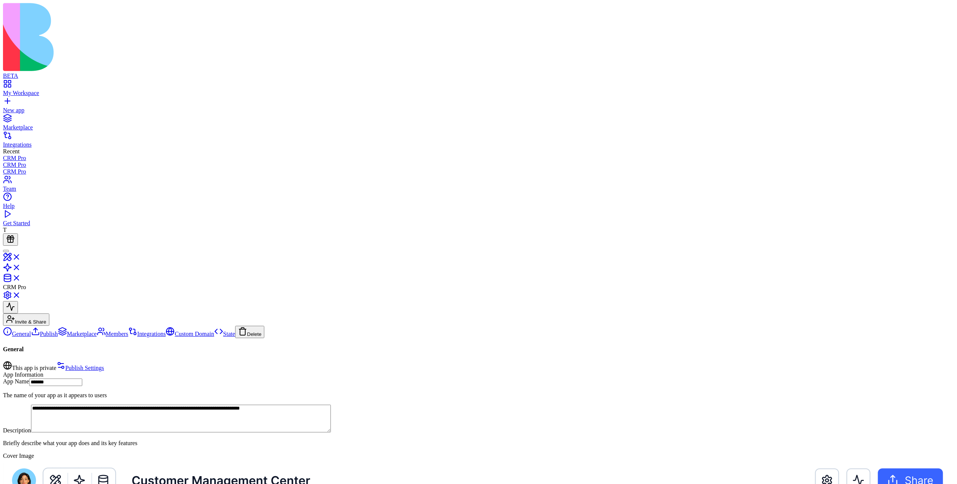
click at [58, 331] on link "Publish" at bounding box center [44, 334] width 27 height 6
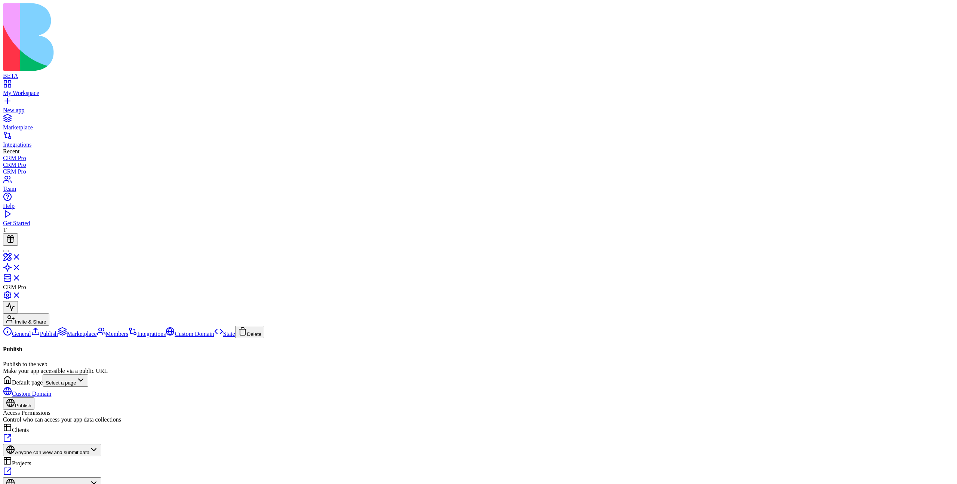
click at [31, 331] on link "General" at bounding box center [17, 334] width 28 height 6
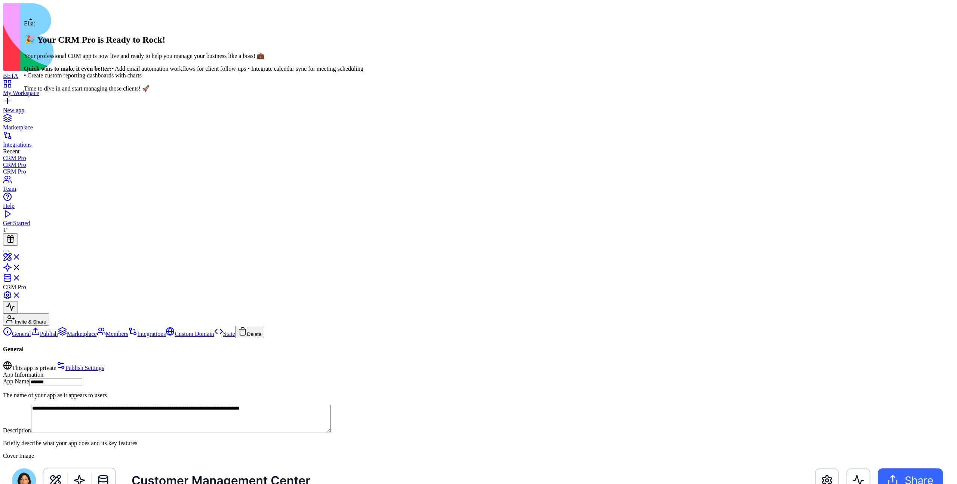
click at [6, 251] on div at bounding box center [6, 251] width 0 height 0
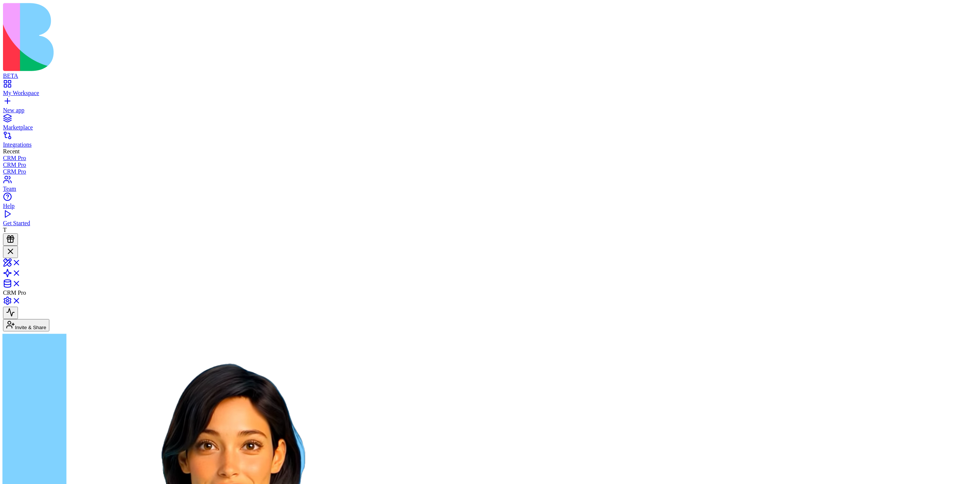
scroll to position [129, 0]
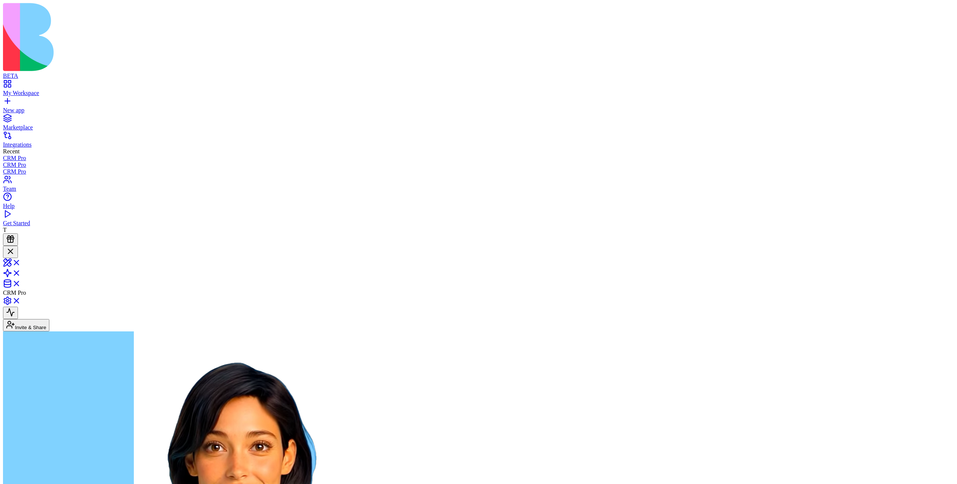
click at [15, 247] on div at bounding box center [10, 252] width 9 height 10
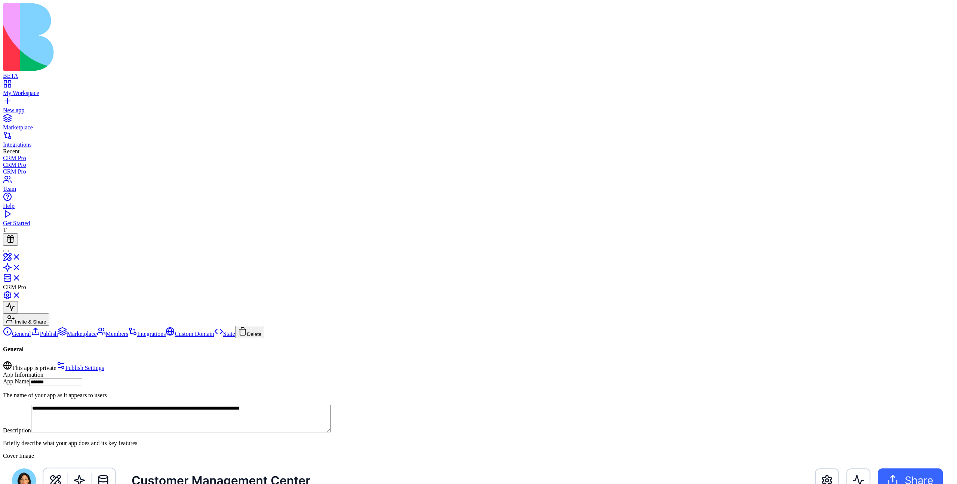
click at [58, 331] on link "Publish" at bounding box center [44, 334] width 27 height 6
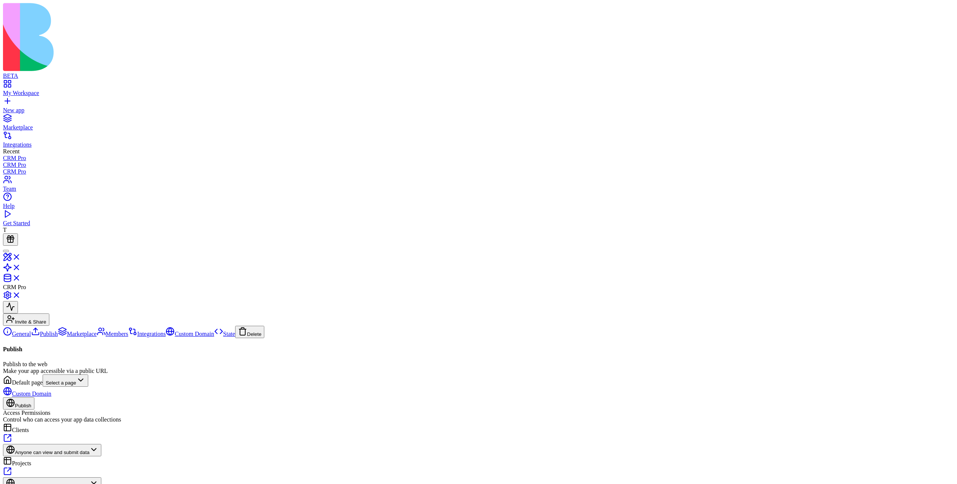
click at [87, 331] on link "Marketplace" at bounding box center [77, 334] width 39 height 6
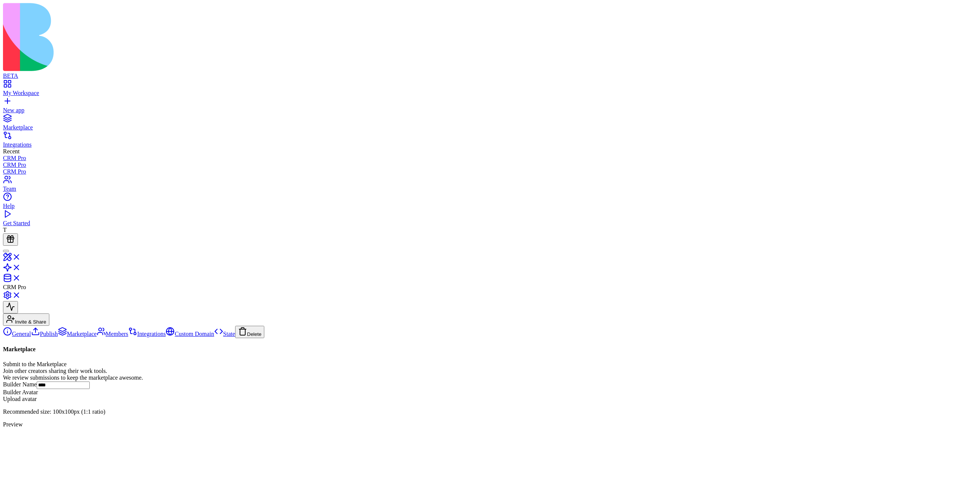
click at [90, 381] on input "****" at bounding box center [63, 384] width 53 height 7
click at [90, 381] on input "*******" at bounding box center [63, 384] width 53 height 7
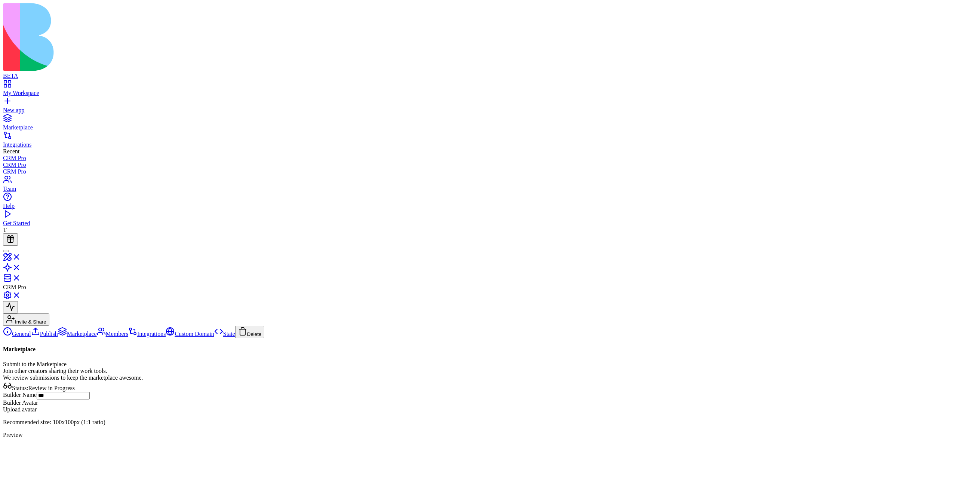
click at [90, 381] on input "***" at bounding box center [63, 384] width 53 height 7
type input "*****"
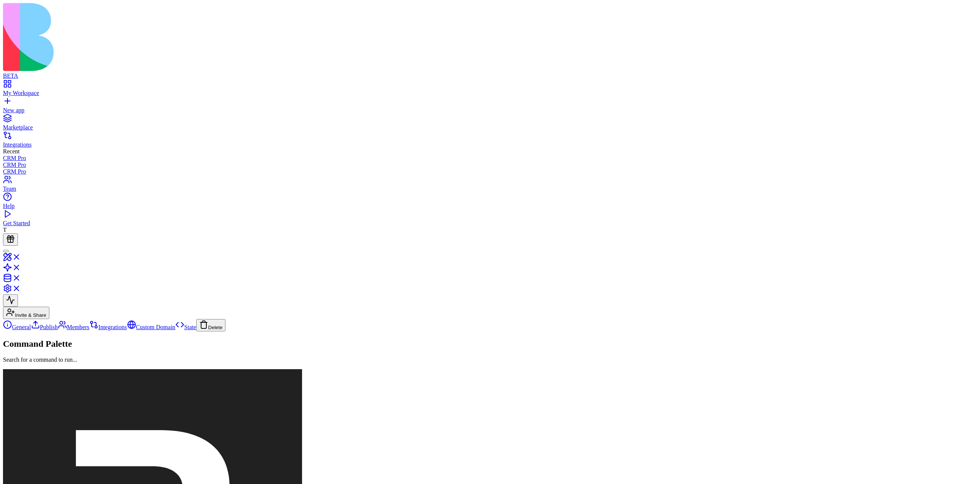
click at [217, 331] on main at bounding box center [478, 331] width 951 height 0
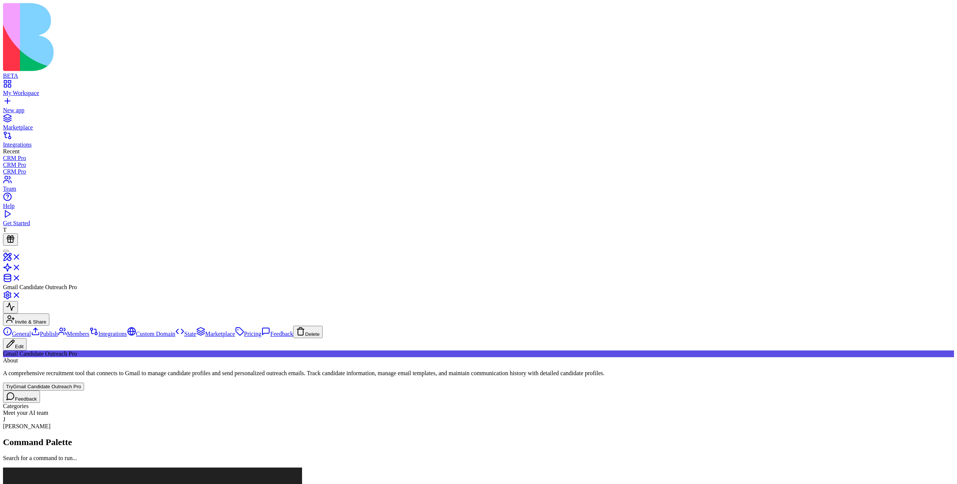
click at [12, 83] on link "My Workspace" at bounding box center [478, 89] width 951 height 13
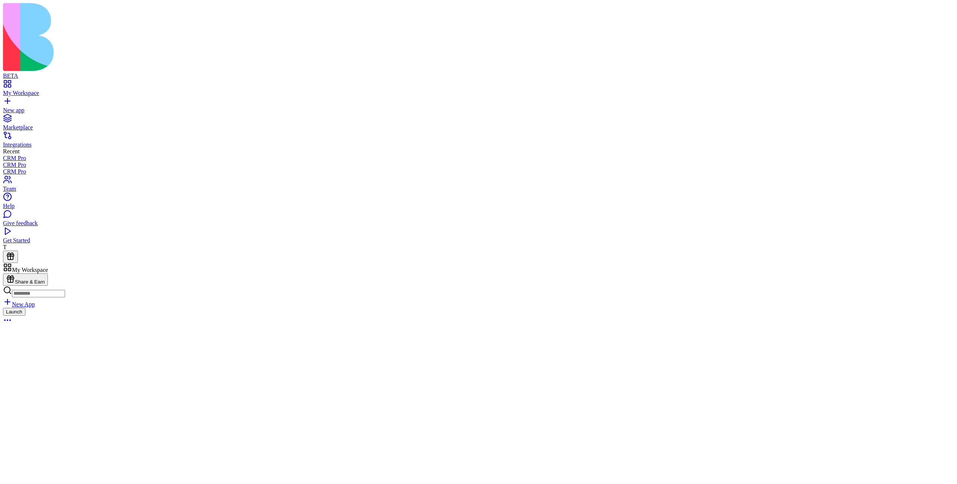
click at [65, 227] on div "Give feedback" at bounding box center [478, 223] width 951 height 7
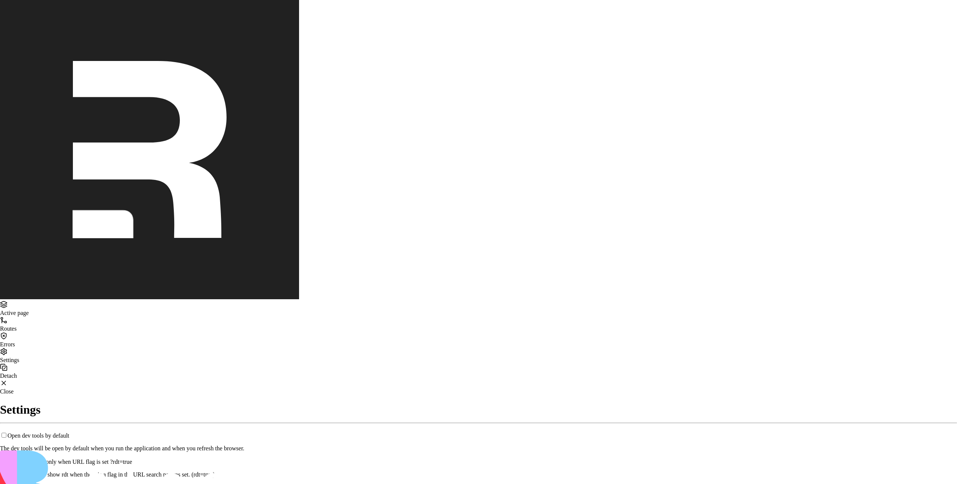
drag, startPoint x: 425, startPoint y: 148, endPoint x: 582, endPoint y: 149, distance: 157.0
copy p "Give us feedback to help us improve Blocks"
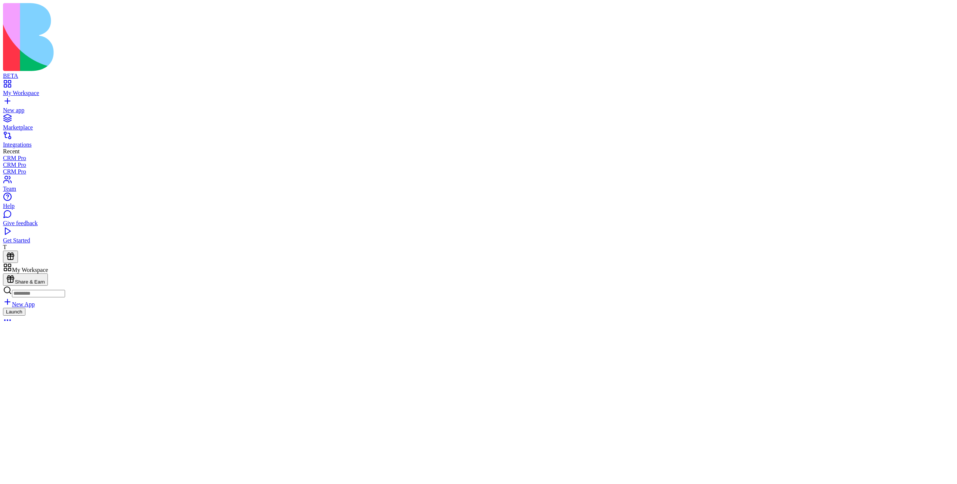
click at [30, 227] on div "Give feedback" at bounding box center [478, 223] width 951 height 7
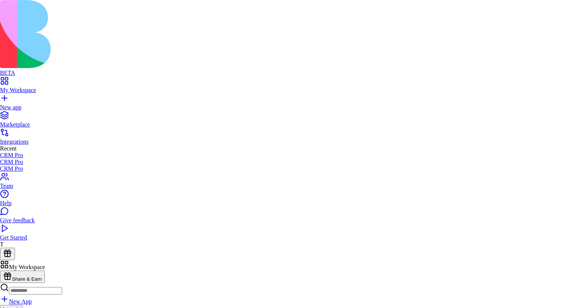
scroll to position [79, 0]
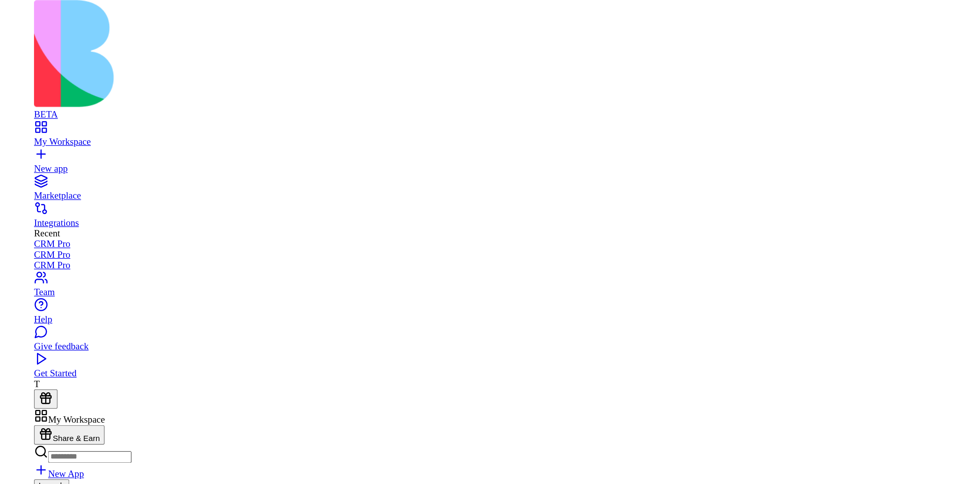
scroll to position [0, 0]
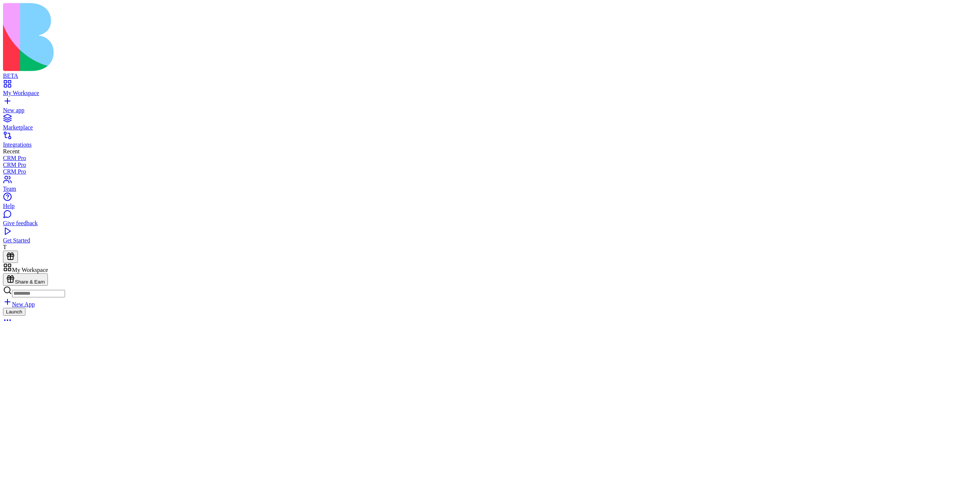
click at [68, 227] on div "Give feedback" at bounding box center [478, 223] width 951 height 7
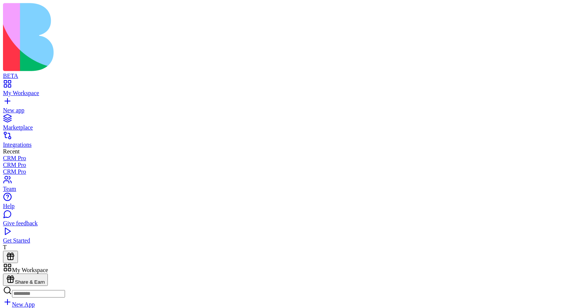
click at [47, 227] on link "Give feedback" at bounding box center [282, 219] width 559 height 13
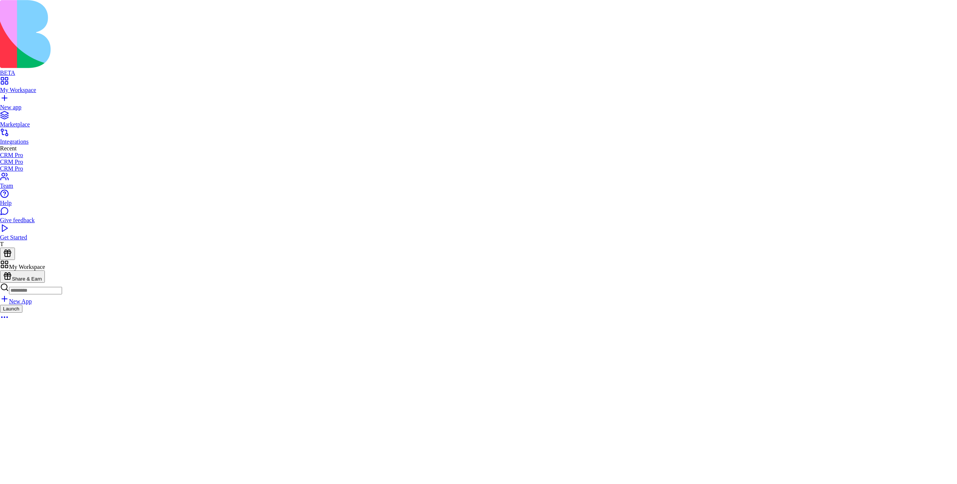
type textarea "******"
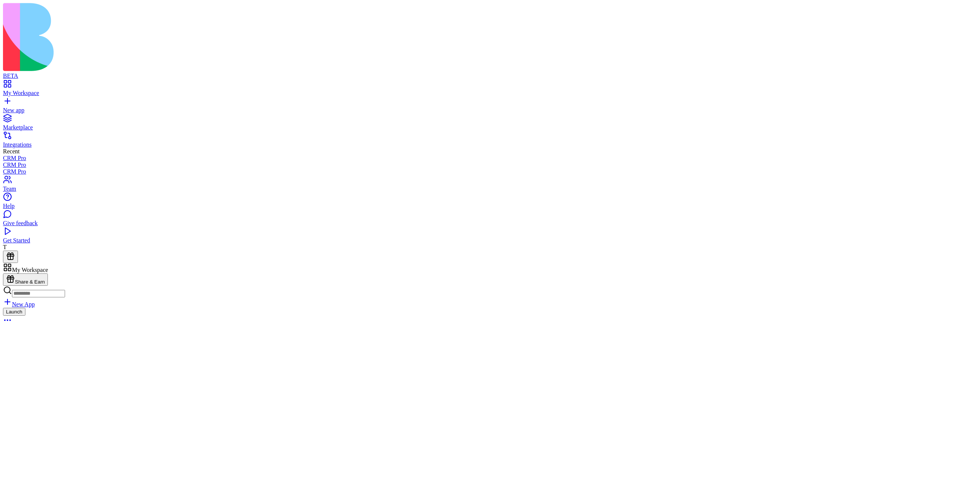
click at [32, 227] on div "Give feedback" at bounding box center [478, 223] width 951 height 7
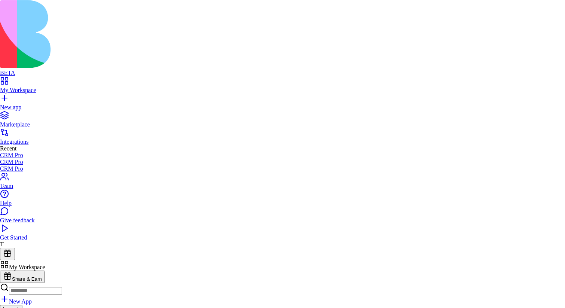
type textarea "******"
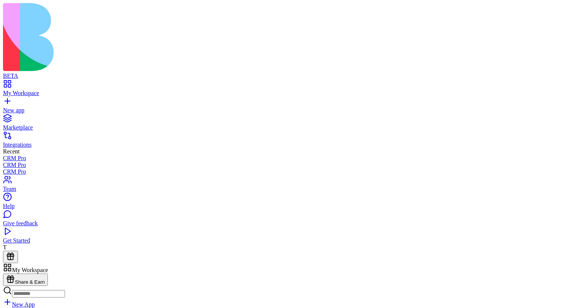
click at [72, 227] on div "Give feedback" at bounding box center [282, 223] width 559 height 7
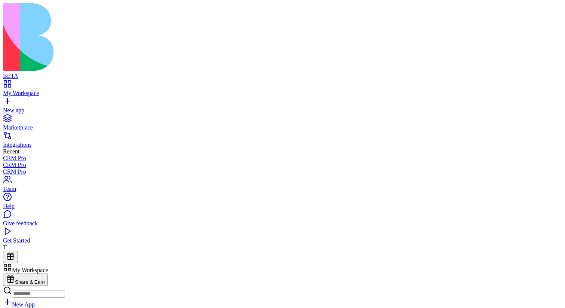
click at [47, 227] on div "Give feedback" at bounding box center [282, 223] width 559 height 7
